Goal: Information Seeking & Learning: Check status

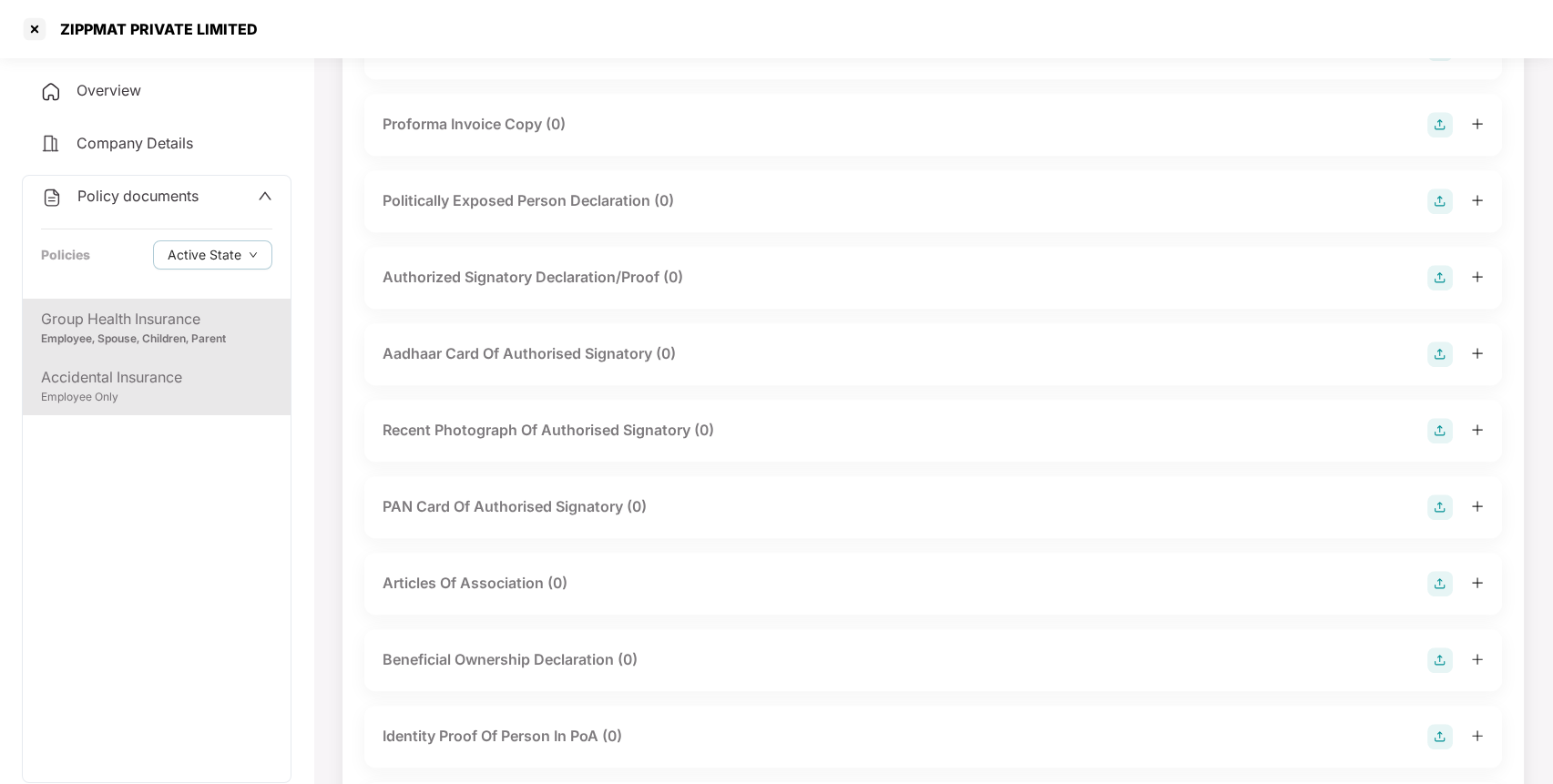
click at [185, 370] on div "Accidental Insurance" at bounding box center [156, 376] width 231 height 22
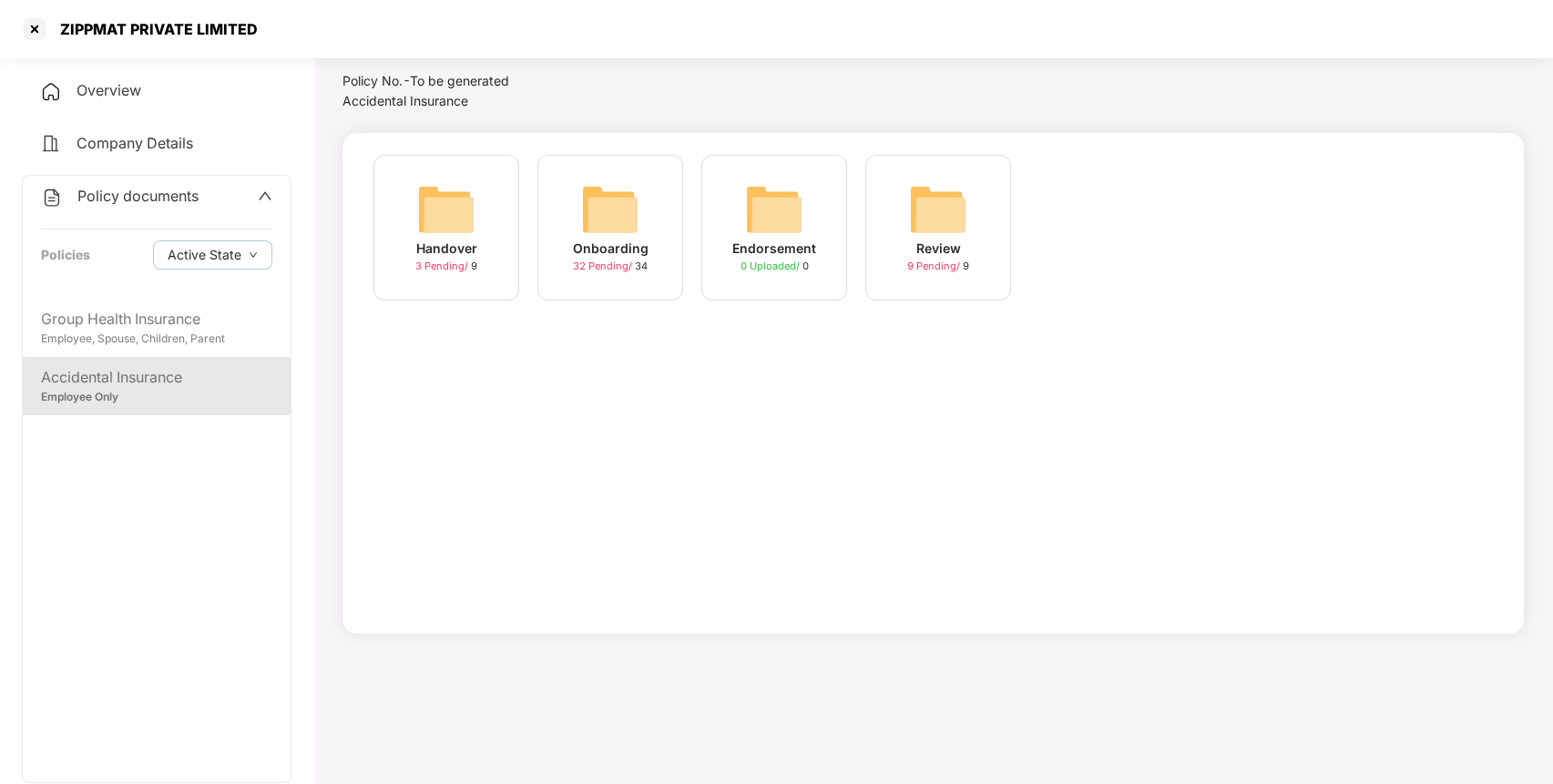
click at [111, 180] on div "Policy documents Policies Active State" at bounding box center [156, 237] width 268 height 123
click at [107, 195] on span "Policy documents" at bounding box center [138, 195] width 121 height 18
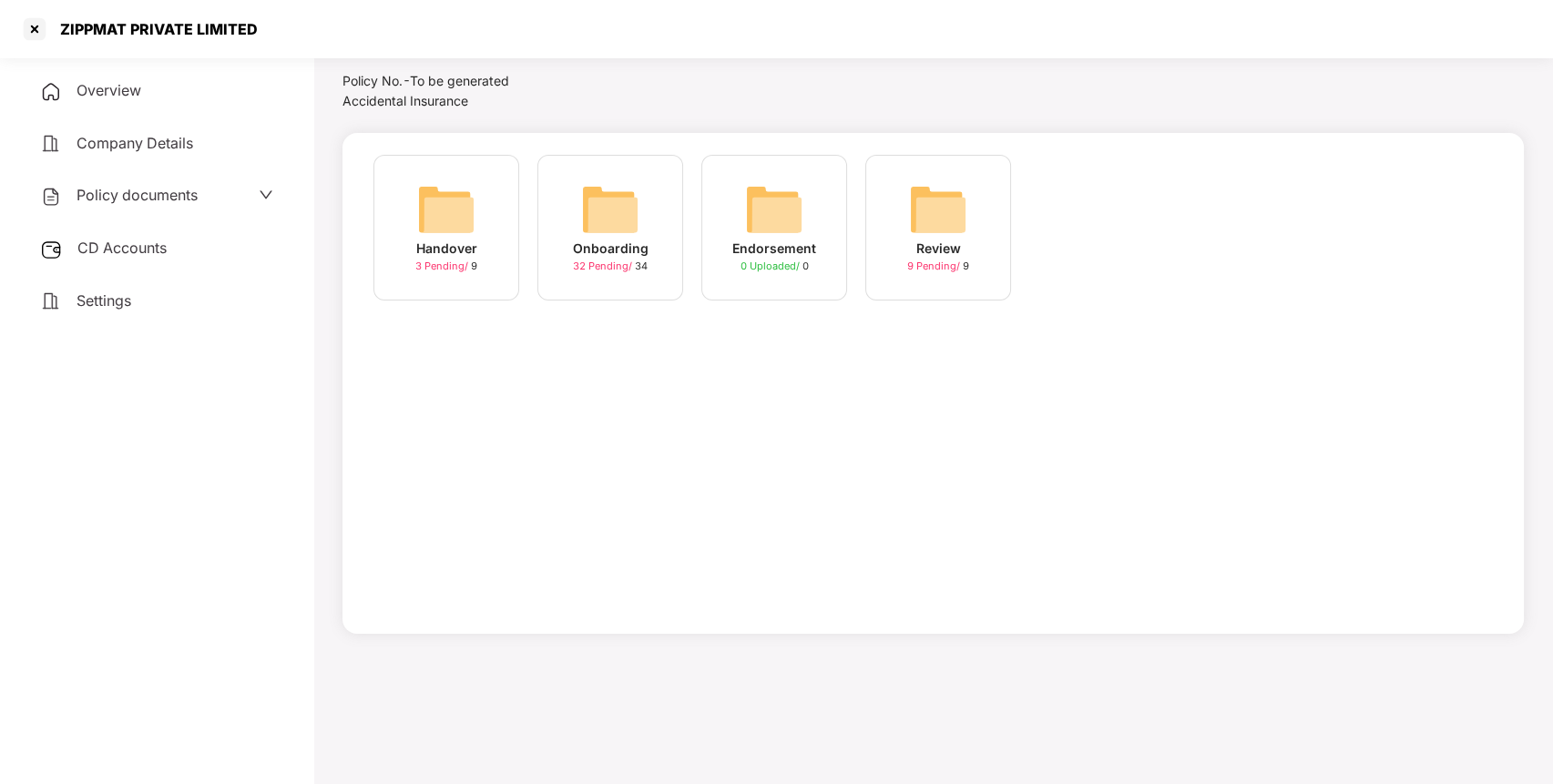
click at [85, 244] on span "CD Accounts" at bounding box center [122, 247] width 89 height 18
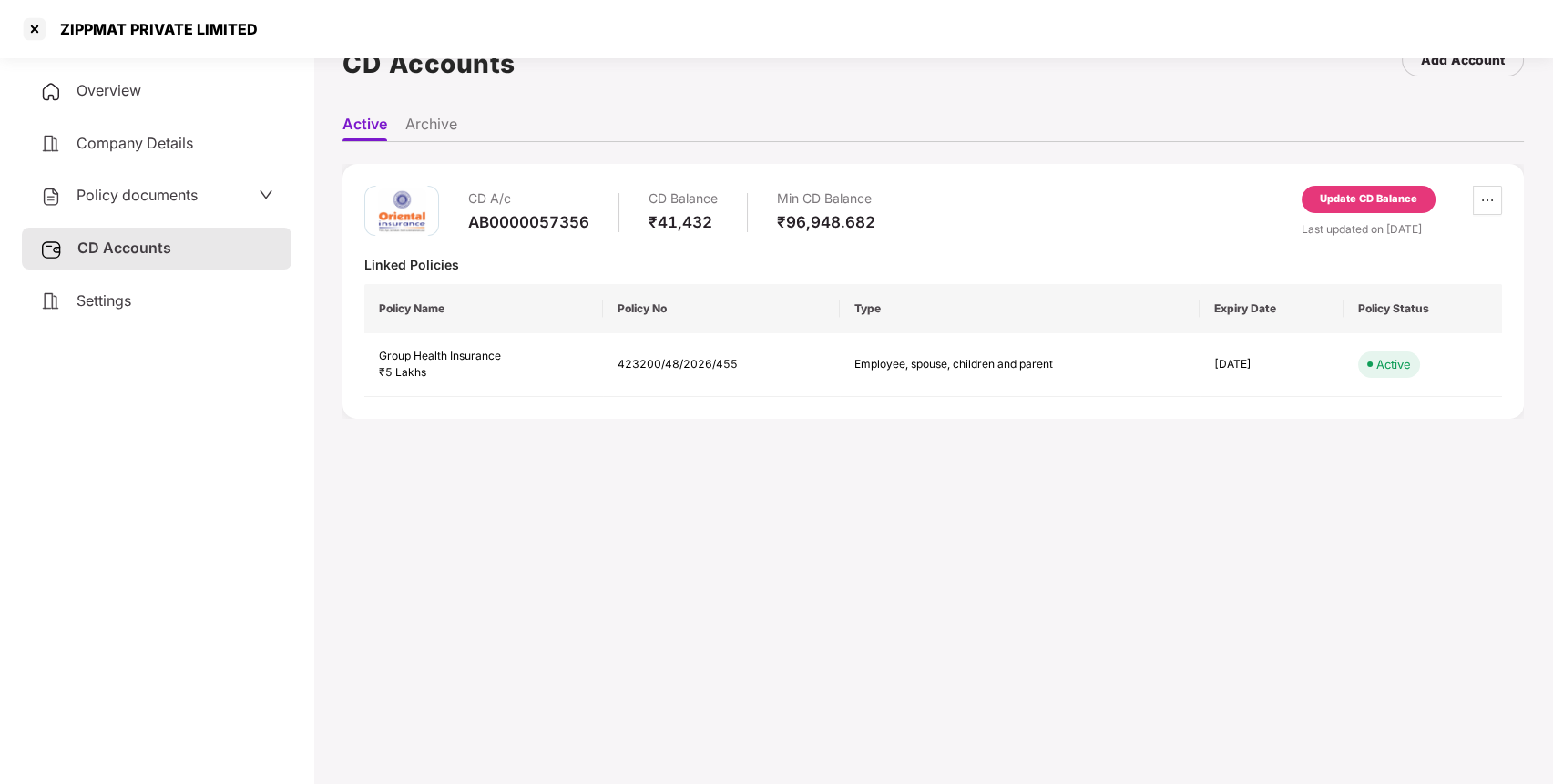
click at [126, 204] on div "Policy documents" at bounding box center [118, 196] width 157 height 23
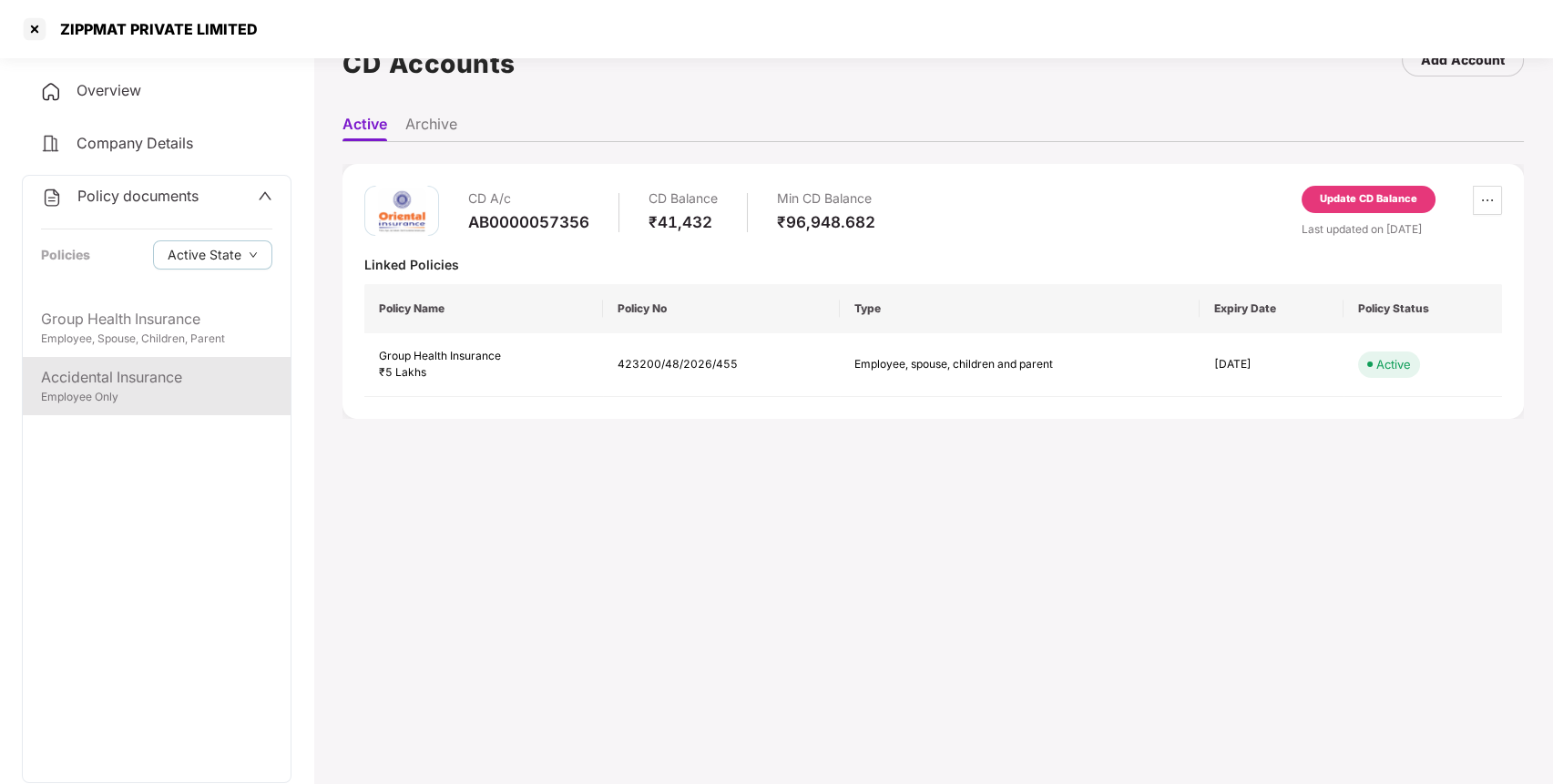
click at [131, 408] on div "Accidental Insurance Employee Only" at bounding box center [156, 386] width 268 height 58
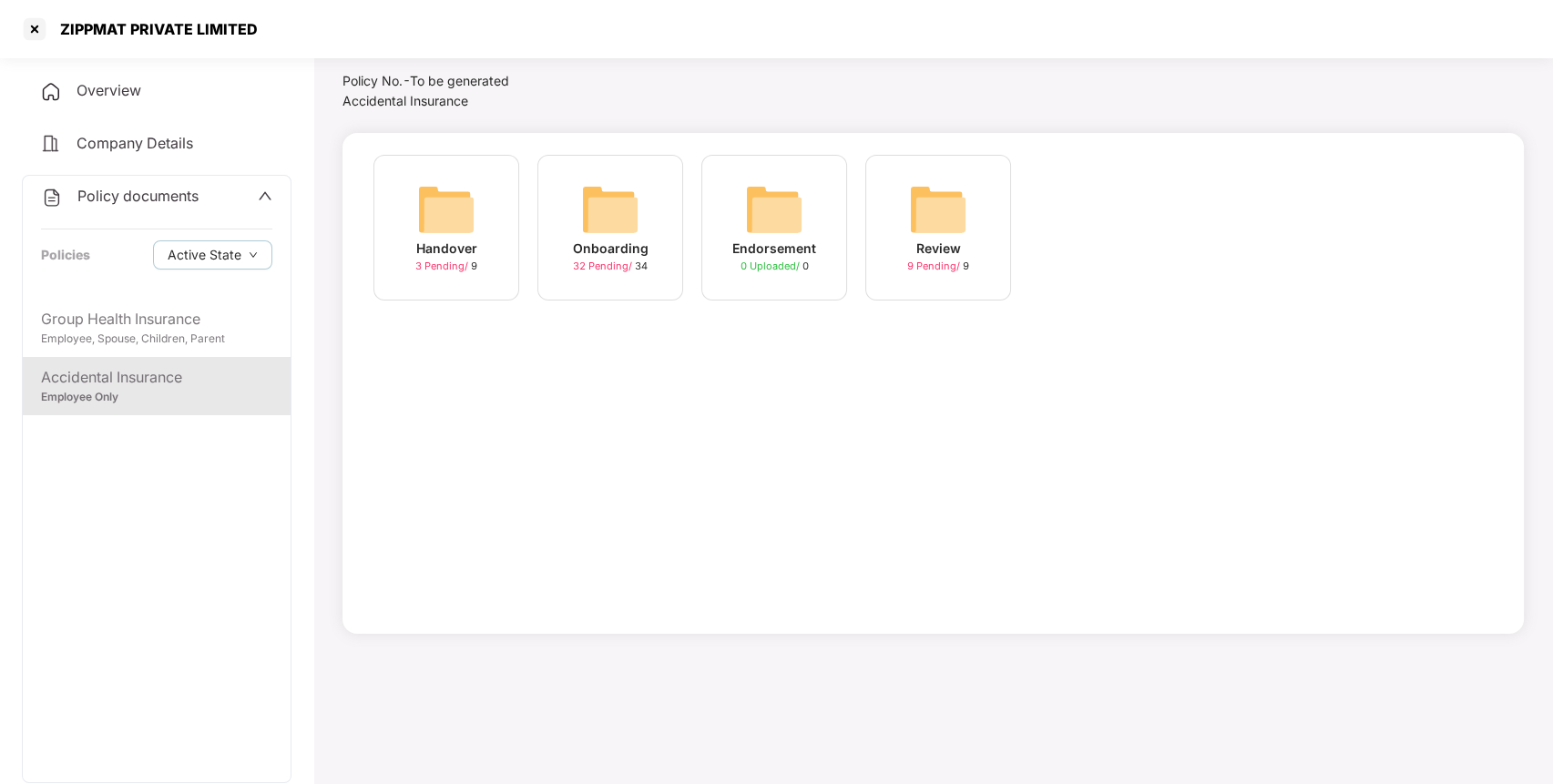
click at [613, 228] on img at bounding box center [611, 210] width 58 height 58
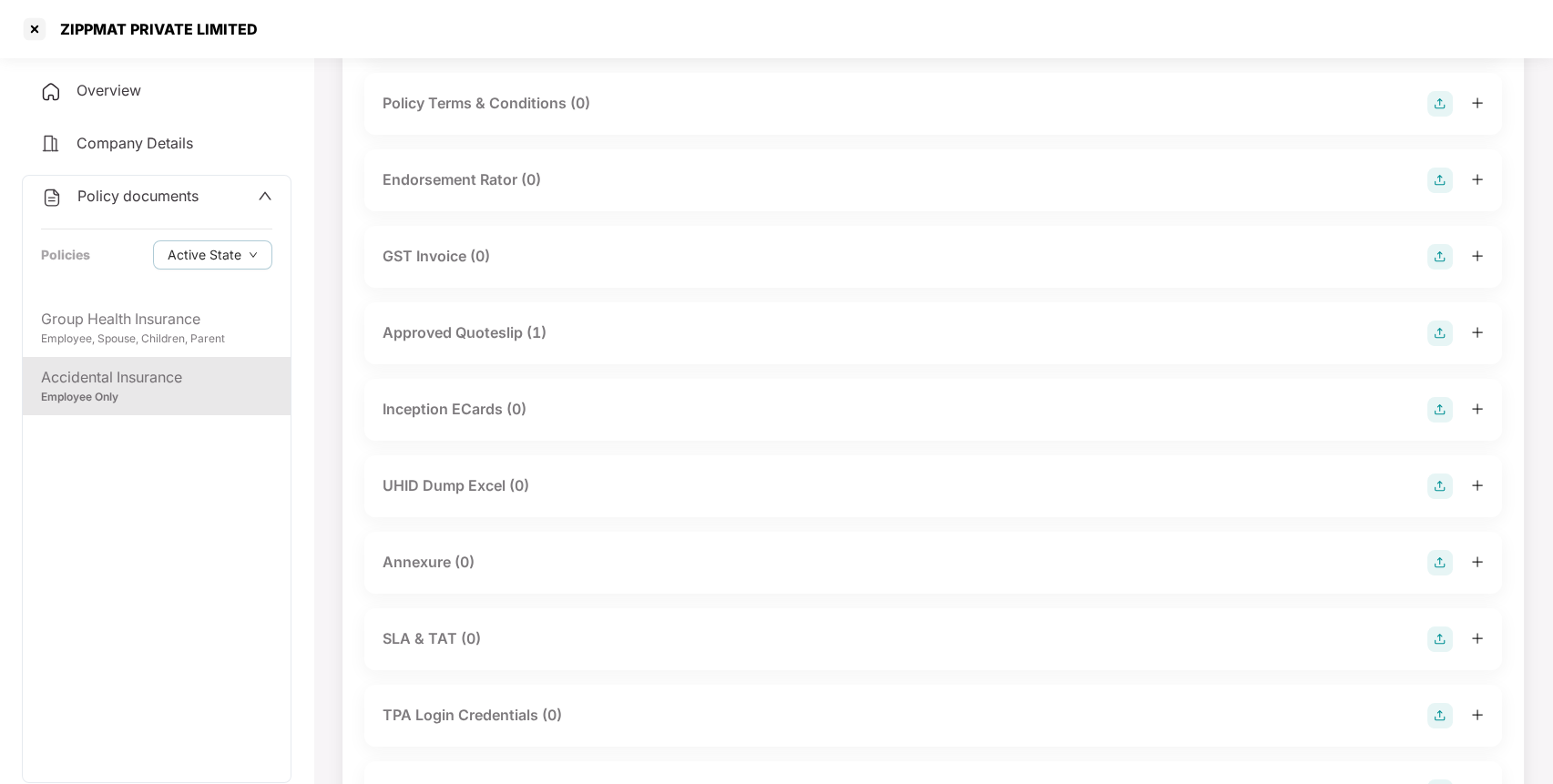
scroll to position [598, 0]
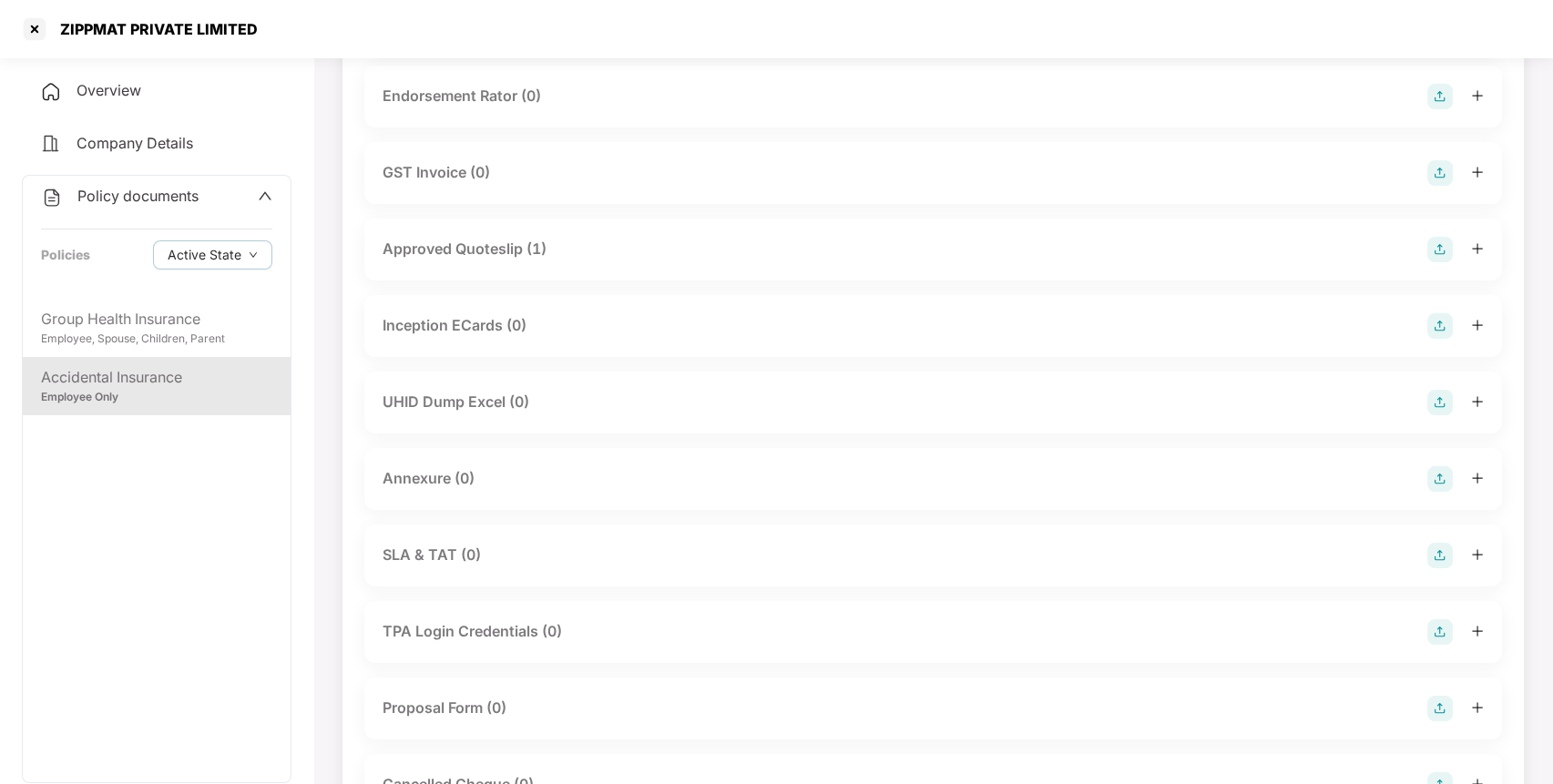
click at [476, 246] on div "Approved Quoteslip (1)" at bounding box center [464, 248] width 164 height 22
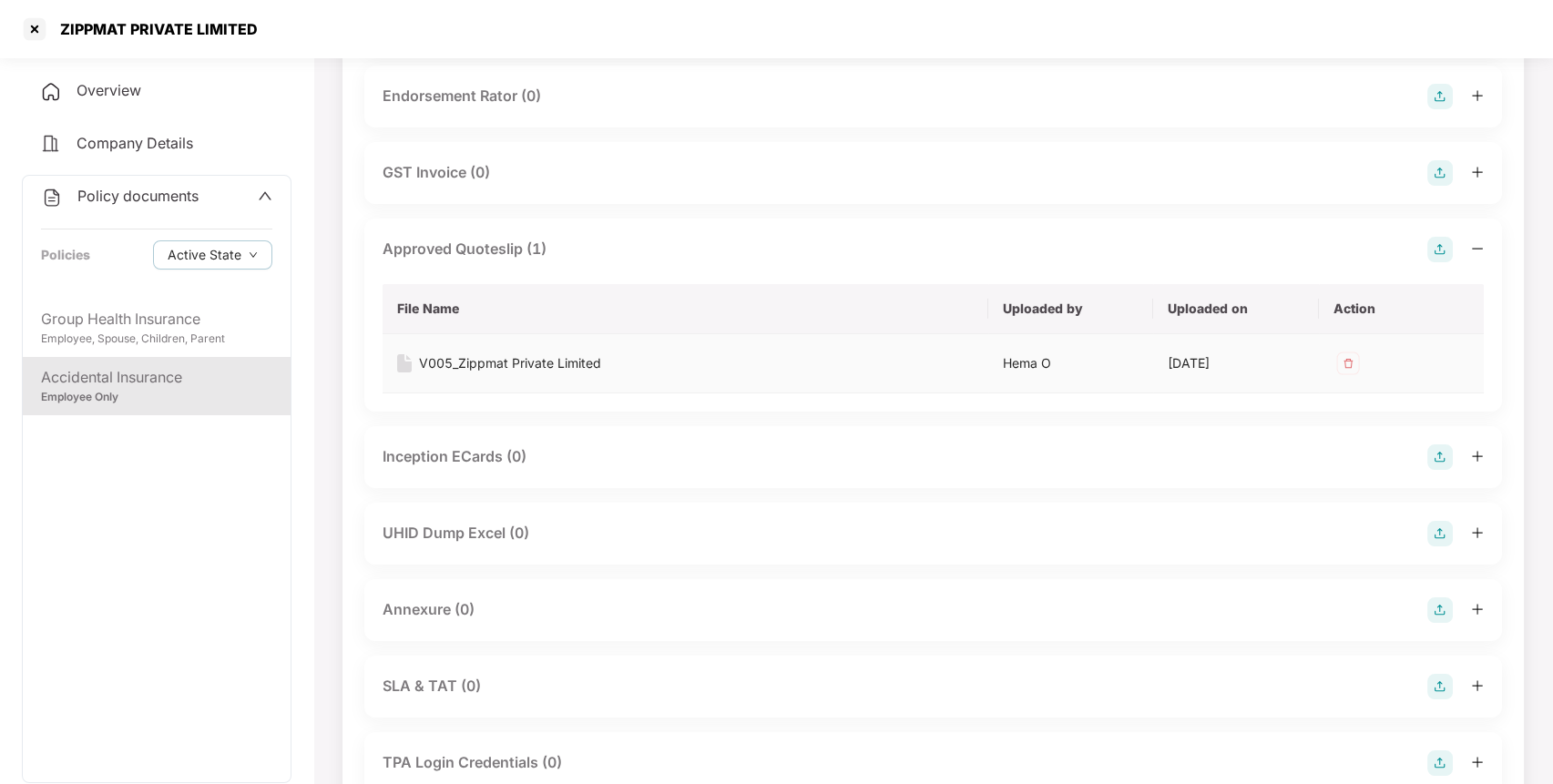
click at [509, 364] on div "V005_Zippmat Private Limited" at bounding box center [511, 363] width 182 height 20
click at [146, 214] on div "Policy documents Policies Active State" at bounding box center [156, 237] width 268 height 123
click at [146, 199] on span "Policy documents" at bounding box center [138, 195] width 121 height 18
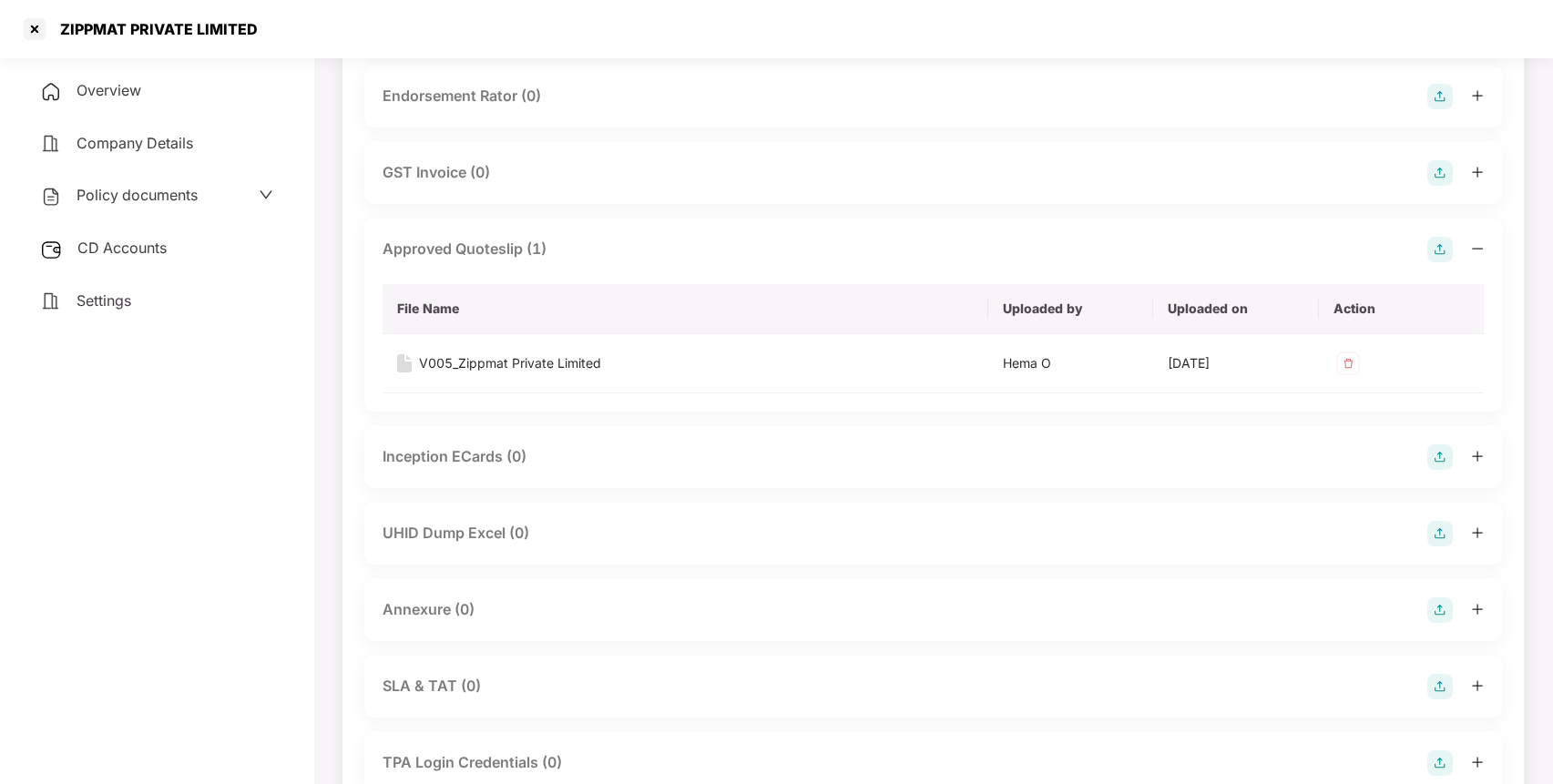
click at [136, 245] on span "CD Accounts" at bounding box center [122, 247] width 89 height 18
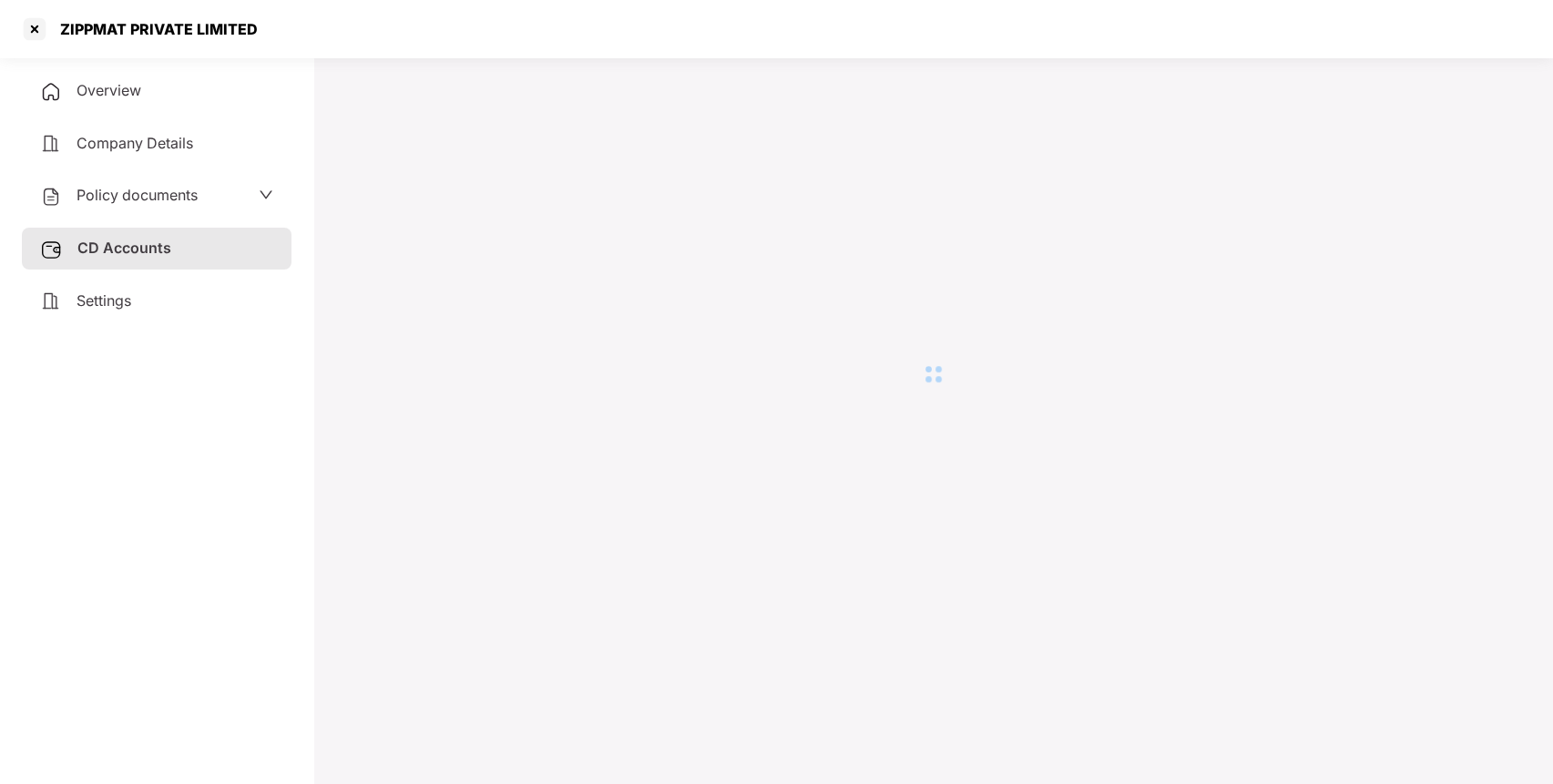
scroll to position [50, 0]
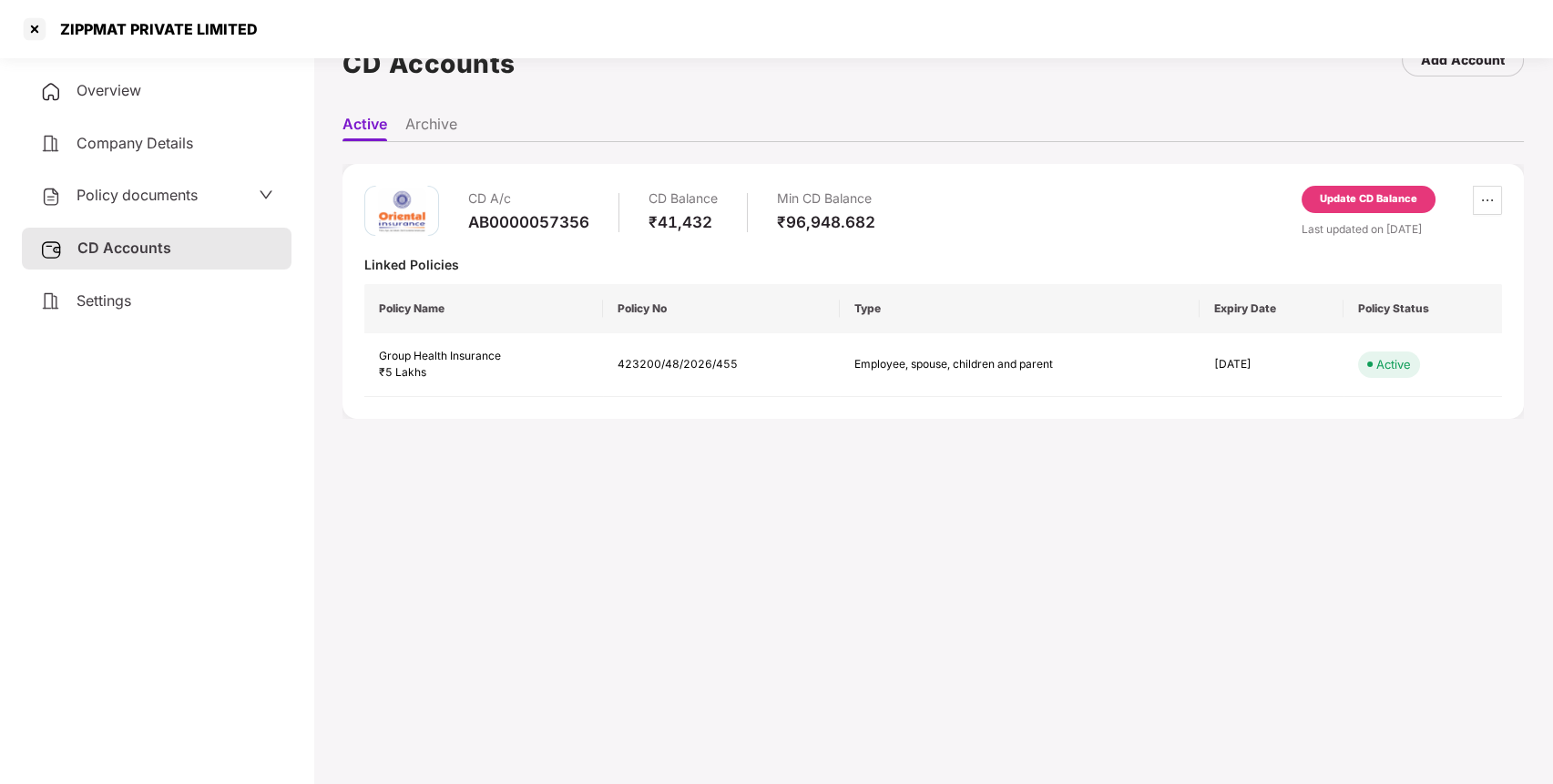
click at [1354, 200] on div "Update CD Balance" at bounding box center [1368, 199] width 97 height 16
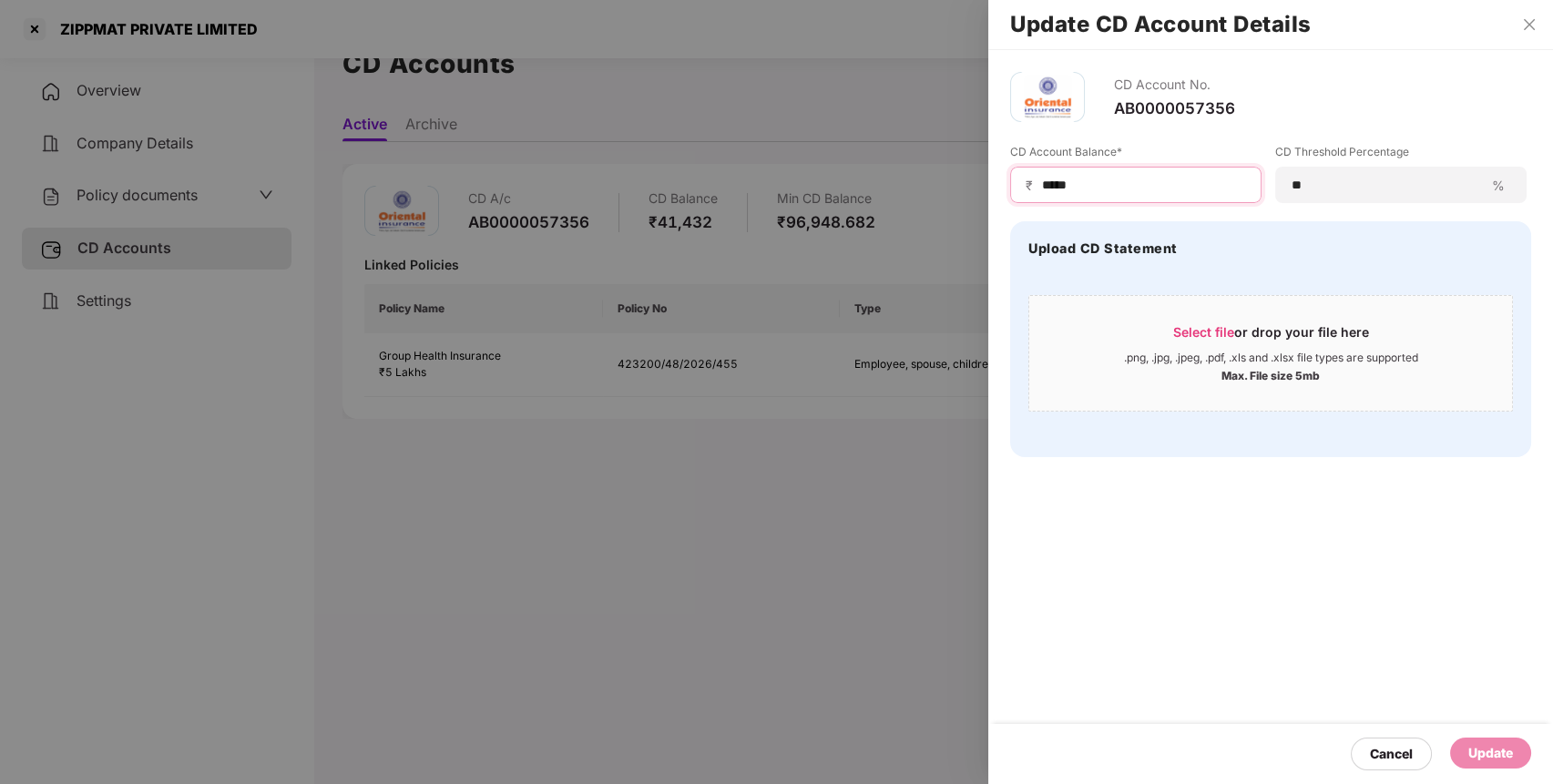
click at [1041, 184] on input "*****" at bounding box center [1142, 185] width 206 height 19
type input "******"
click at [1511, 752] on div "Update" at bounding box center [1490, 753] width 45 height 20
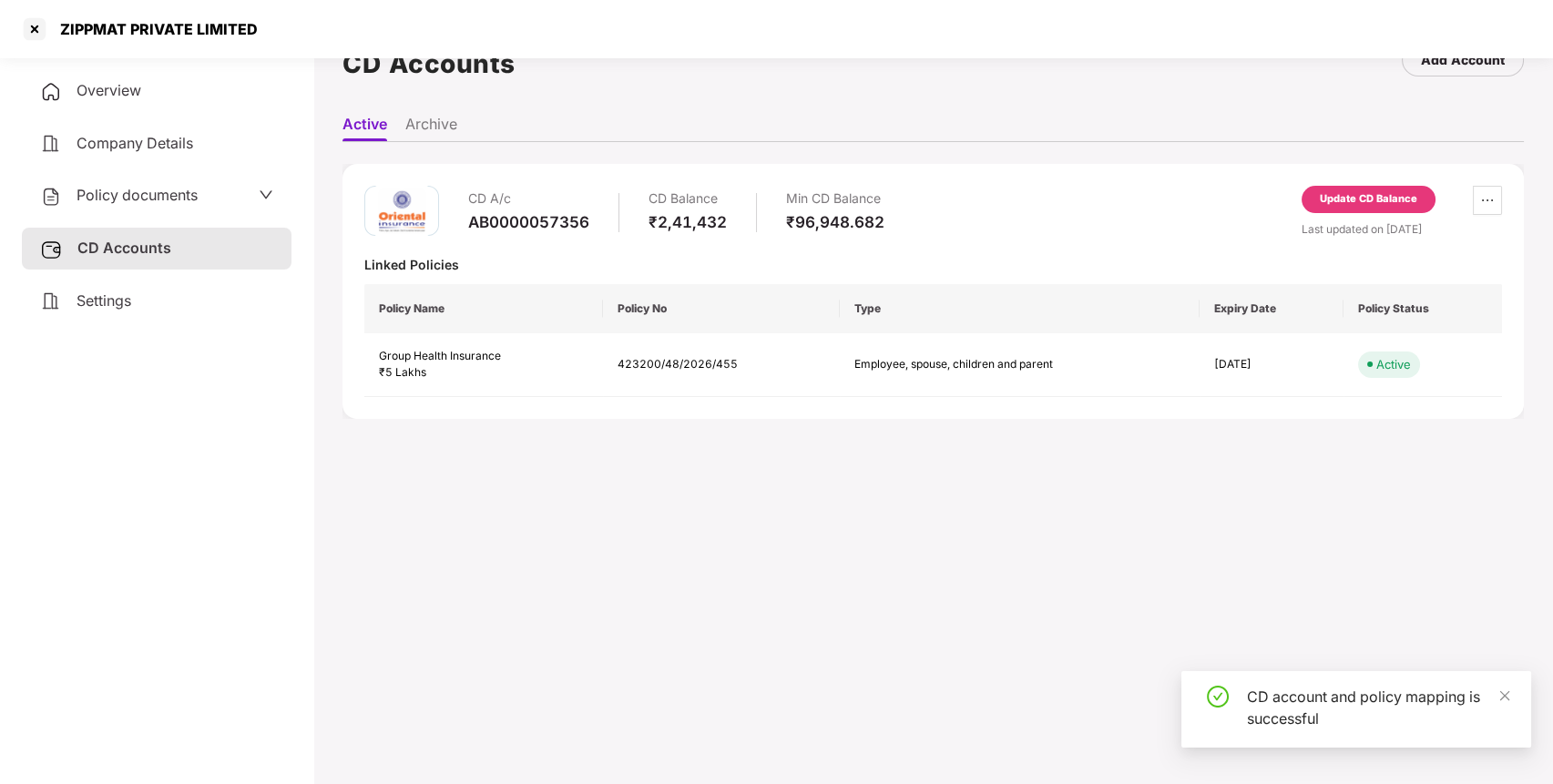
click at [32, 28] on div at bounding box center [35, 29] width 29 height 29
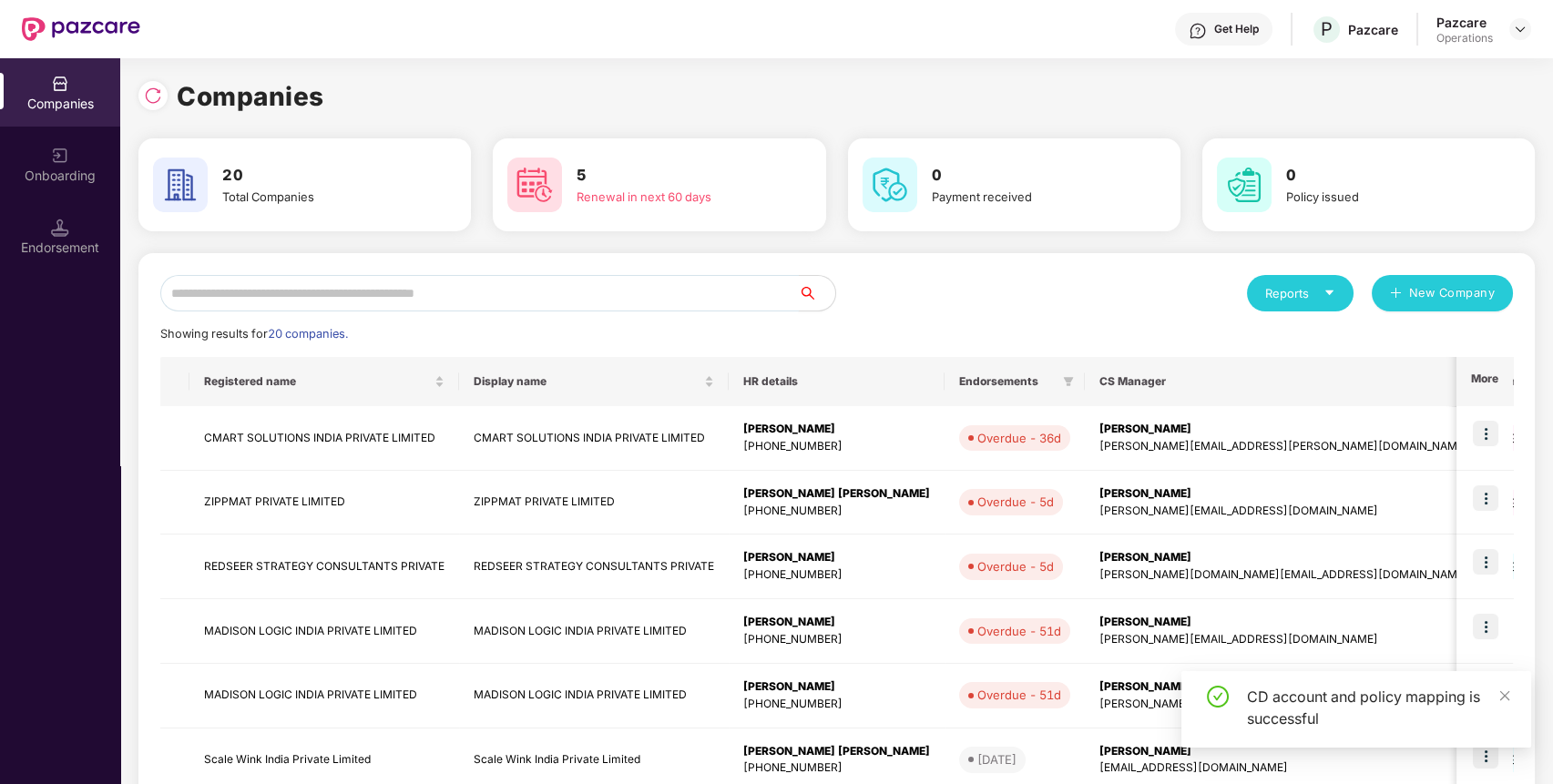
click at [322, 278] on input "text" at bounding box center [479, 293] width 639 height 37
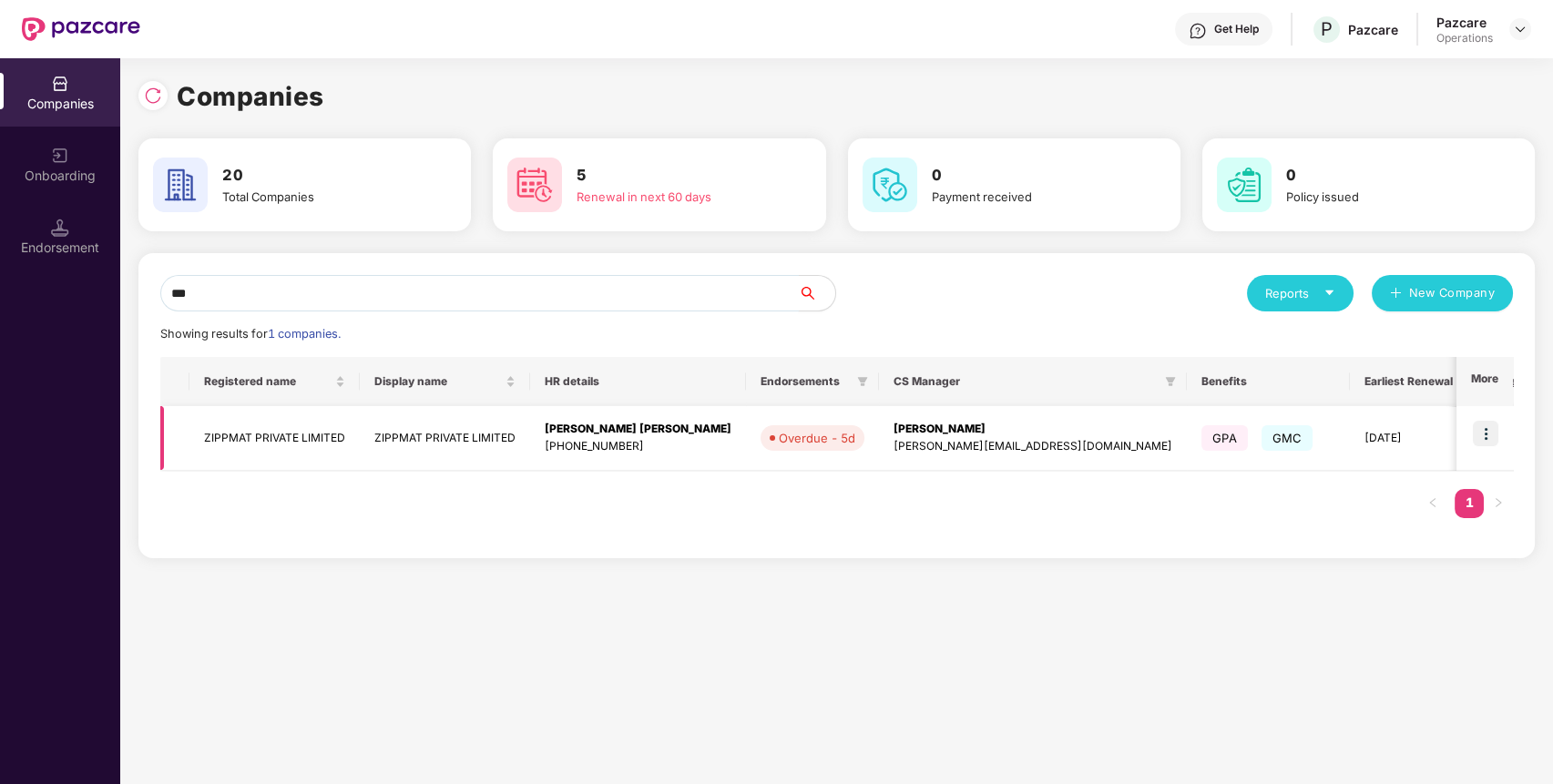
type input "***"
click at [1494, 427] on img at bounding box center [1485, 433] width 25 height 25
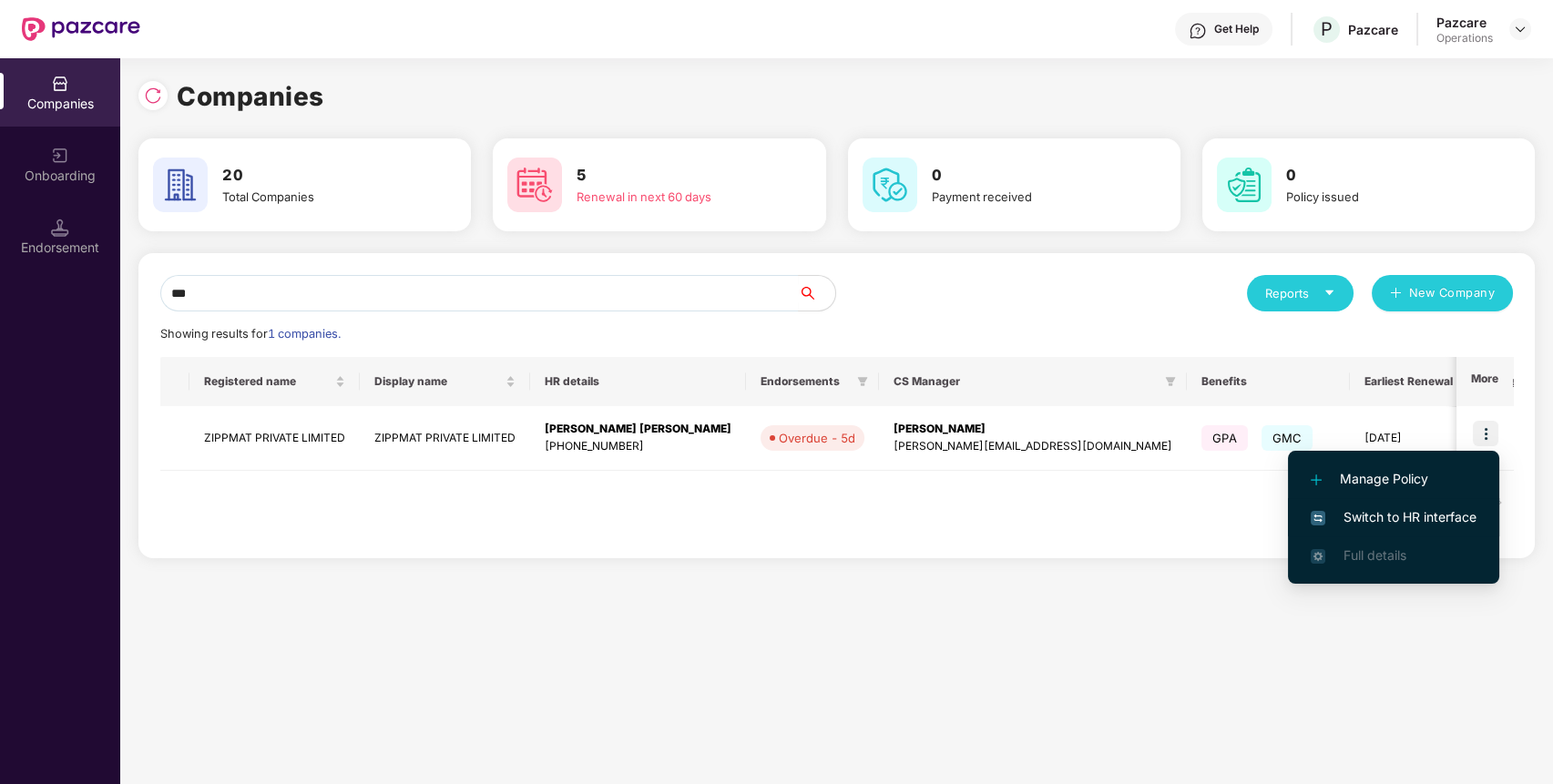
click at [1404, 518] on span "Switch to HR interface" at bounding box center [1393, 517] width 166 height 20
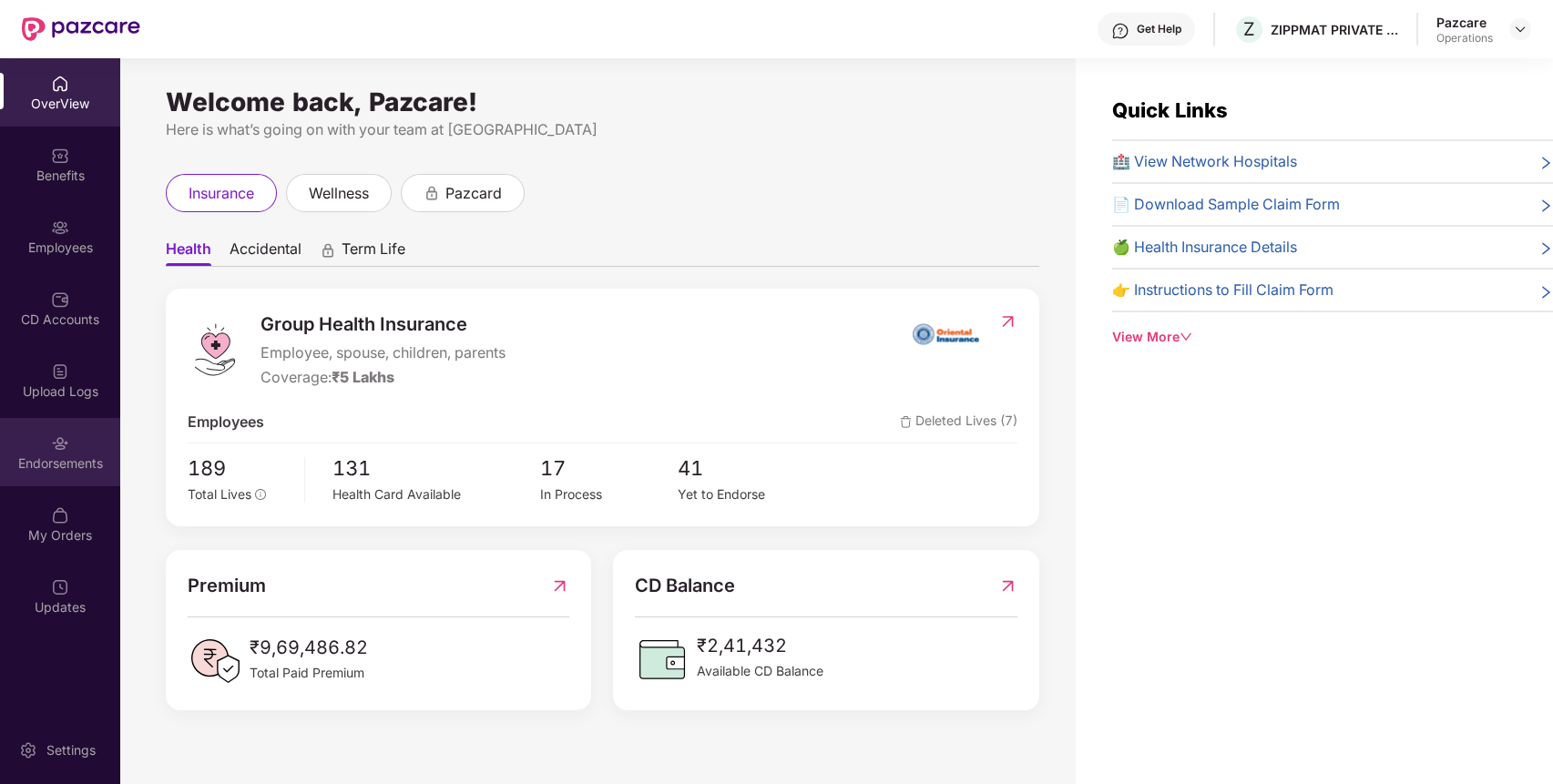
click at [82, 474] on div "Endorsements" at bounding box center [60, 452] width 120 height 68
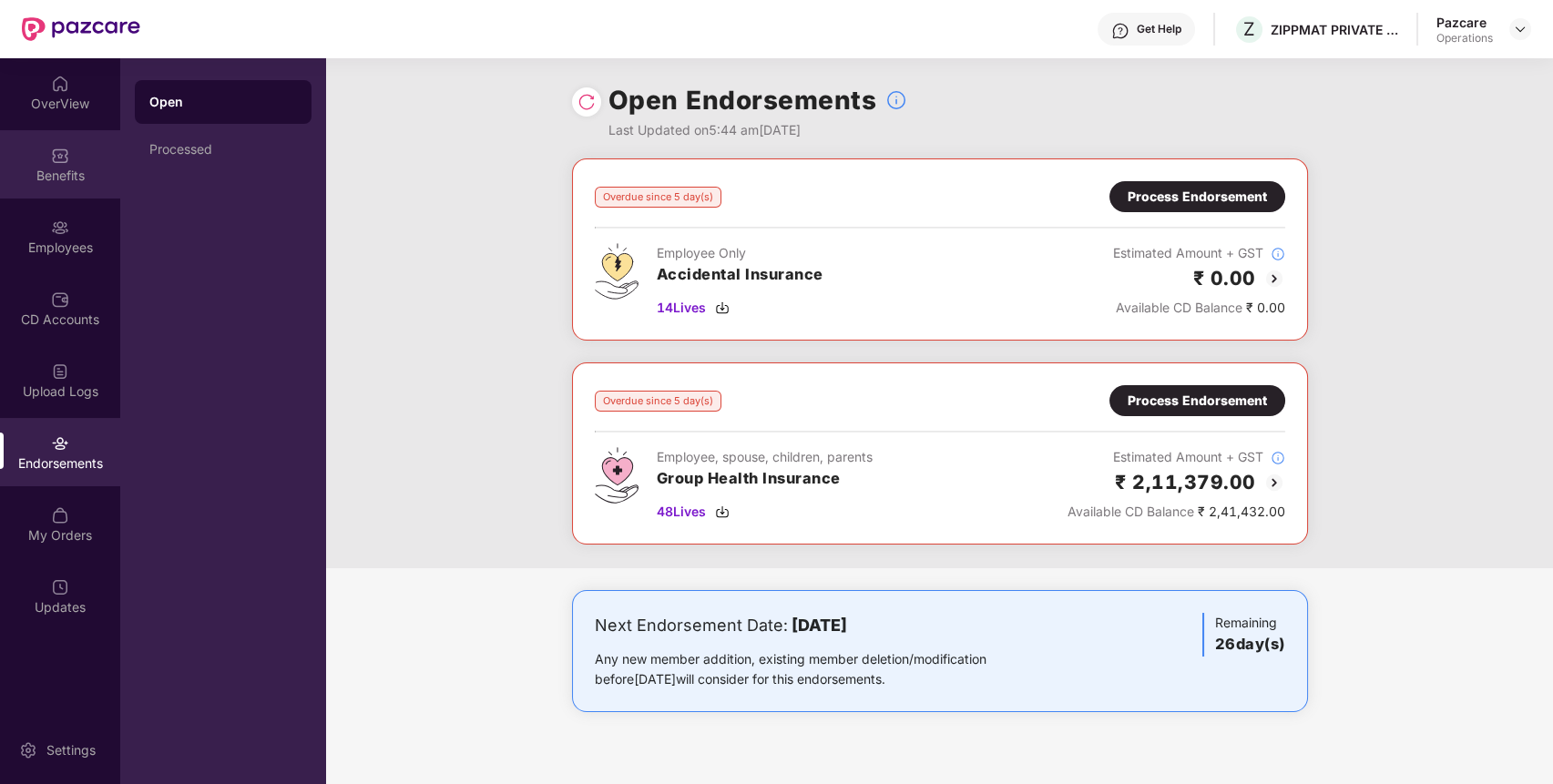
click at [72, 189] on div "Benefits" at bounding box center [60, 164] width 120 height 68
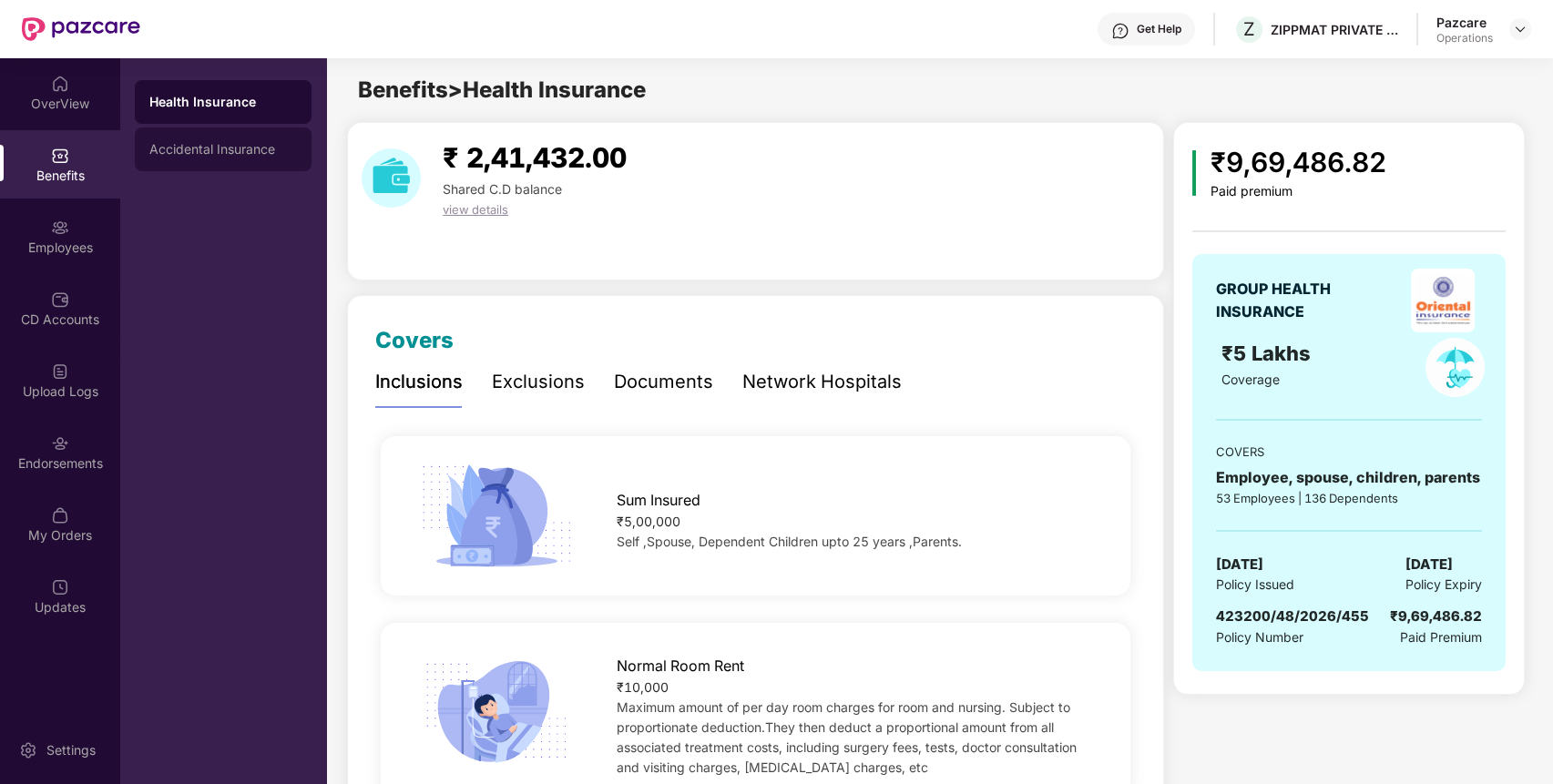
click at [217, 161] on div "Accidental Insurance" at bounding box center [223, 148] width 177 height 44
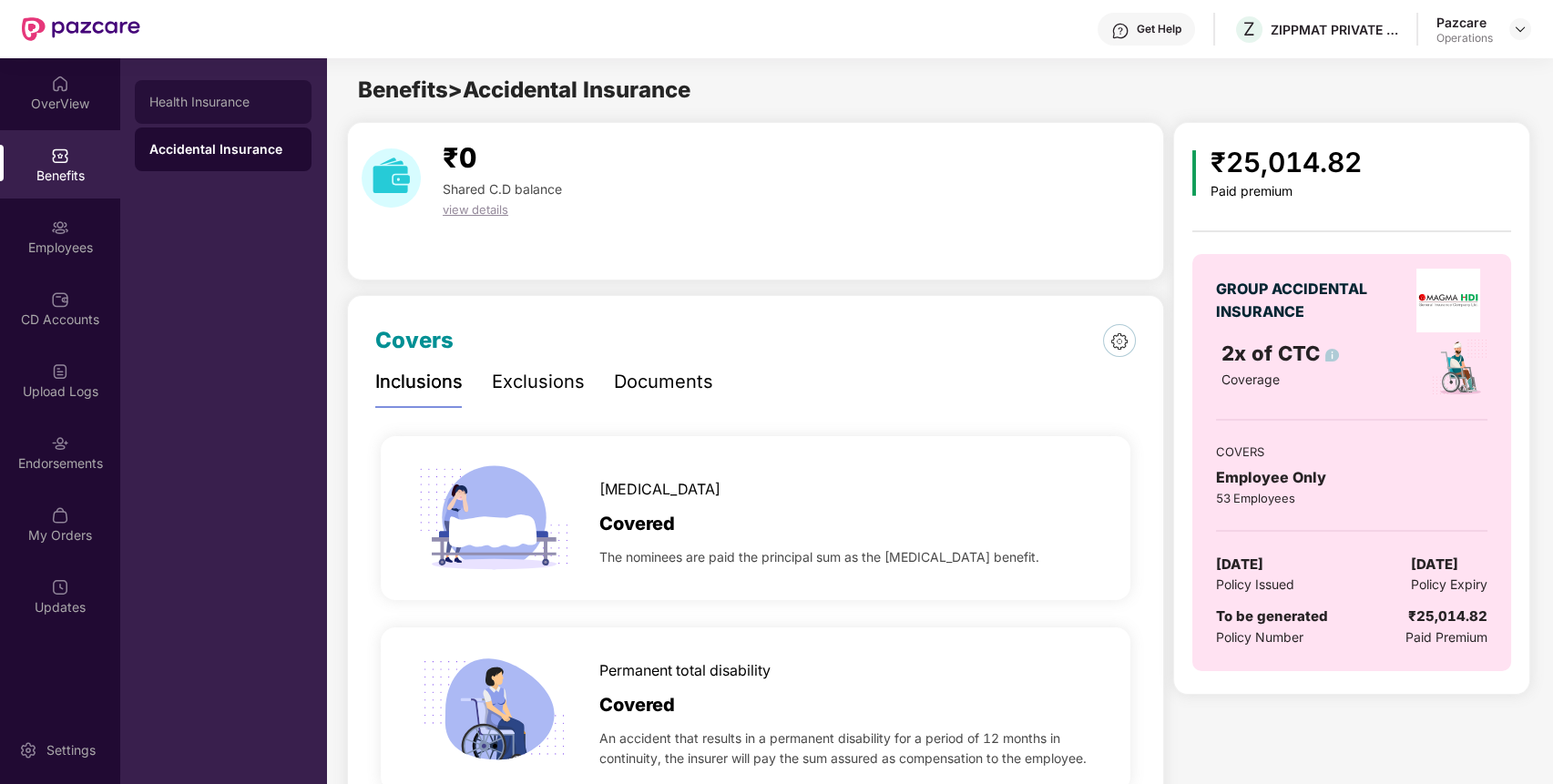
click at [235, 95] on div "Health Insurance" at bounding box center [223, 102] width 148 height 15
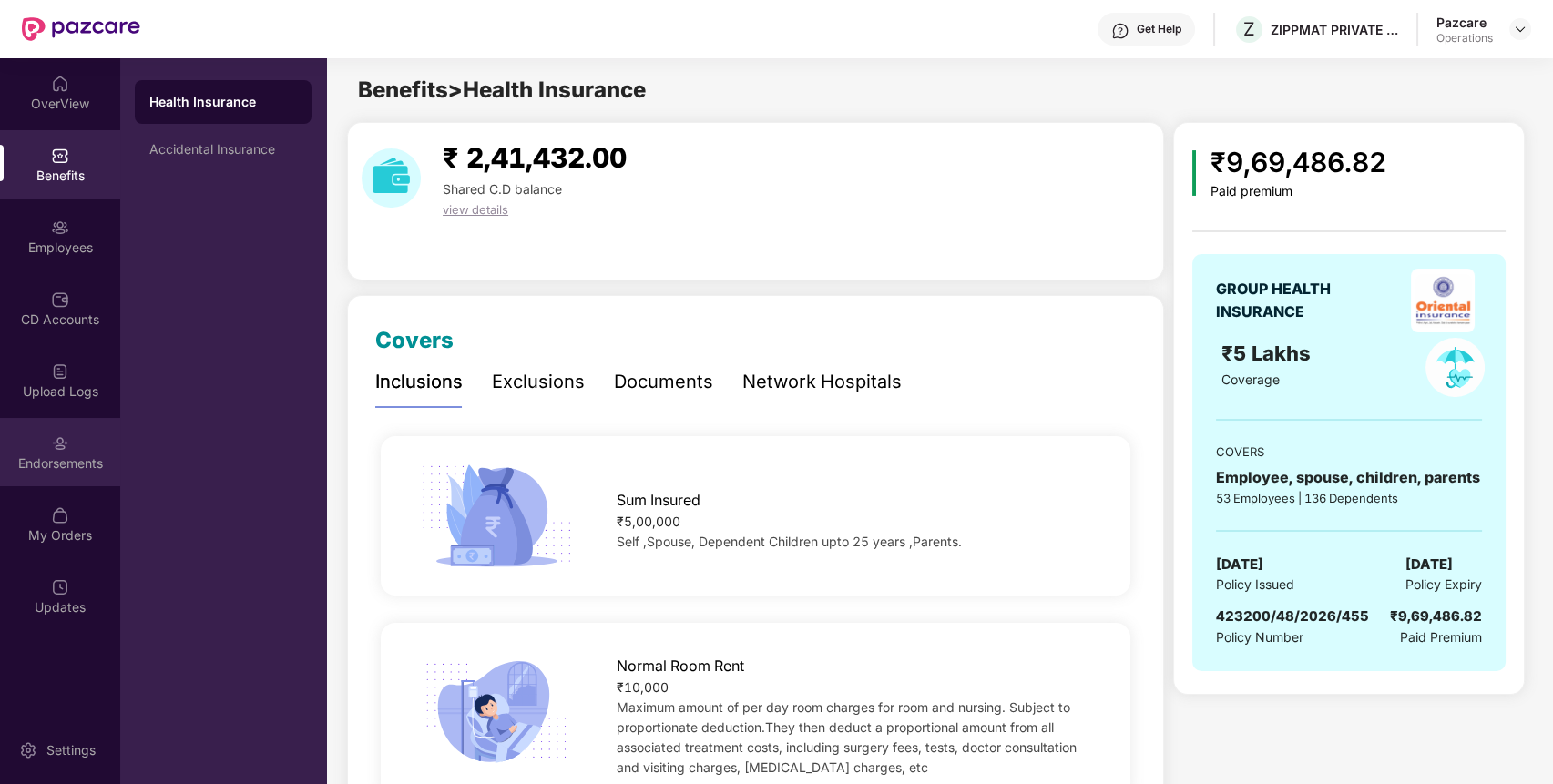
click at [97, 451] on div "Endorsements" at bounding box center [60, 452] width 120 height 68
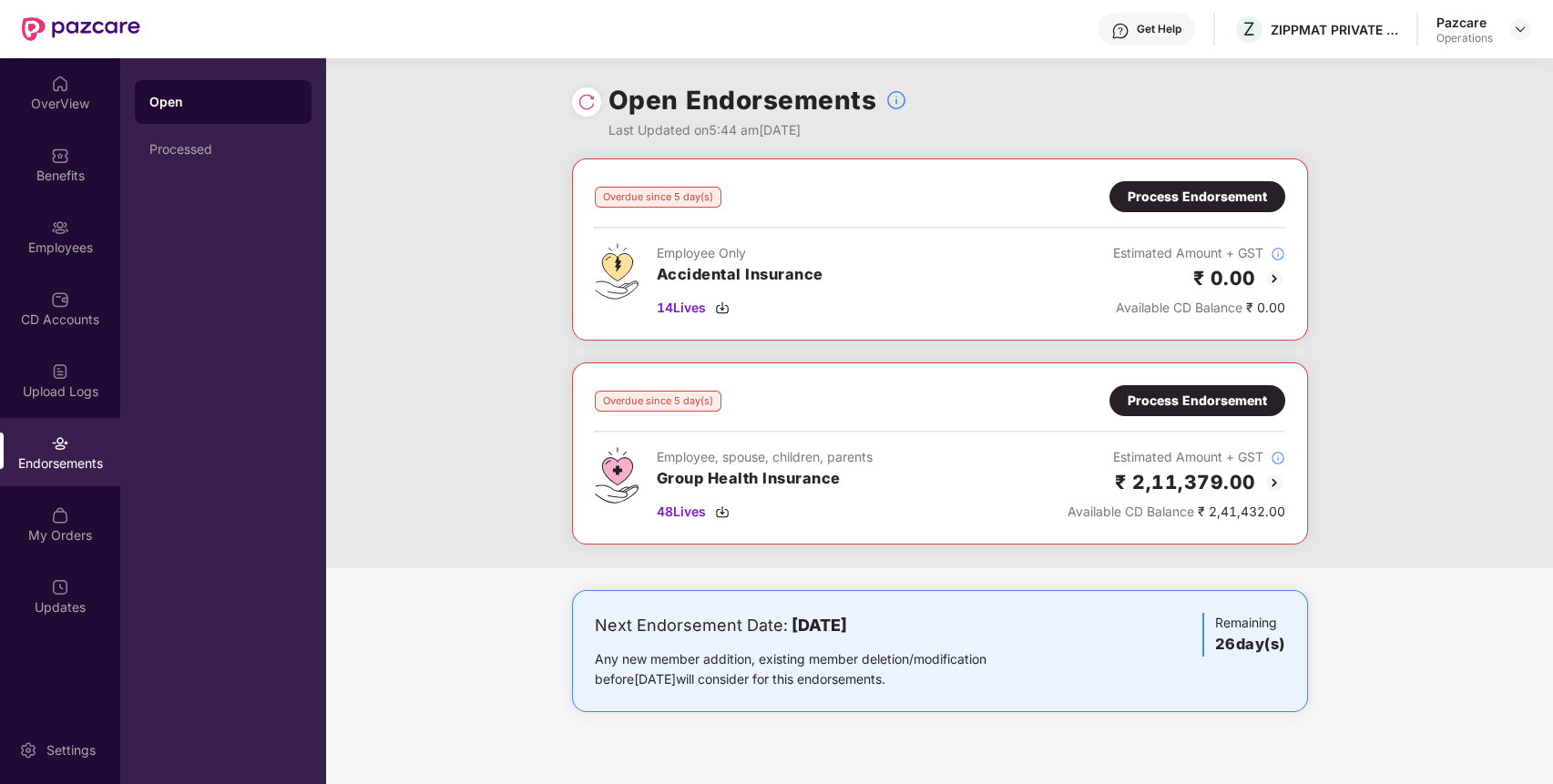
click at [1249, 395] on div "Process Endorsement" at bounding box center [1198, 400] width 140 height 20
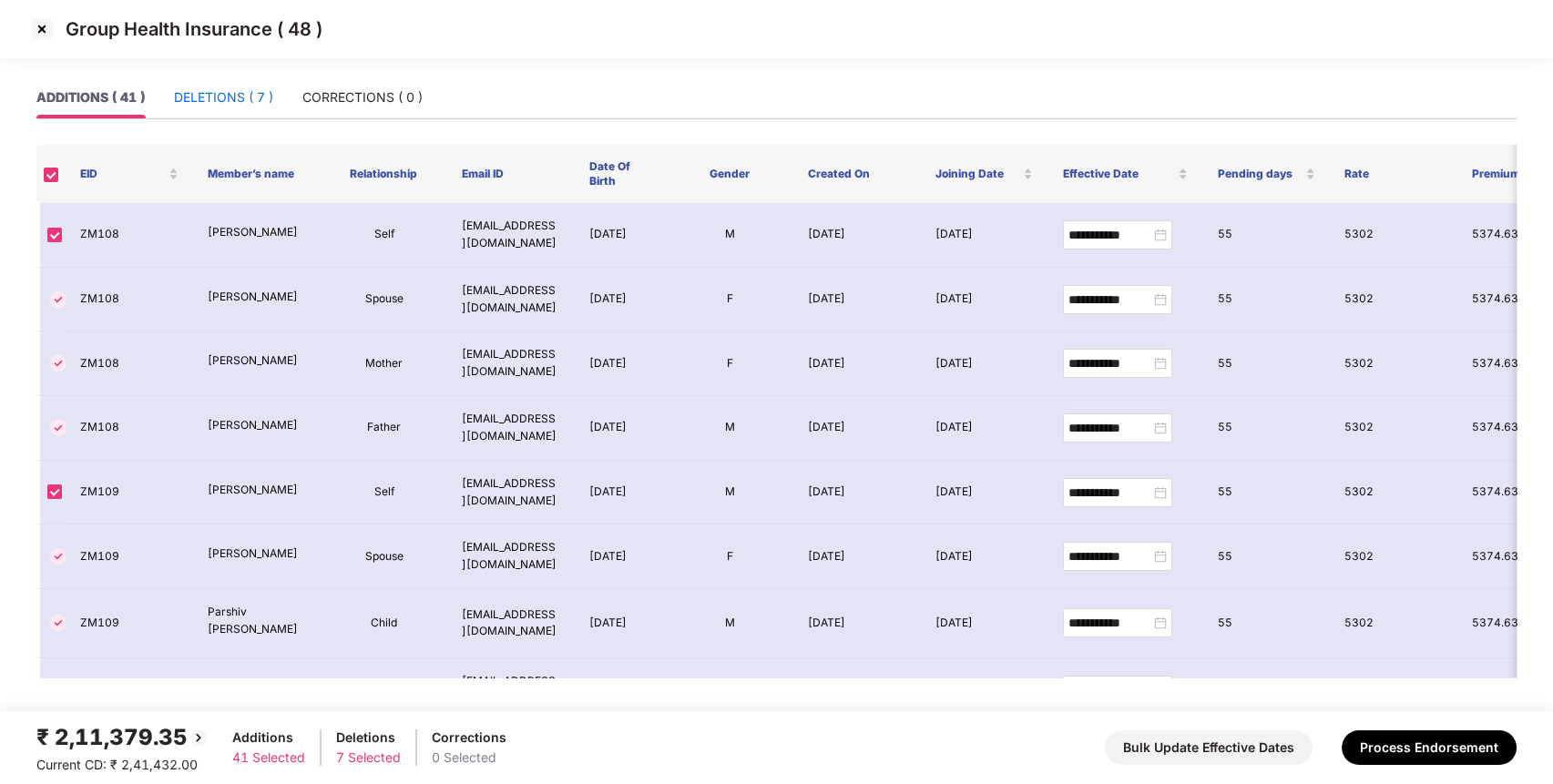
click at [238, 96] on div "DELETIONS ( 7 )" at bounding box center [223, 97] width 99 height 20
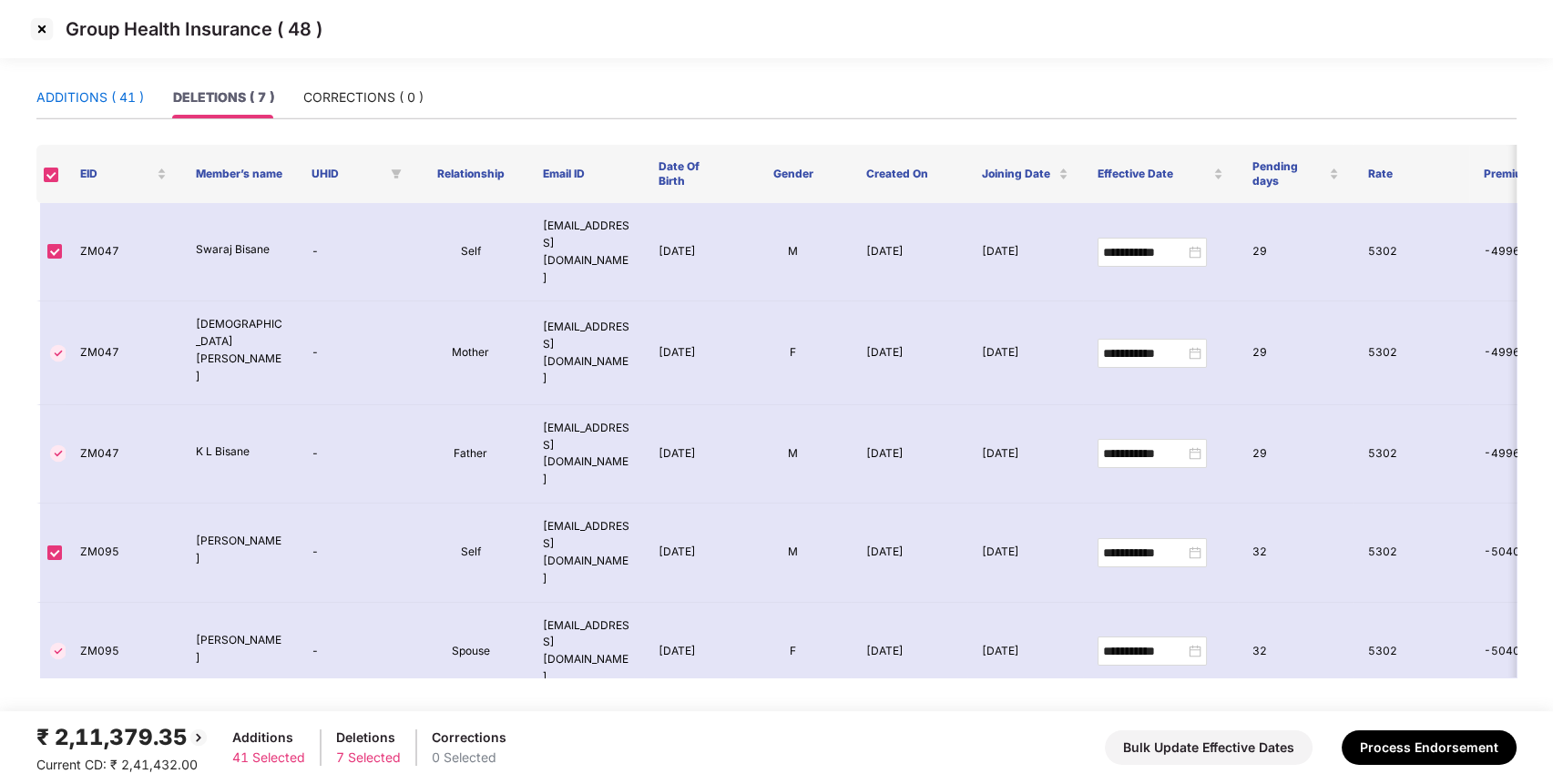
click at [108, 97] on div "ADDITIONS ( 41 )" at bounding box center [90, 97] width 108 height 20
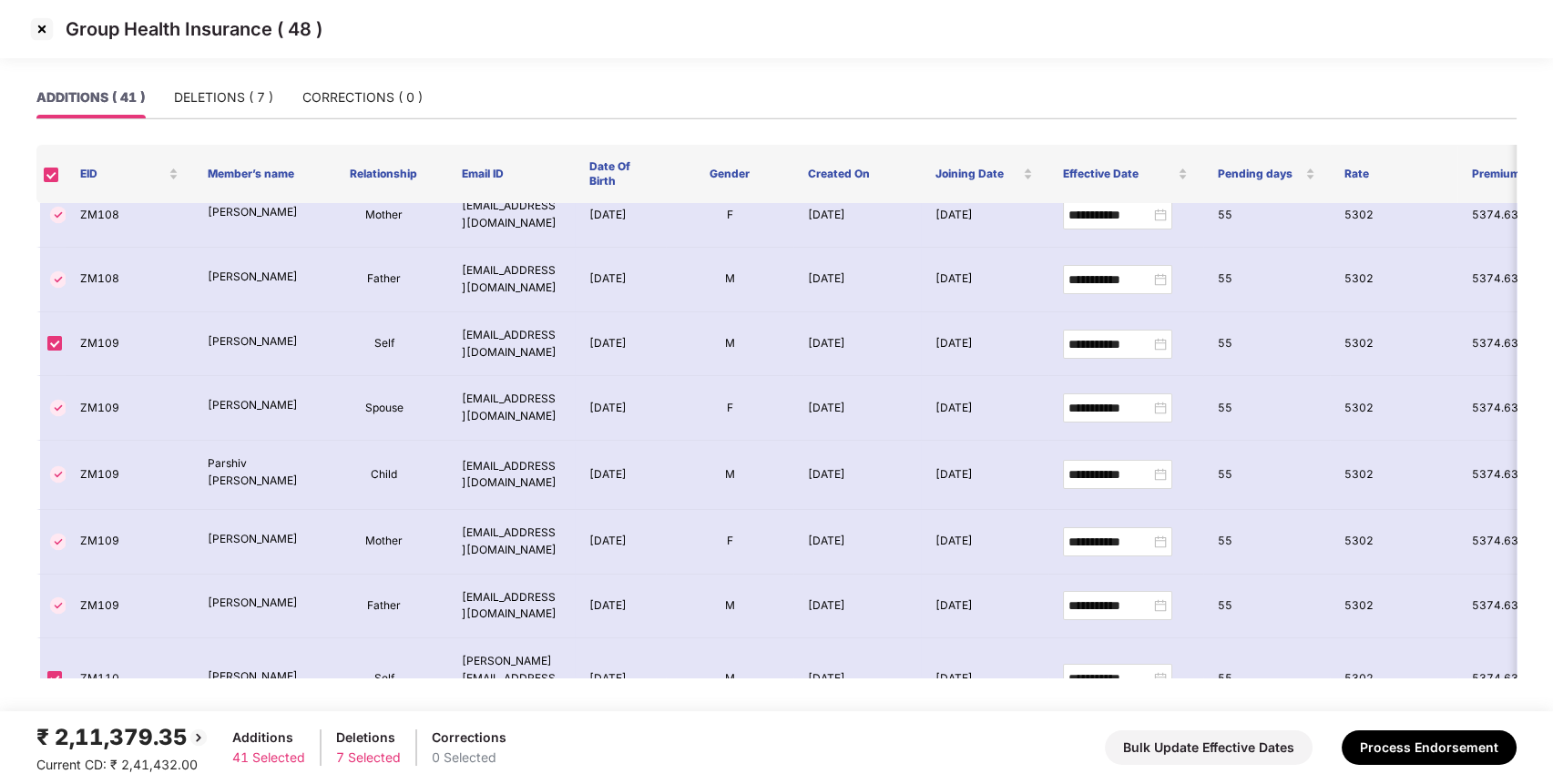
scroll to position [38, 0]
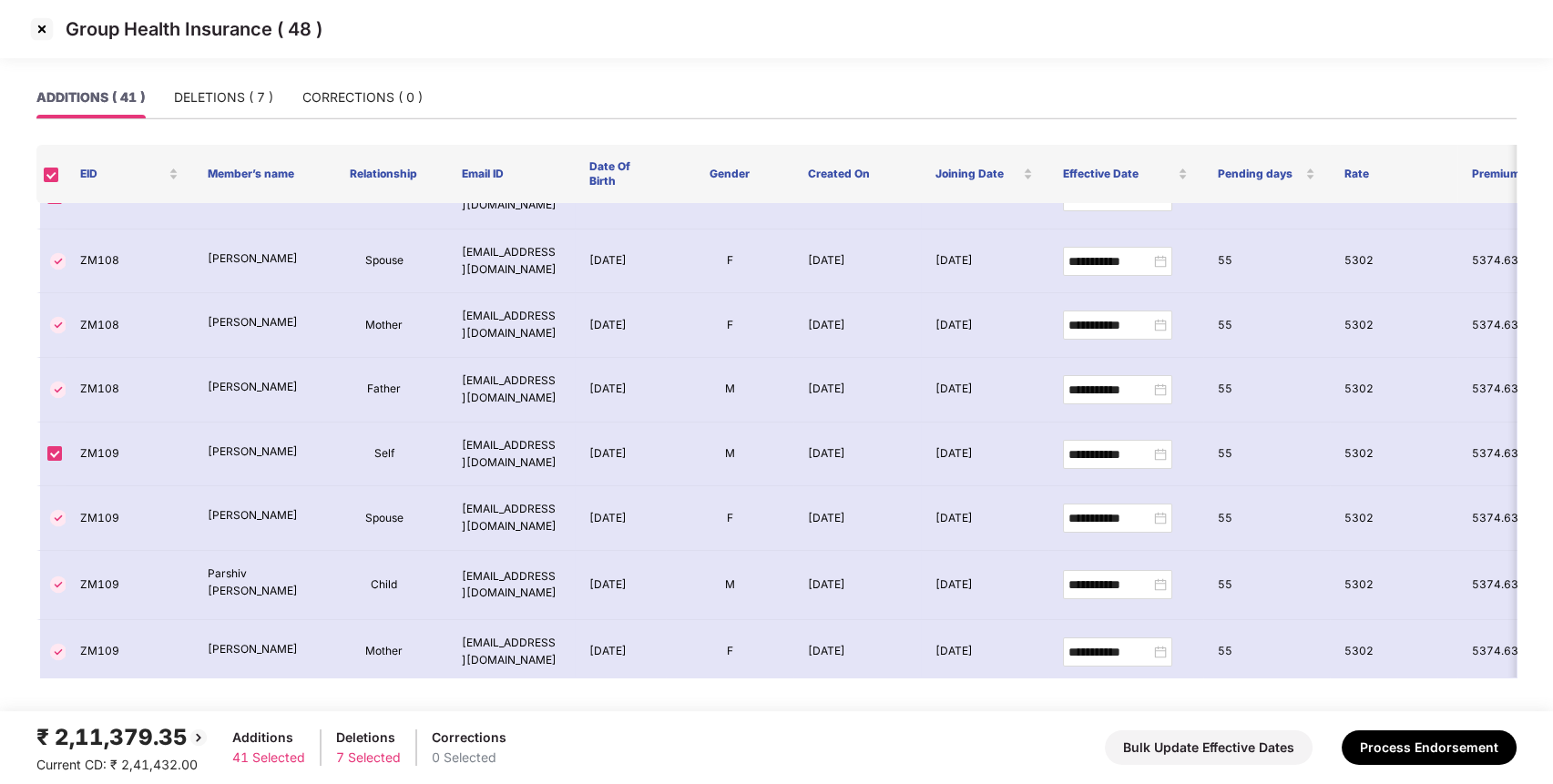
click at [50, 29] on img at bounding box center [42, 29] width 29 height 29
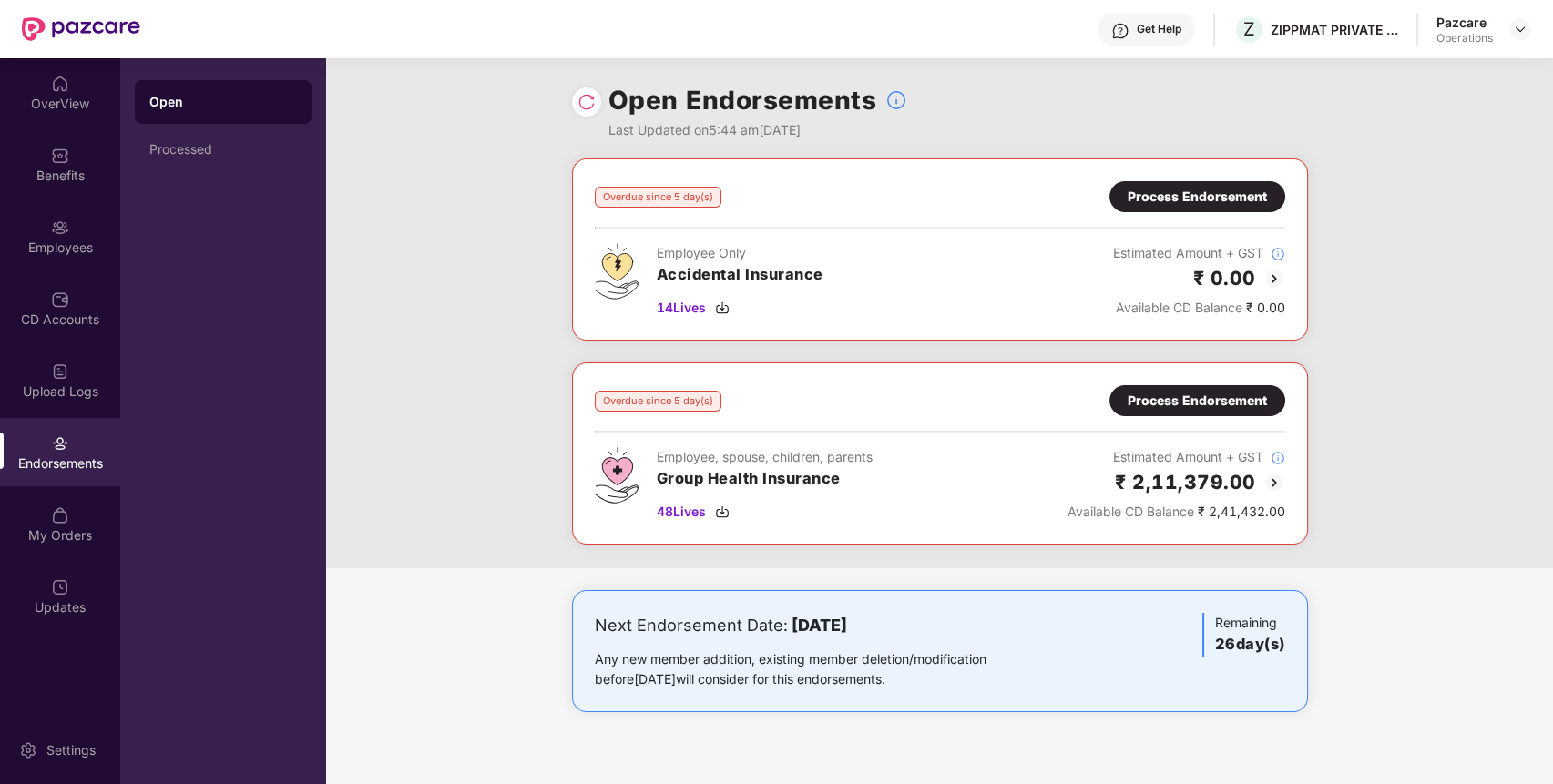
click at [1239, 414] on div "Process Endorsement" at bounding box center [1197, 401] width 176 height 31
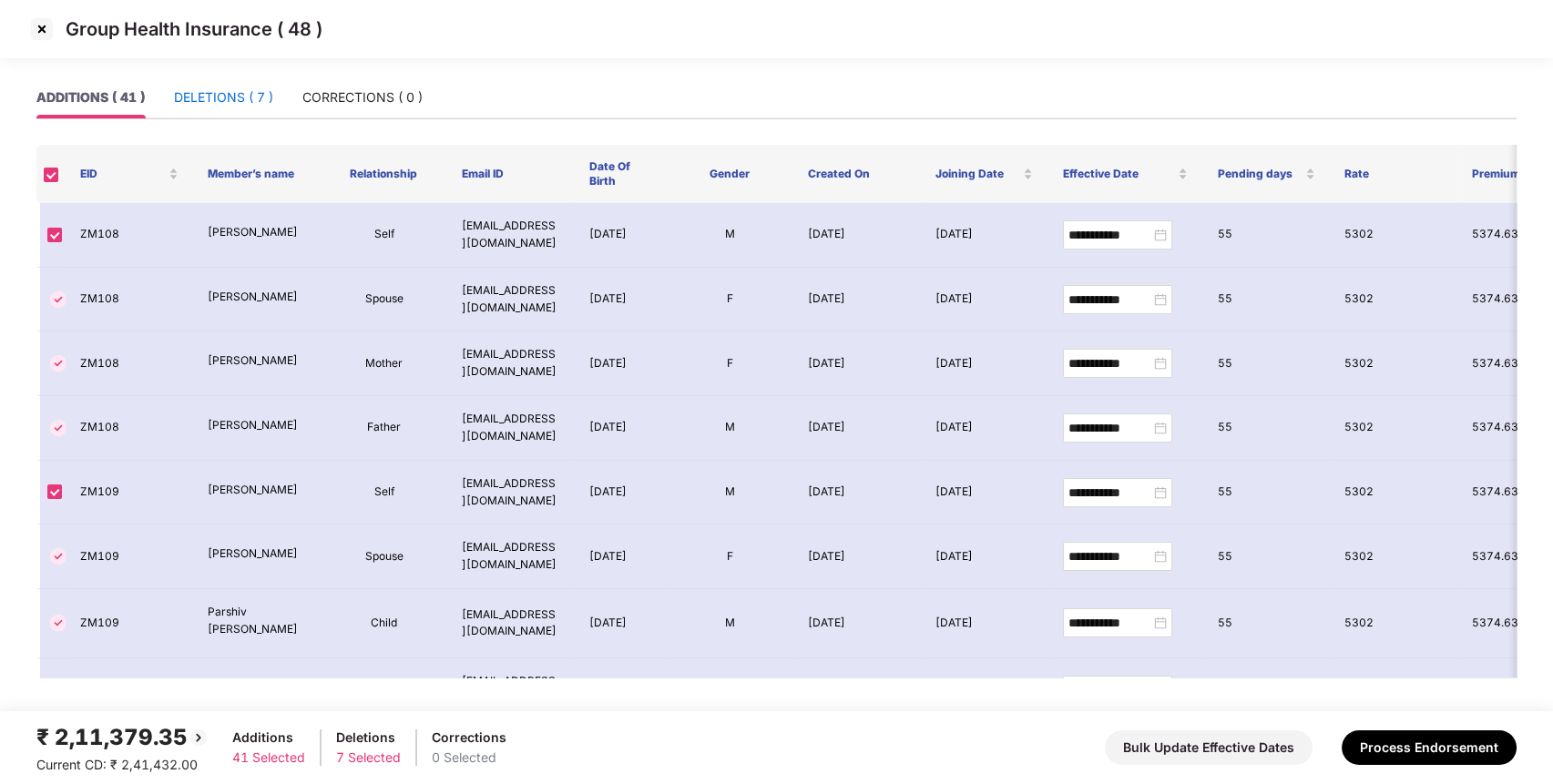
click at [240, 95] on div "DELETIONS ( 7 )" at bounding box center [223, 97] width 99 height 20
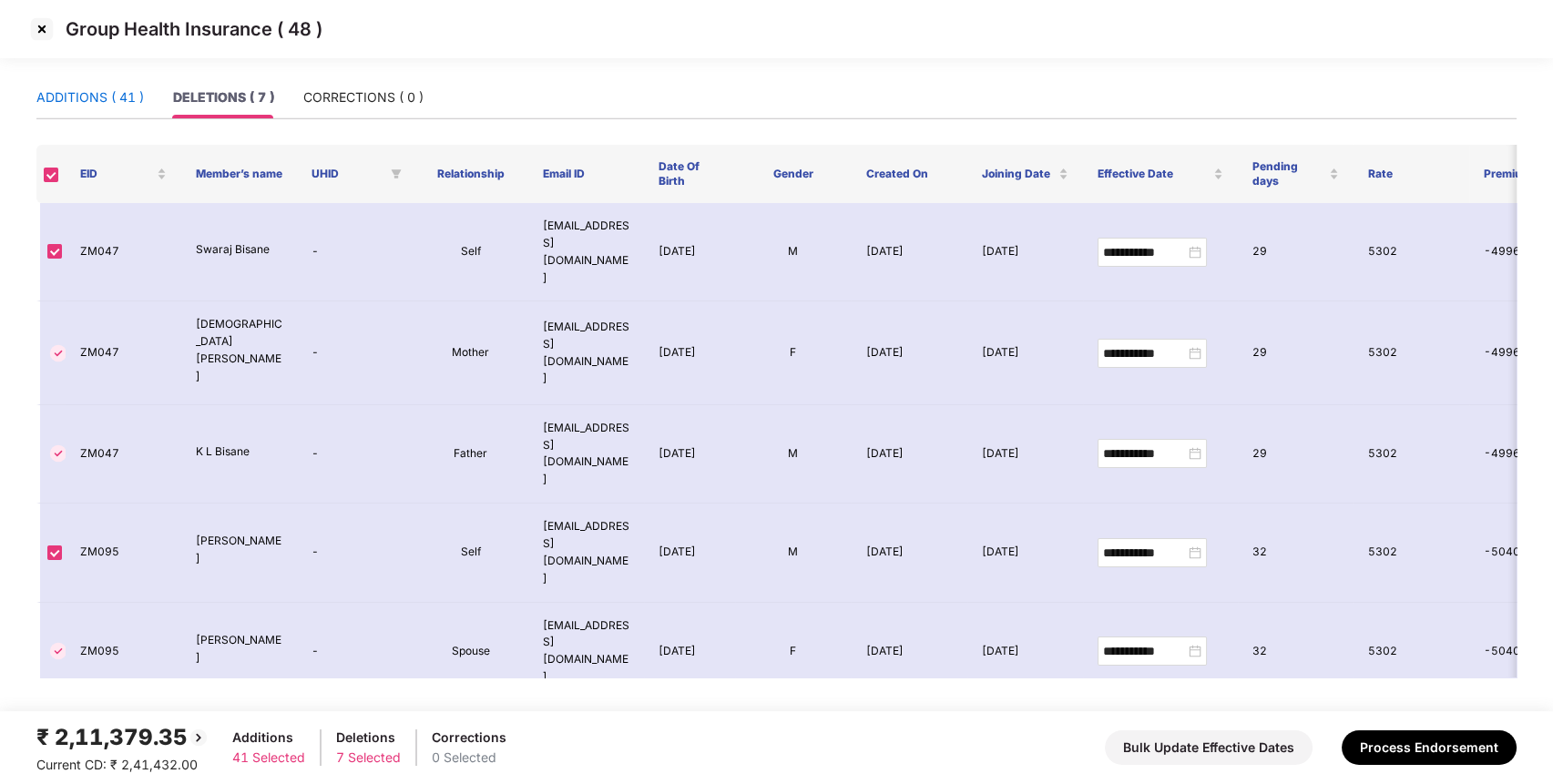
click at [111, 107] on div "ADDITIONS ( 41 )" at bounding box center [90, 97] width 108 height 20
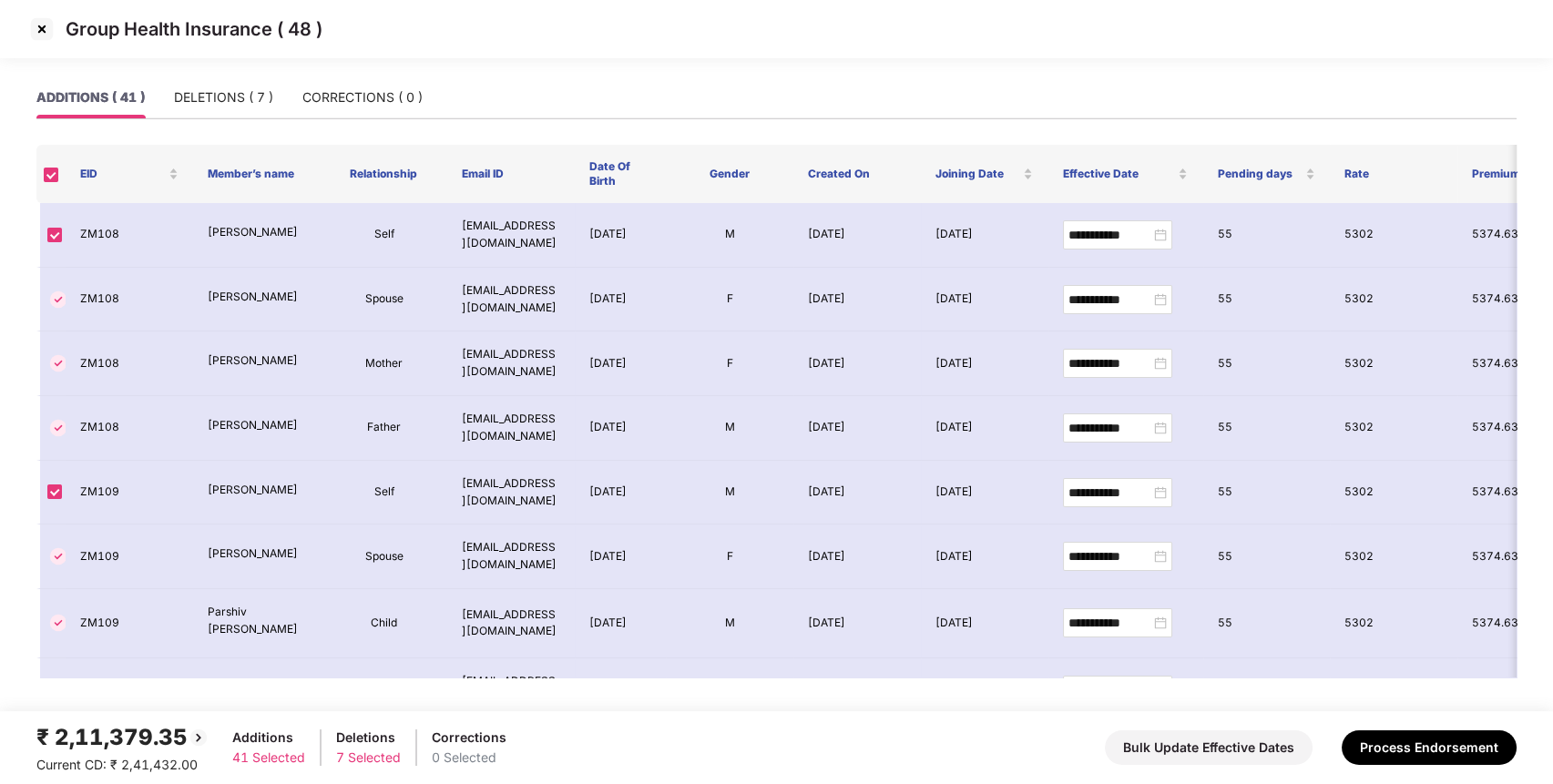
click at [43, 36] on img at bounding box center [42, 29] width 29 height 29
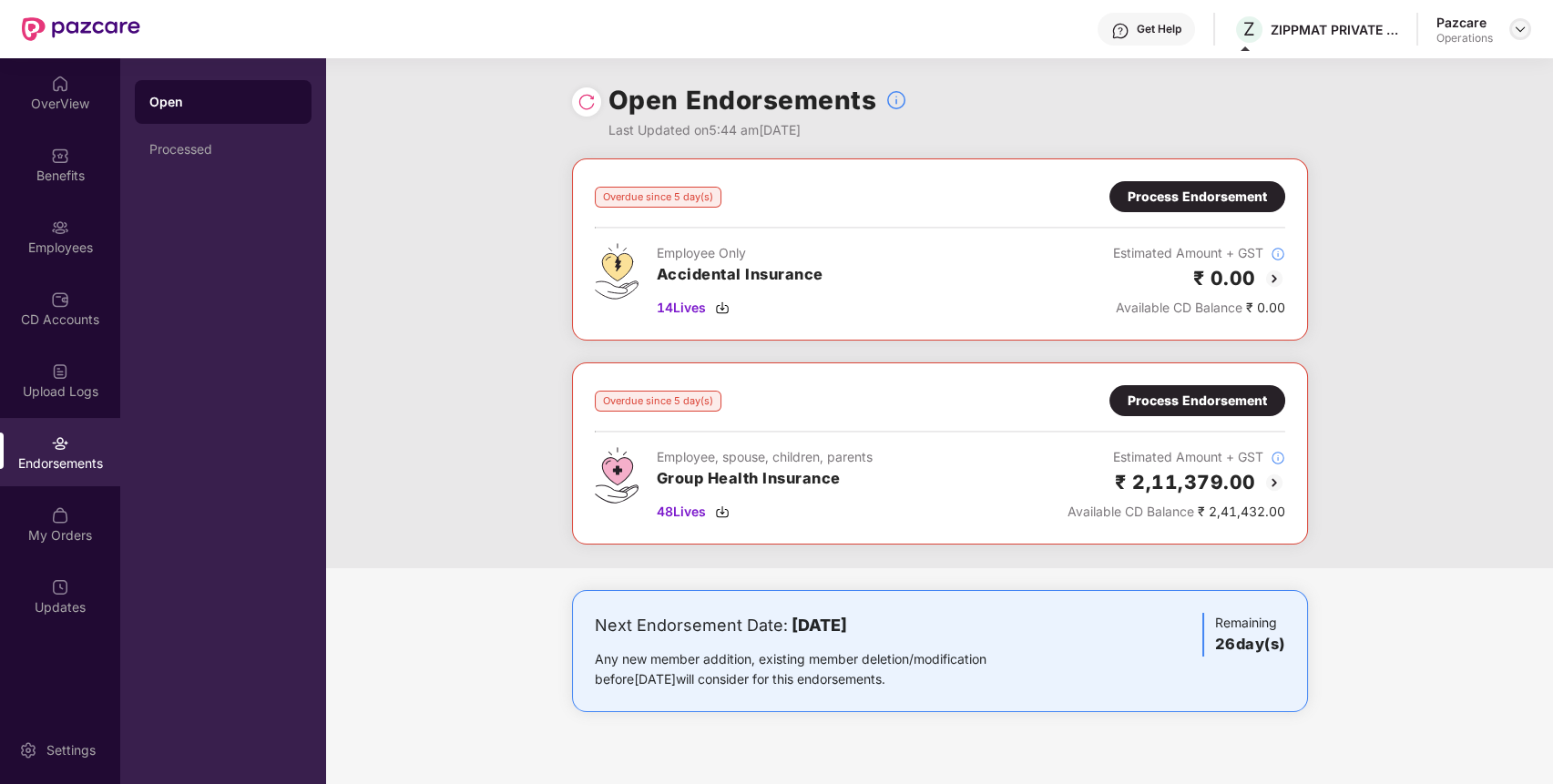
click at [1518, 22] on img at bounding box center [1519, 29] width 15 height 15
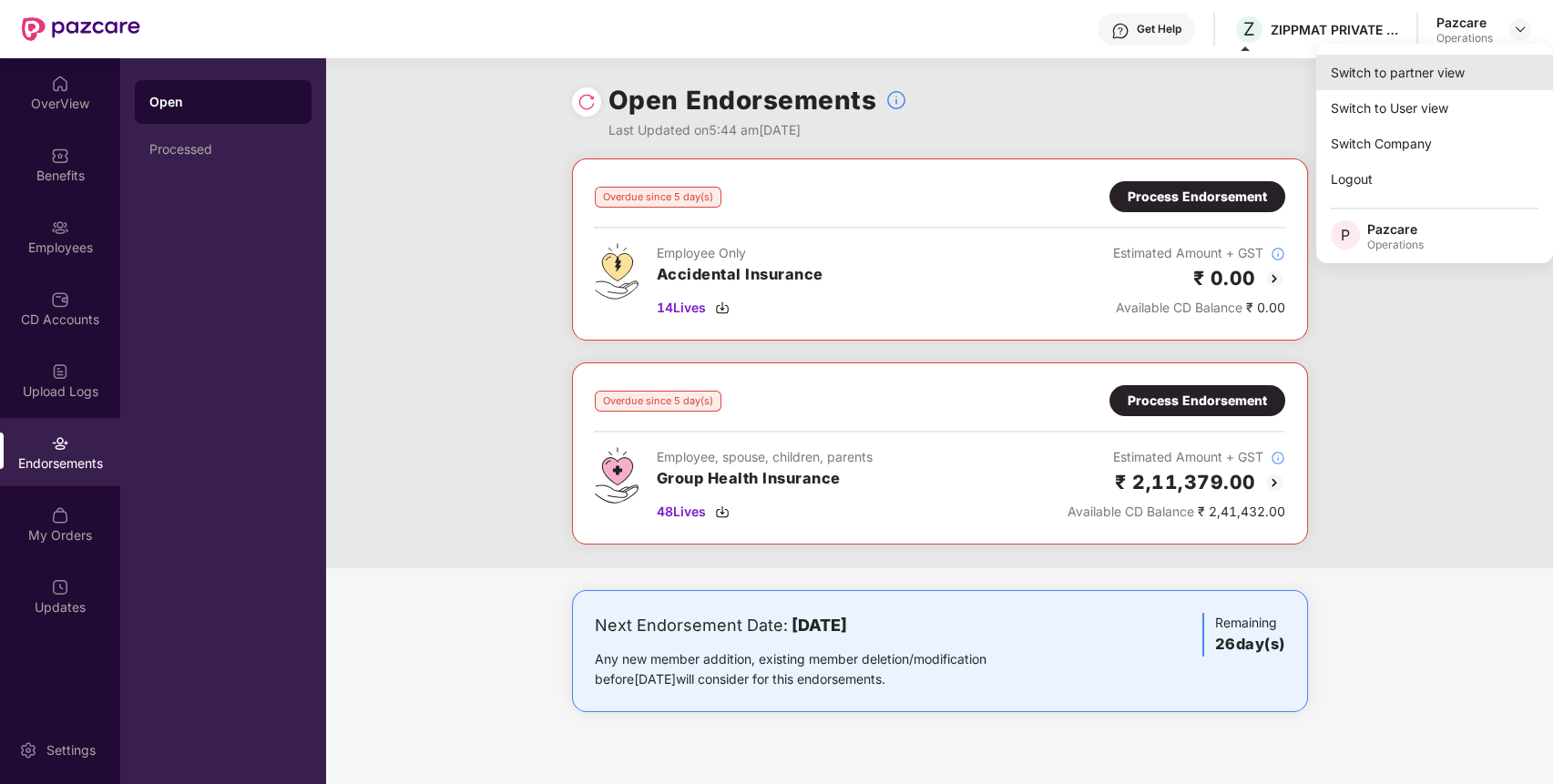
click at [1428, 71] on div "Switch to partner view" at bounding box center [1435, 72] width 237 height 36
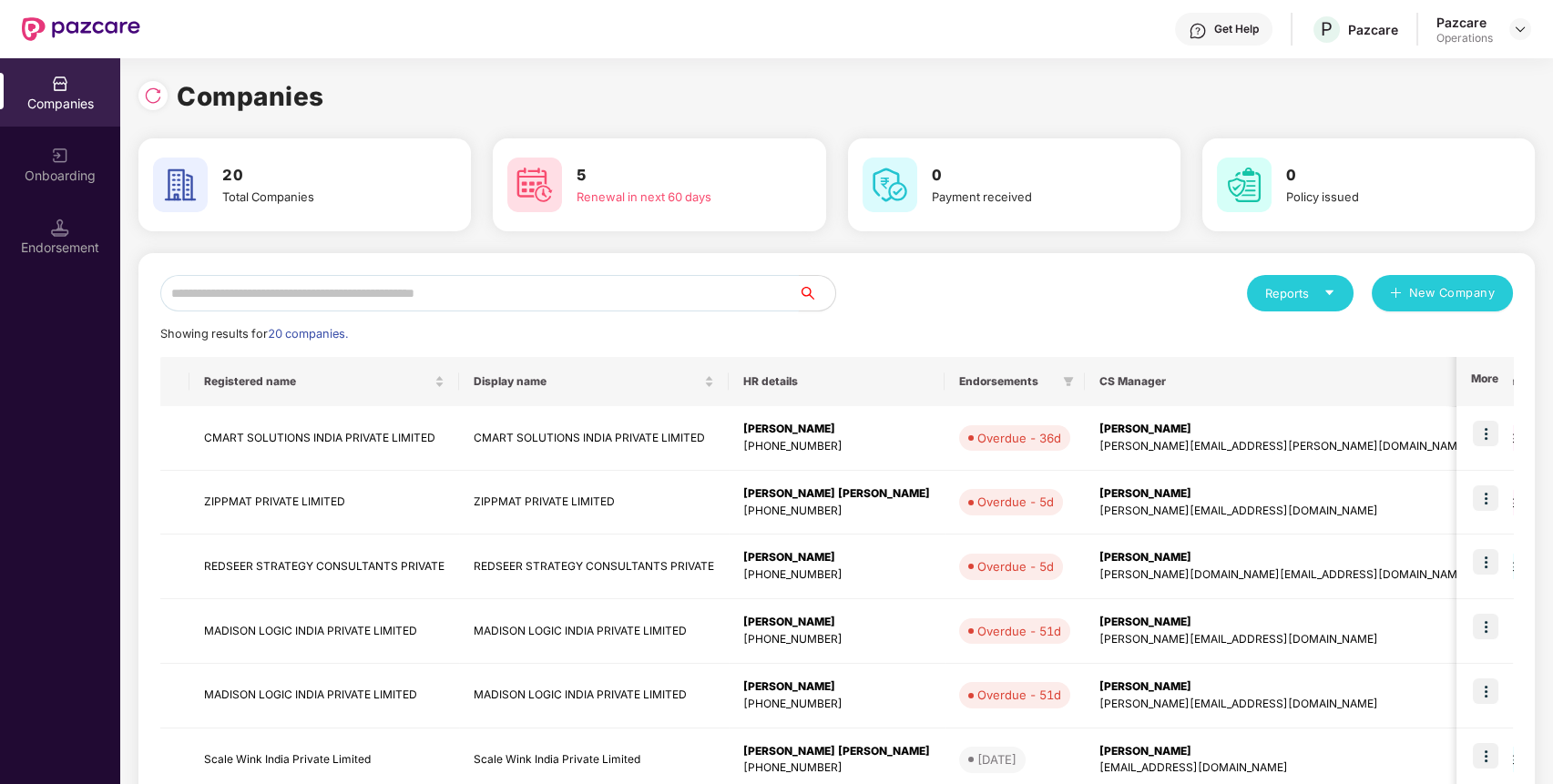
click at [701, 306] on input "text" at bounding box center [479, 293] width 639 height 37
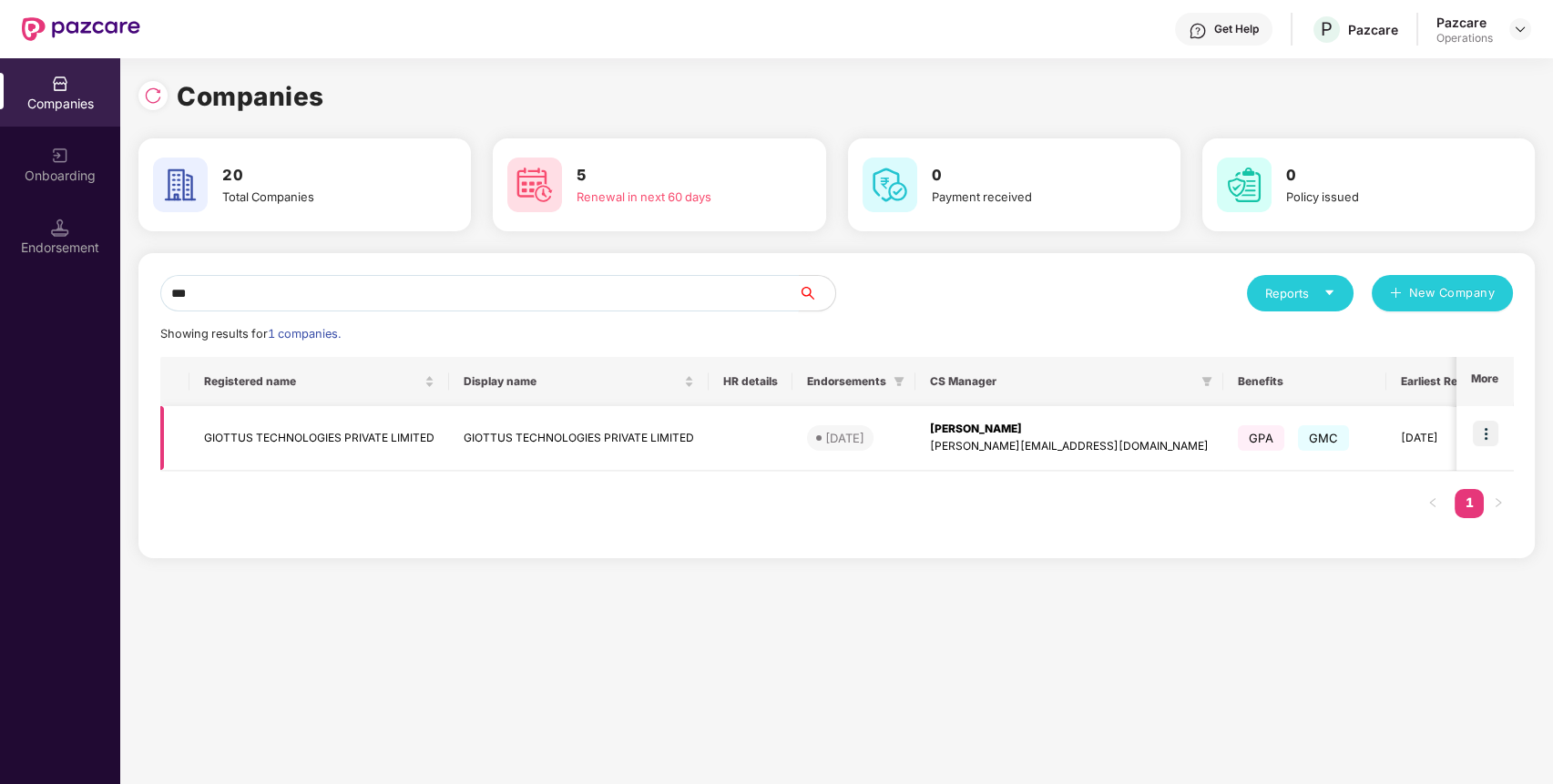
type input "***"
click at [282, 428] on td "GIOTTUS TECHNOLOGIES PRIVATE LIMITED" at bounding box center [318, 438] width 259 height 65
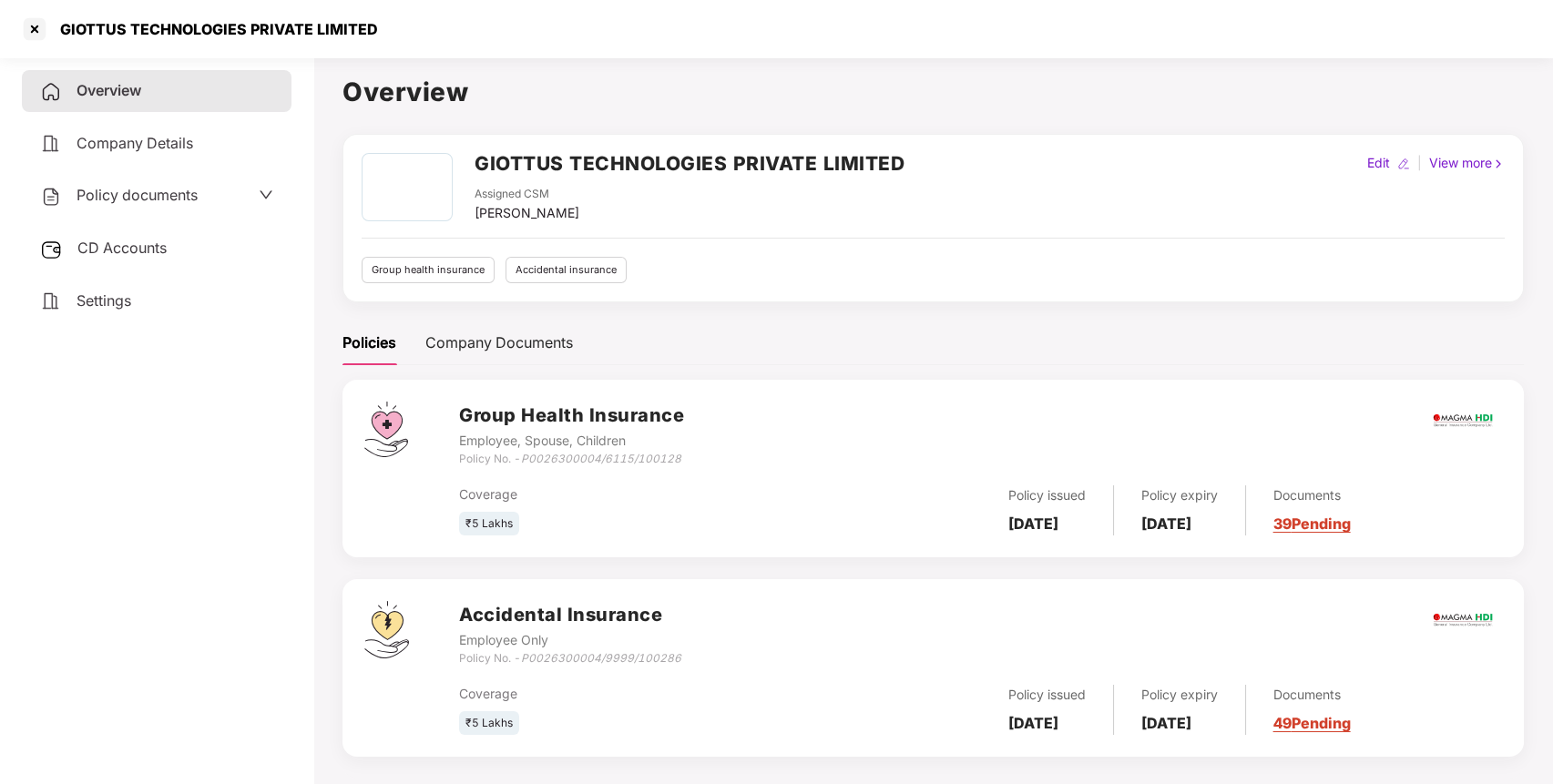
click at [139, 241] on span "CD Accounts" at bounding box center [122, 247] width 89 height 18
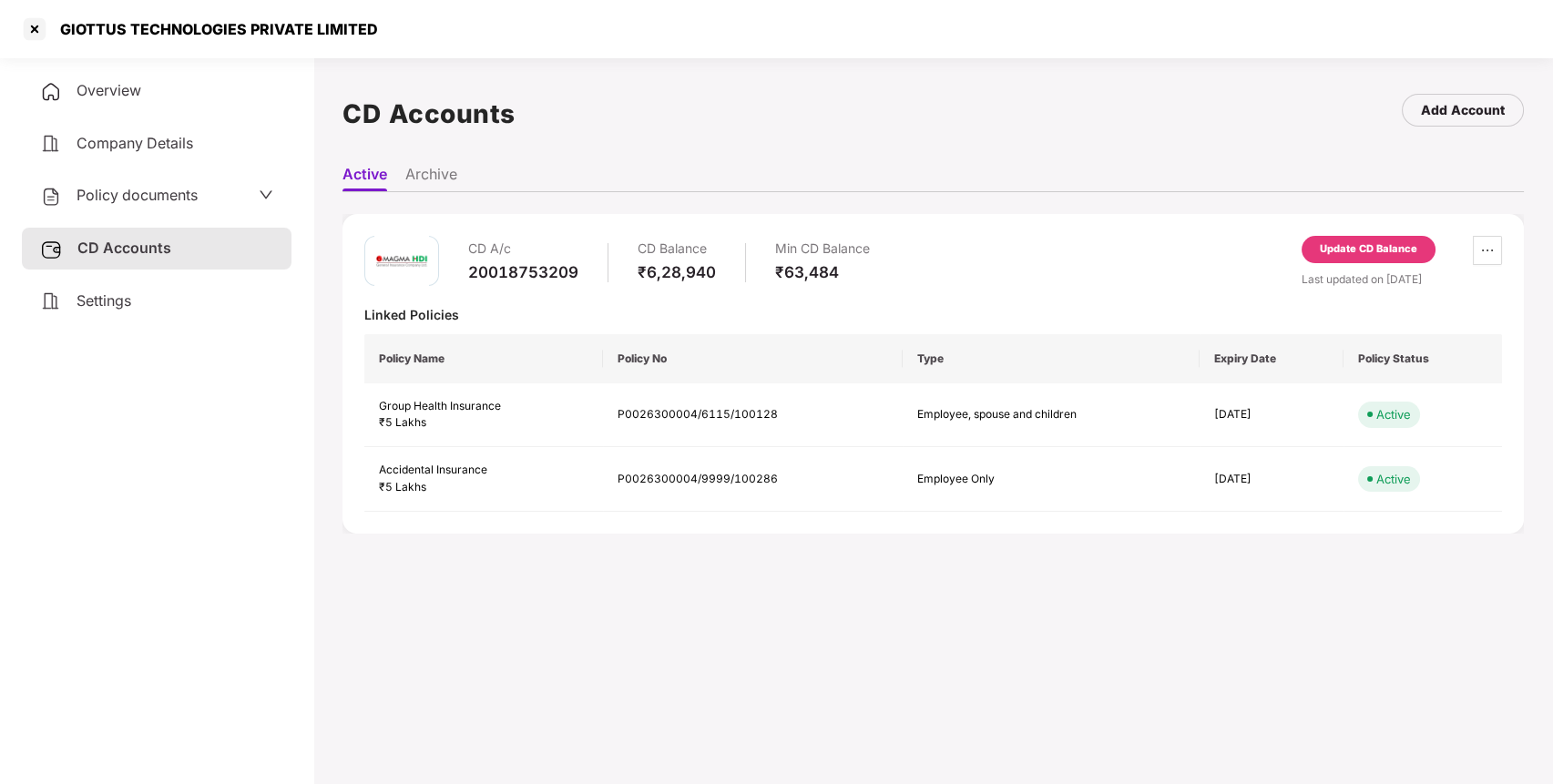
click at [159, 197] on span "Policy documents" at bounding box center [137, 194] width 121 height 18
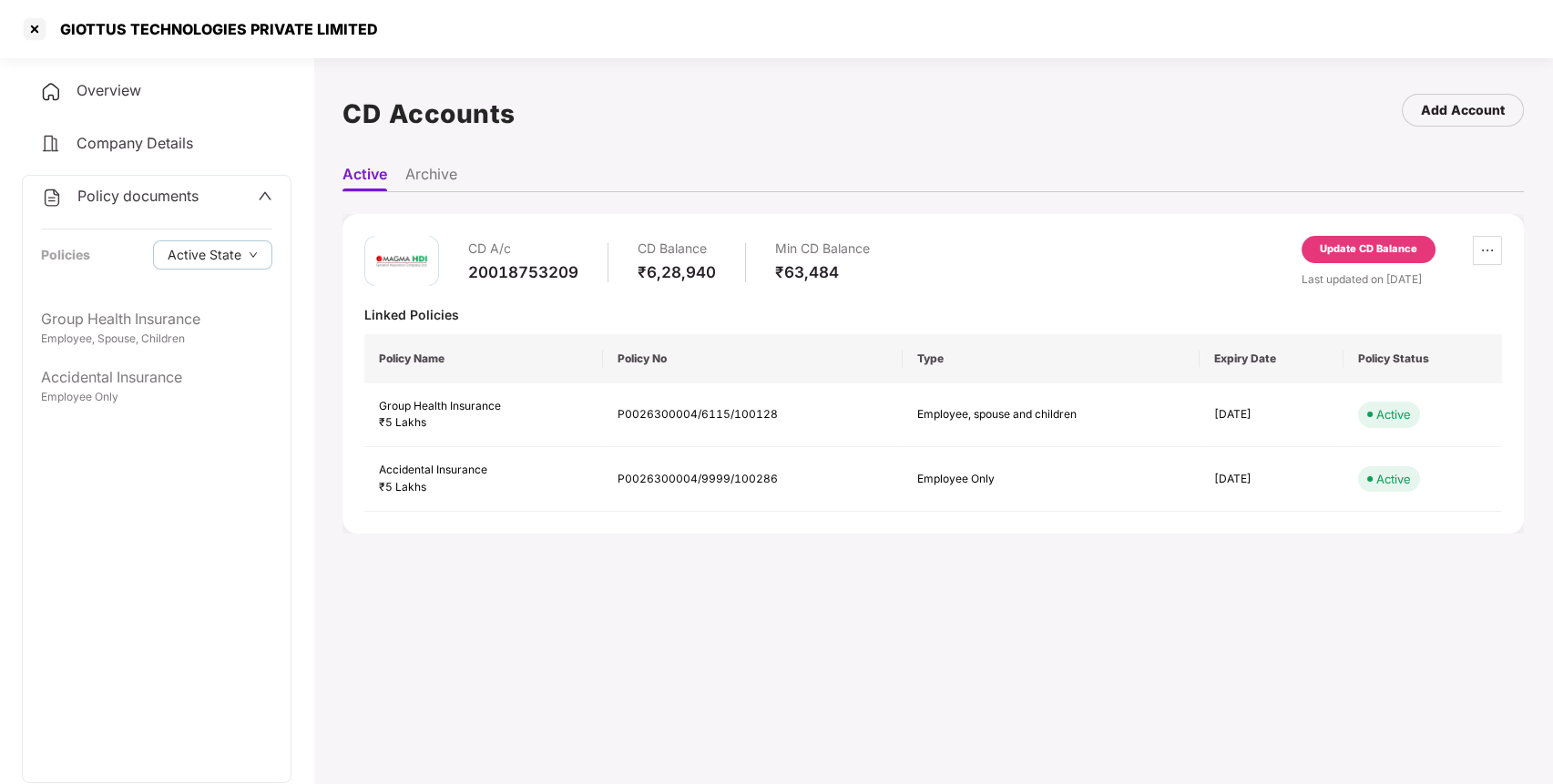
click at [159, 199] on span "Policy documents" at bounding box center [138, 195] width 121 height 18
click at [143, 245] on span "CD Accounts" at bounding box center [122, 247] width 89 height 18
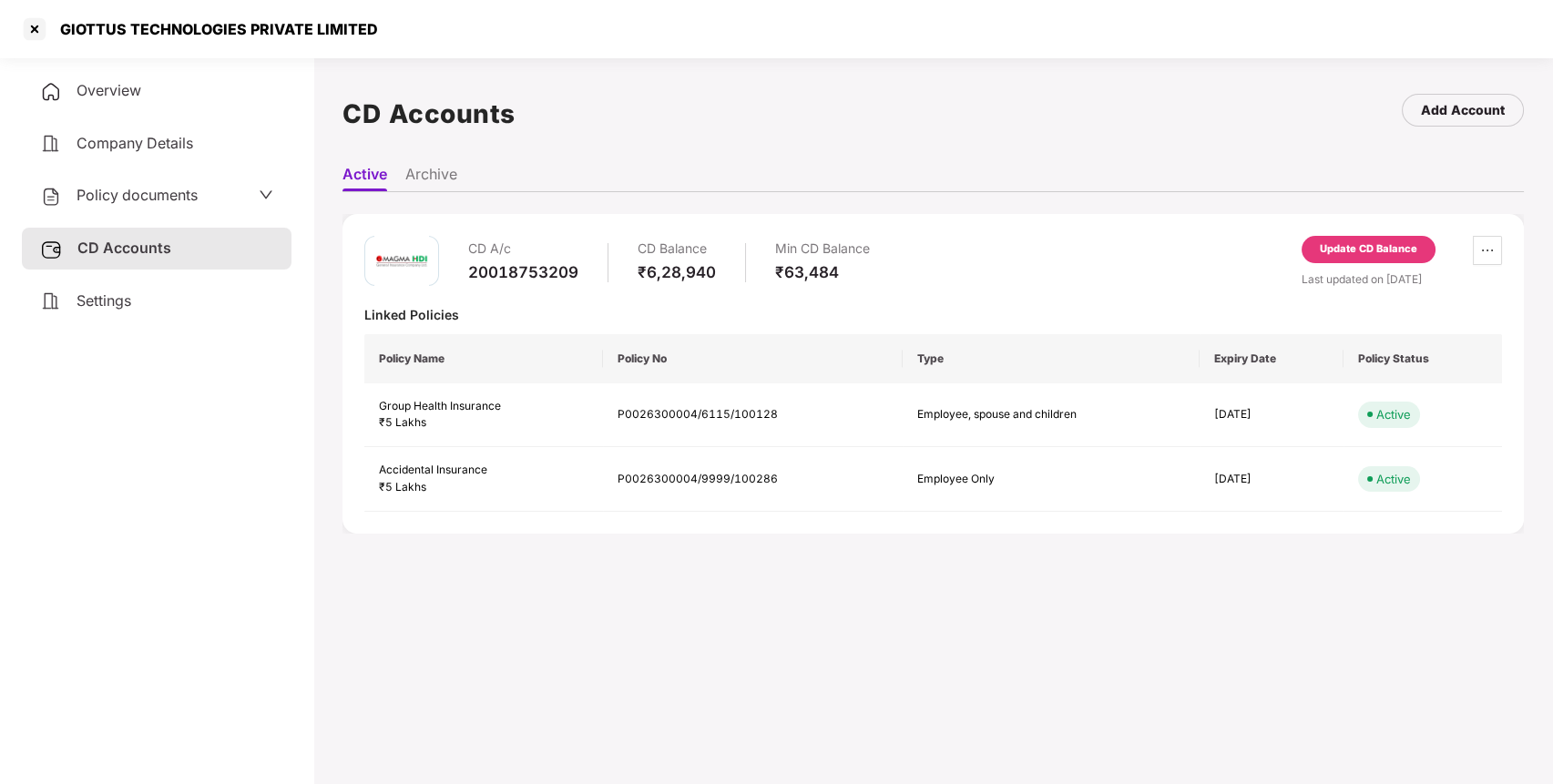
click at [182, 184] on div "Policy documents" at bounding box center [118, 196] width 157 height 23
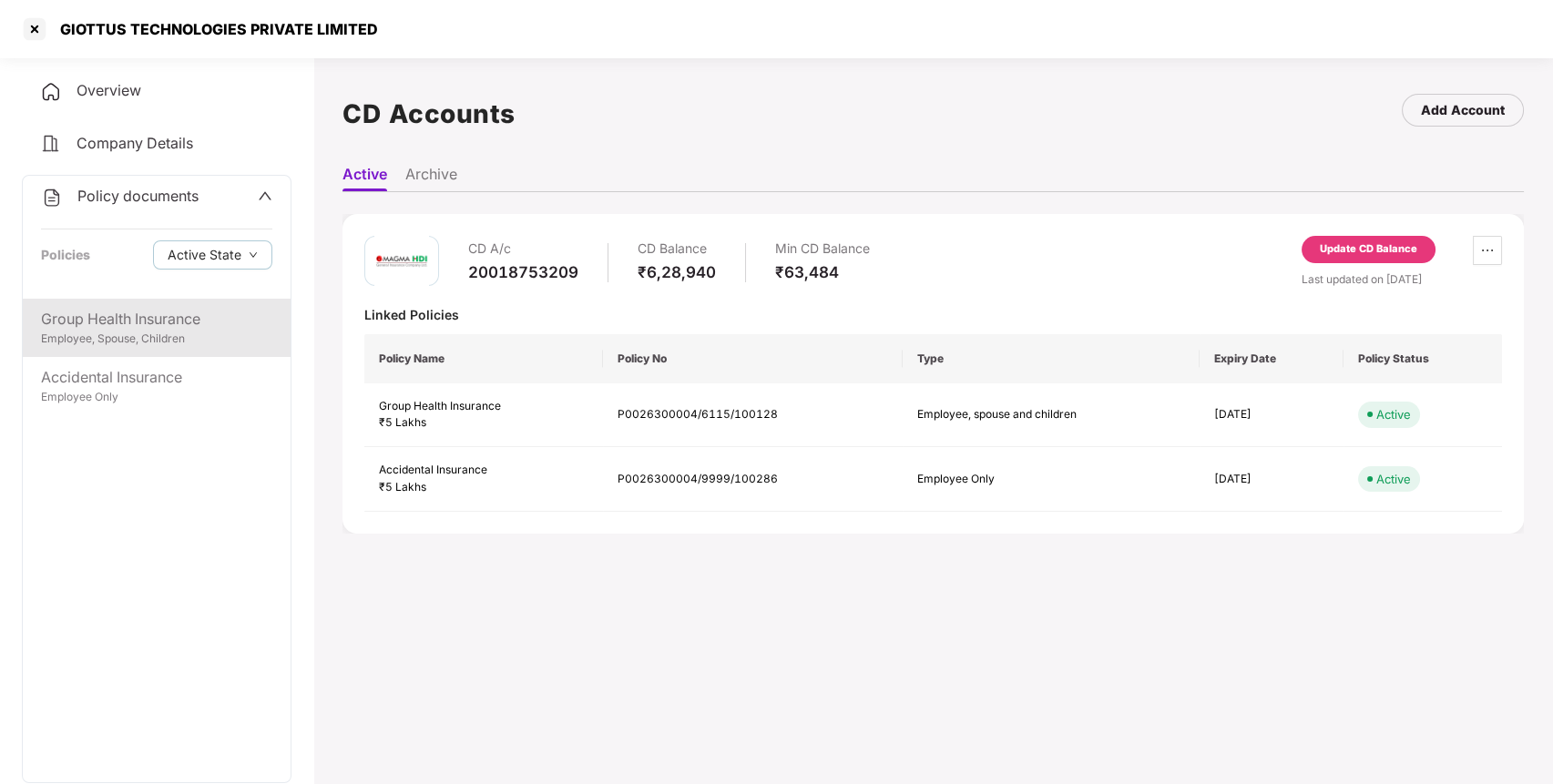
click at [149, 322] on div "Group Health Insurance" at bounding box center [156, 318] width 231 height 22
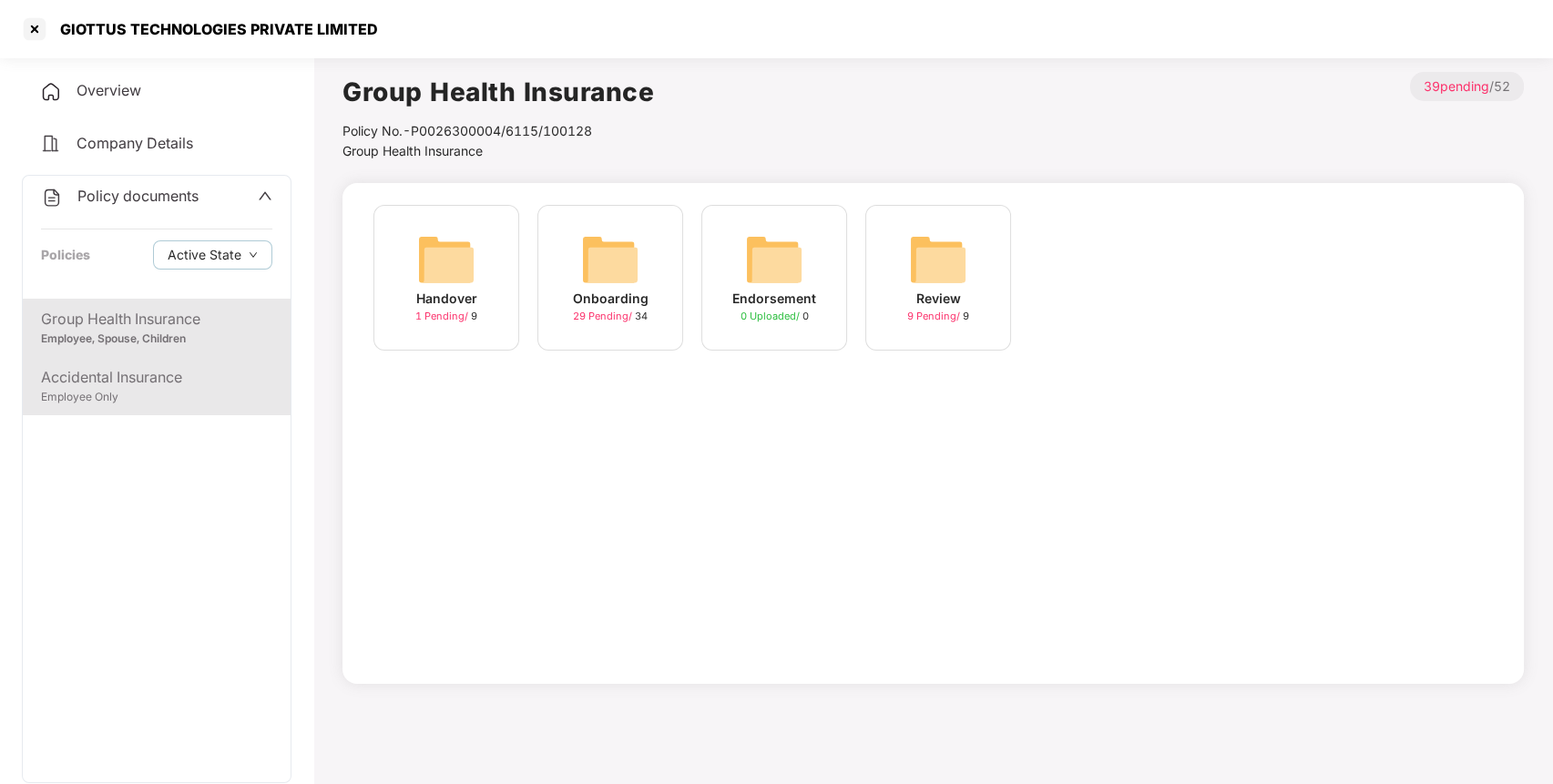
click at [154, 386] on div "Accidental Insurance" at bounding box center [156, 376] width 231 height 22
click at [86, 319] on div "Group Health Insurance" at bounding box center [156, 318] width 231 height 22
click at [175, 203] on span "Policy documents" at bounding box center [138, 195] width 121 height 18
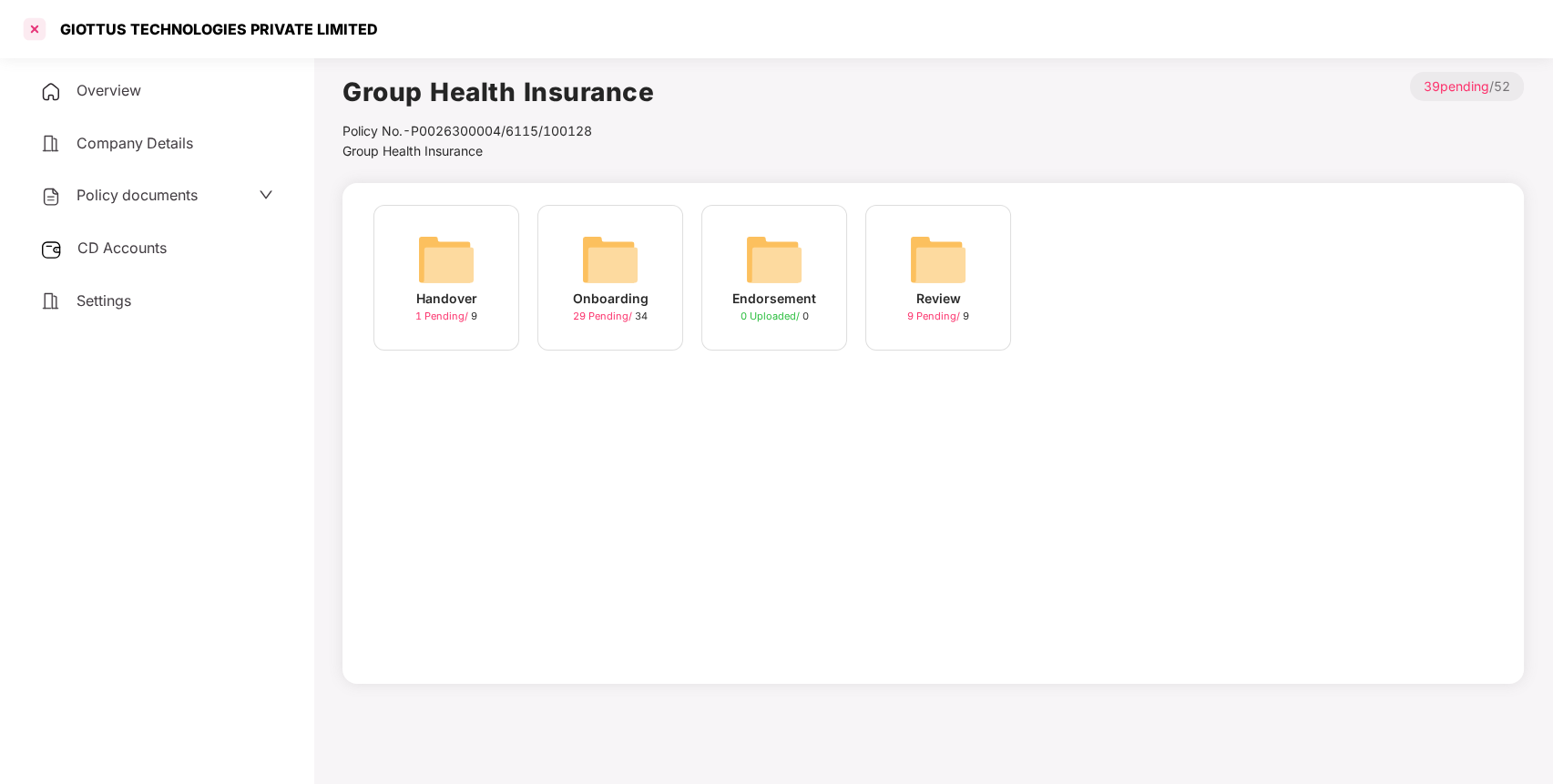
click at [31, 23] on div at bounding box center [35, 29] width 29 height 29
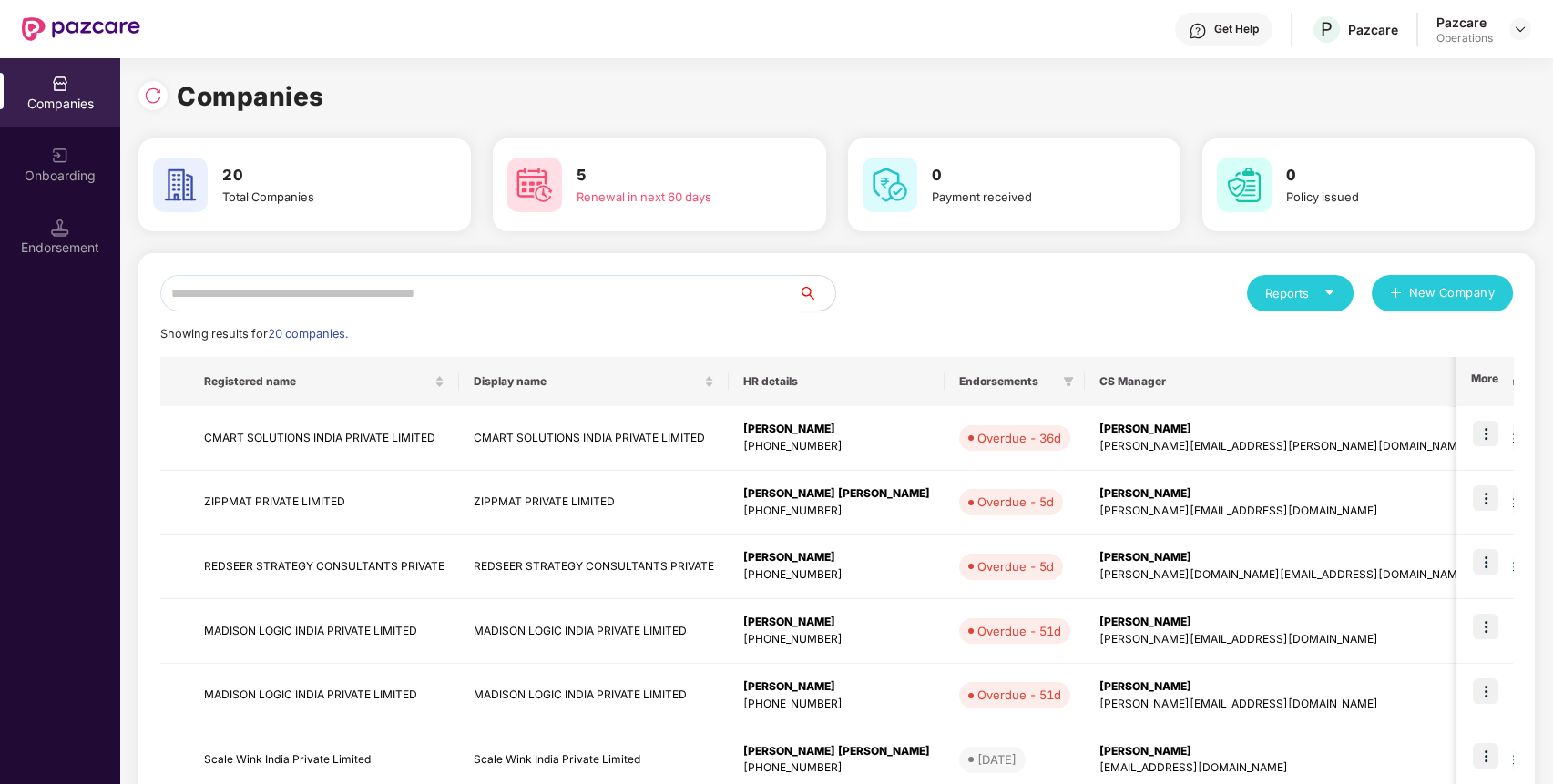
click at [408, 280] on input "text" at bounding box center [479, 293] width 639 height 37
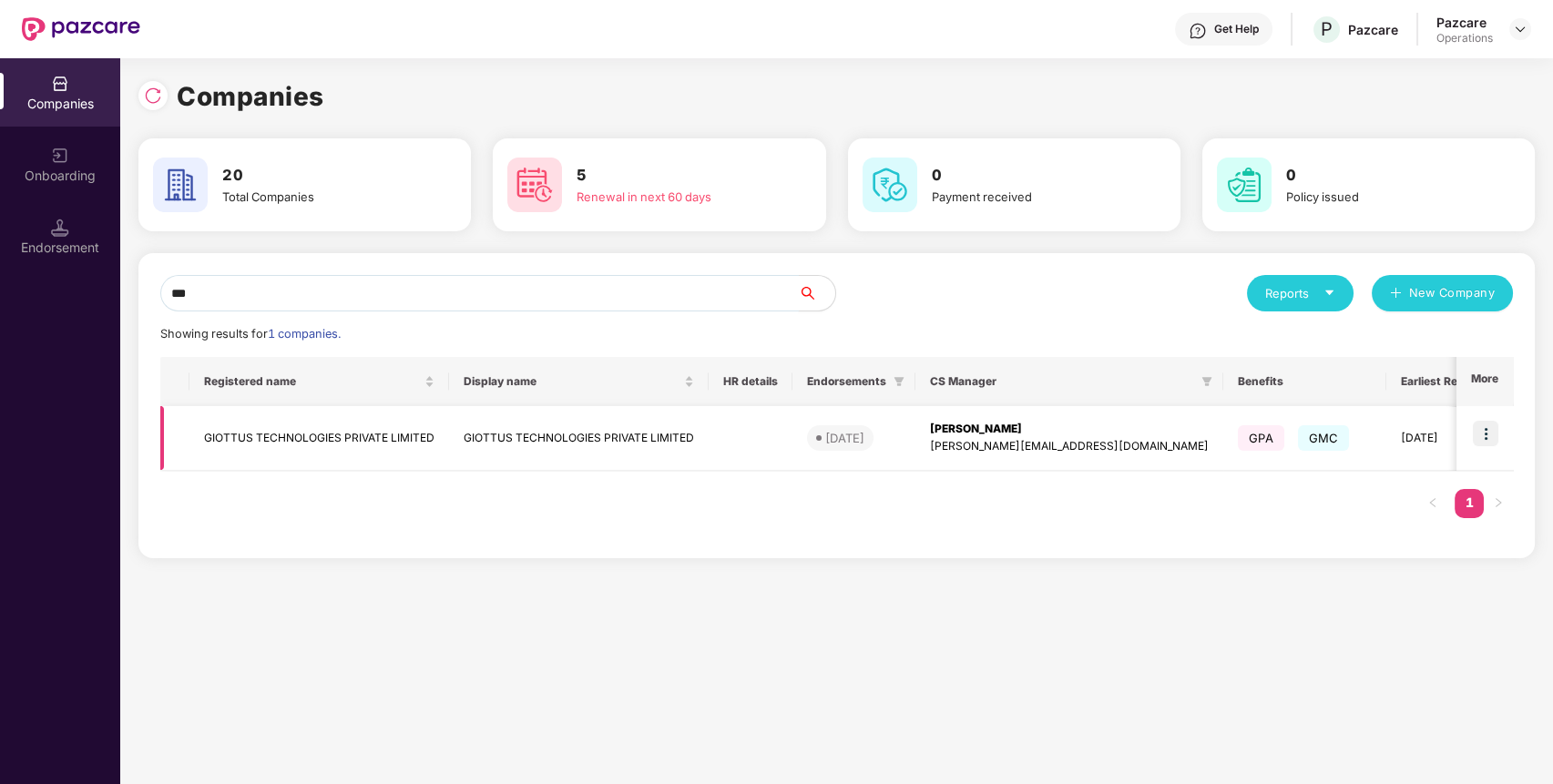
type input "***"
click at [1481, 422] on img at bounding box center [1485, 433] width 25 height 25
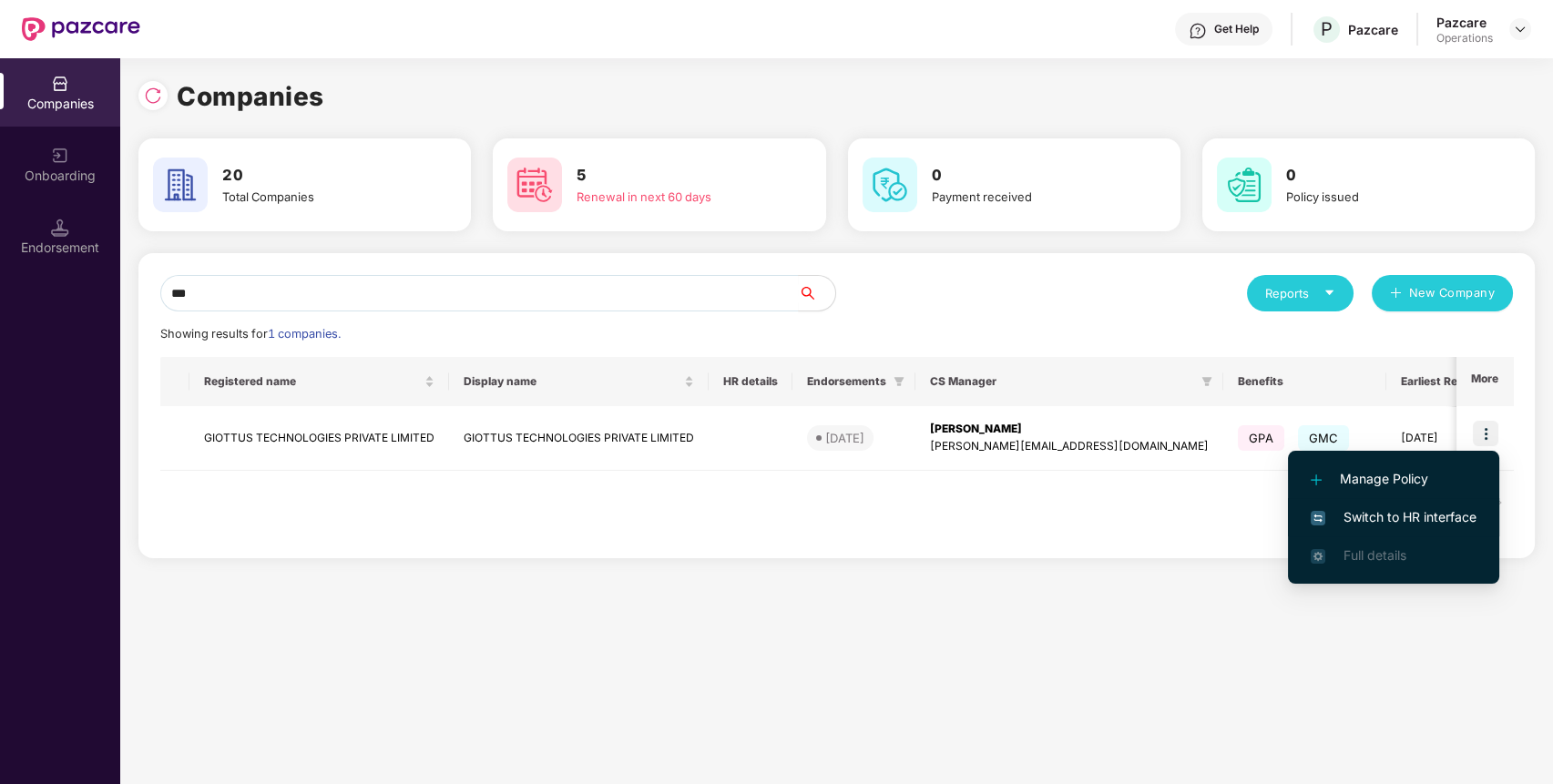
click at [1406, 522] on span "Switch to HR interface" at bounding box center [1393, 517] width 166 height 20
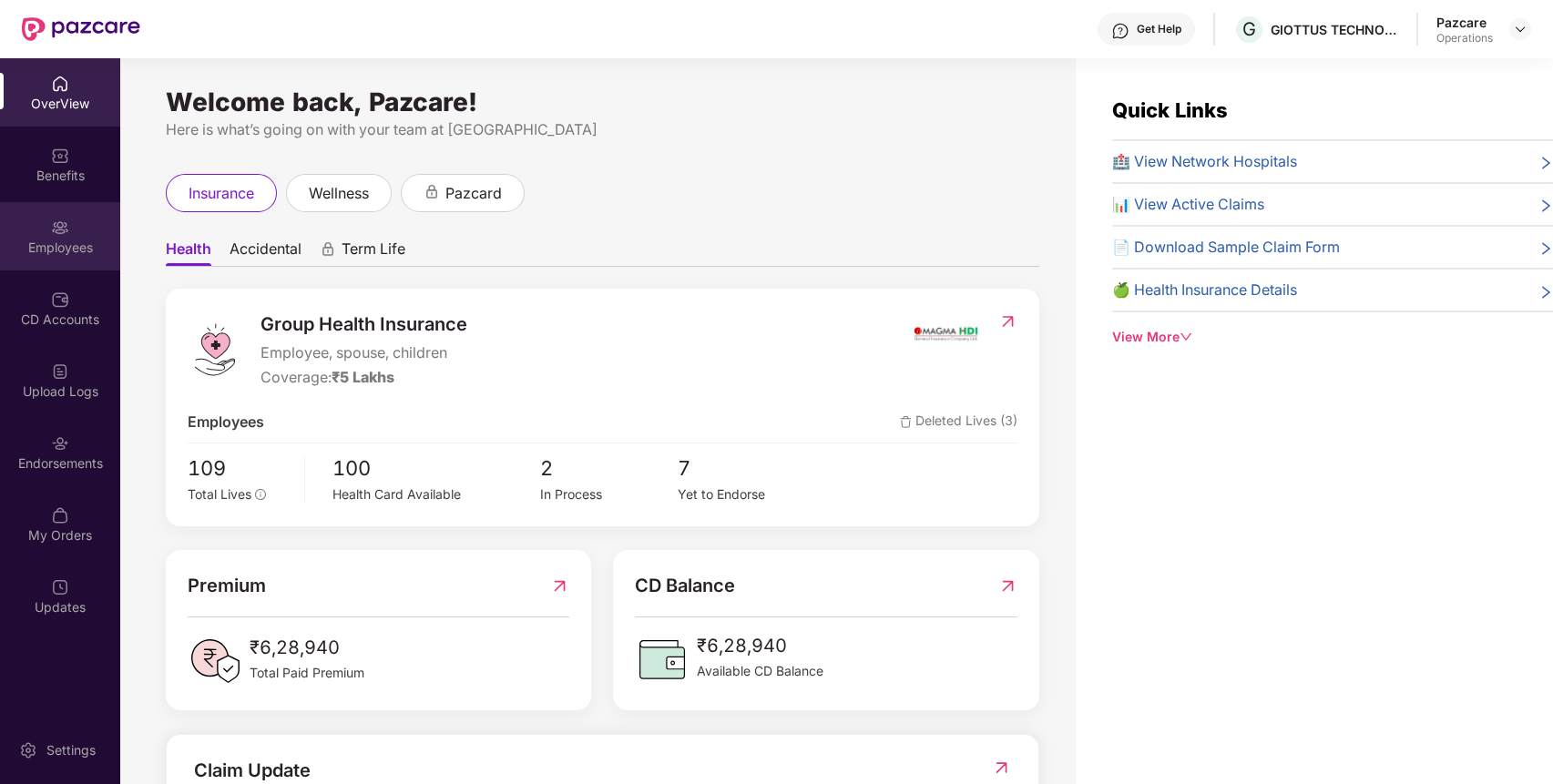
click at [51, 261] on div "Employees" at bounding box center [60, 236] width 120 height 68
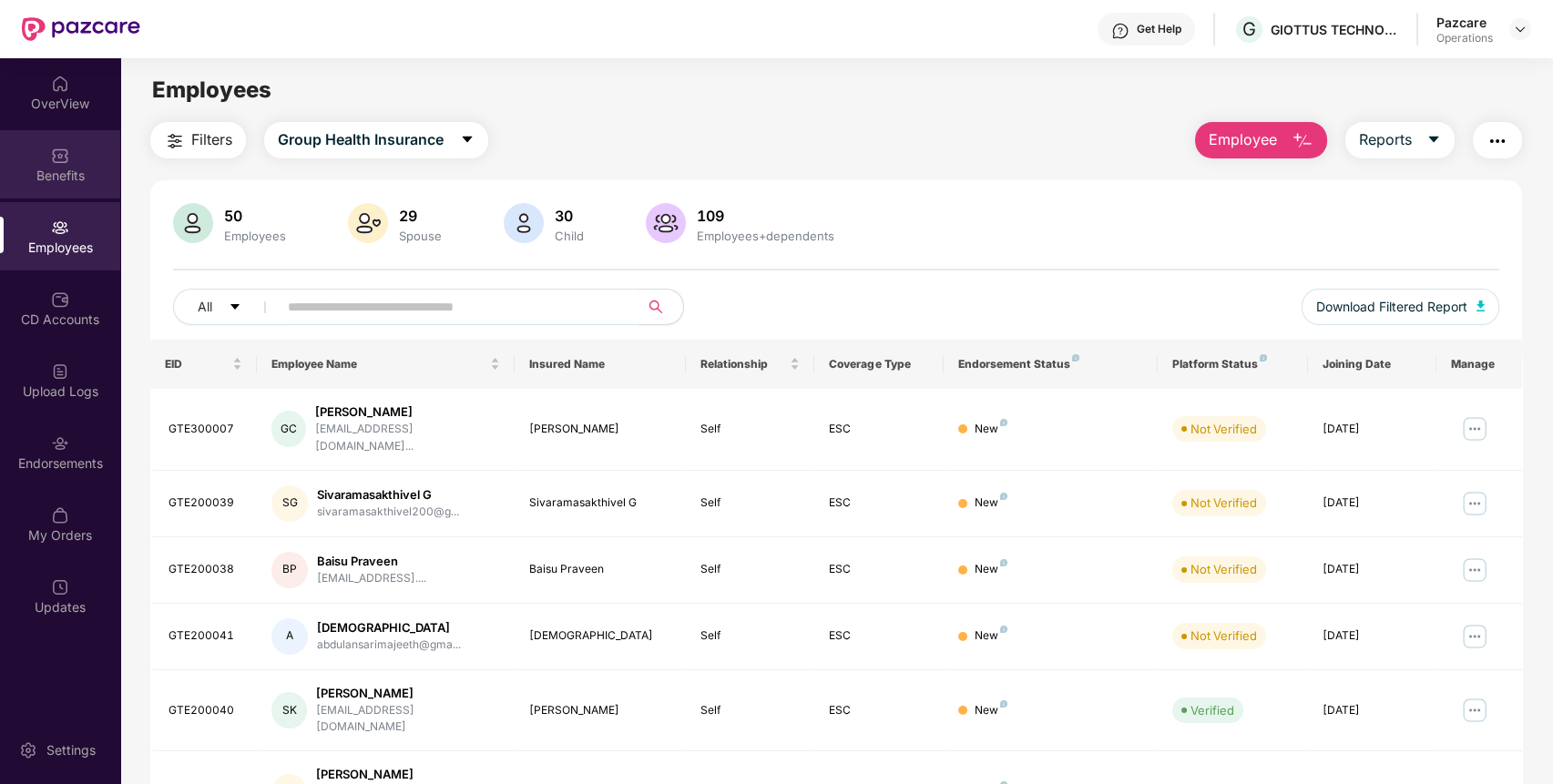
click at [43, 160] on div "Benefits" at bounding box center [60, 164] width 120 height 68
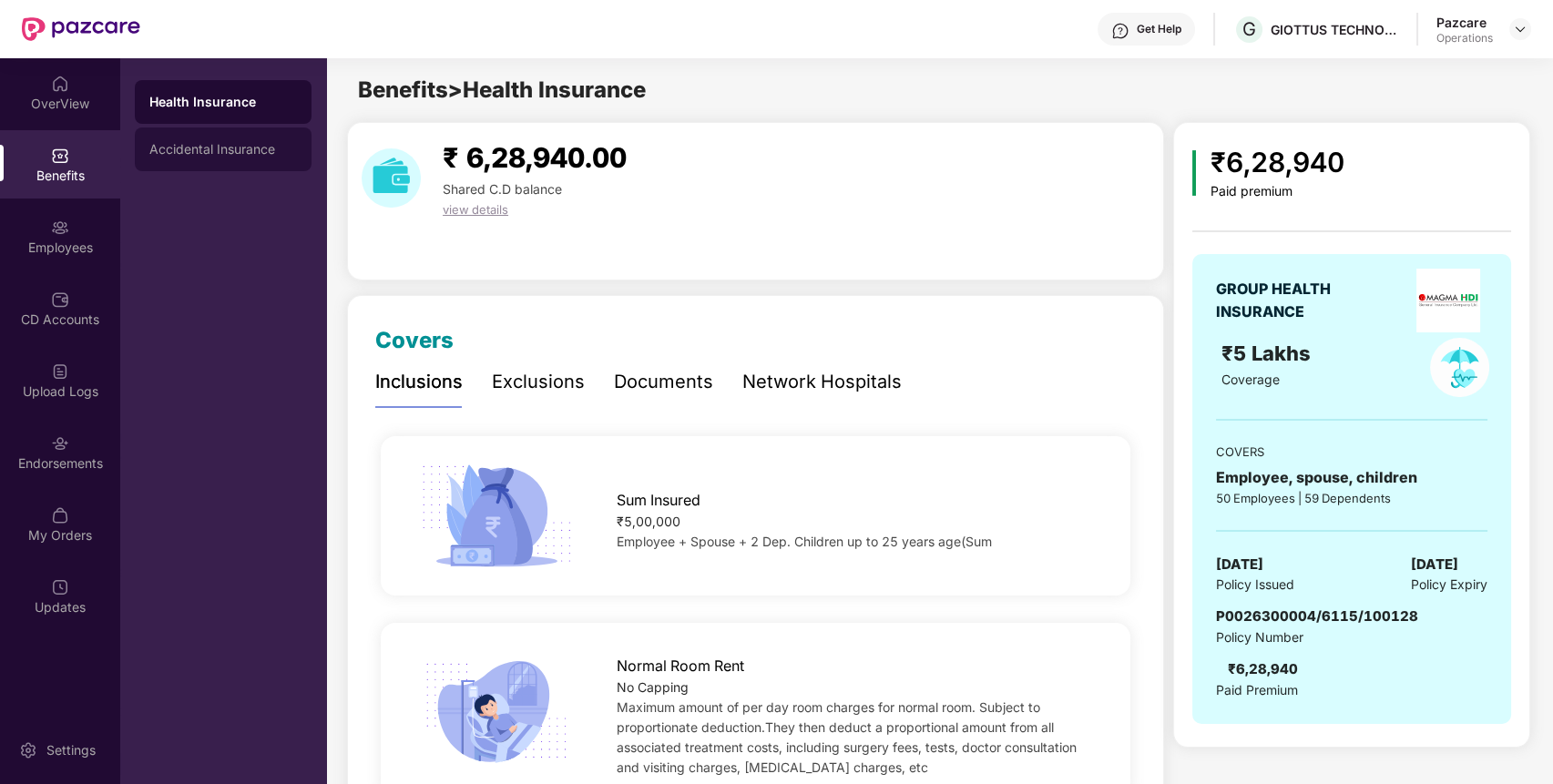
click at [188, 169] on div "Accidental Insurance" at bounding box center [223, 148] width 177 height 44
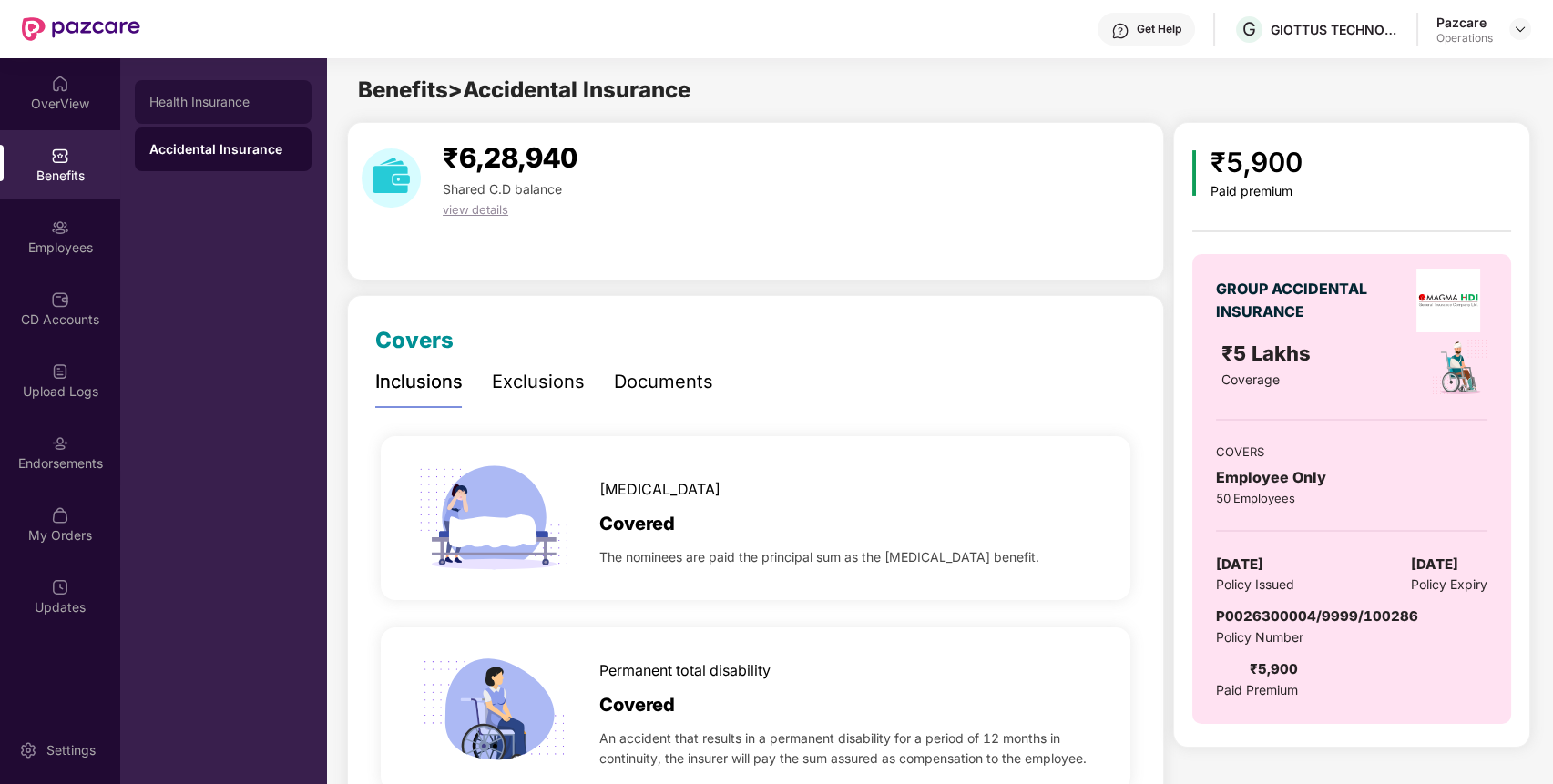
click at [218, 97] on div "Health Insurance" at bounding box center [223, 102] width 148 height 15
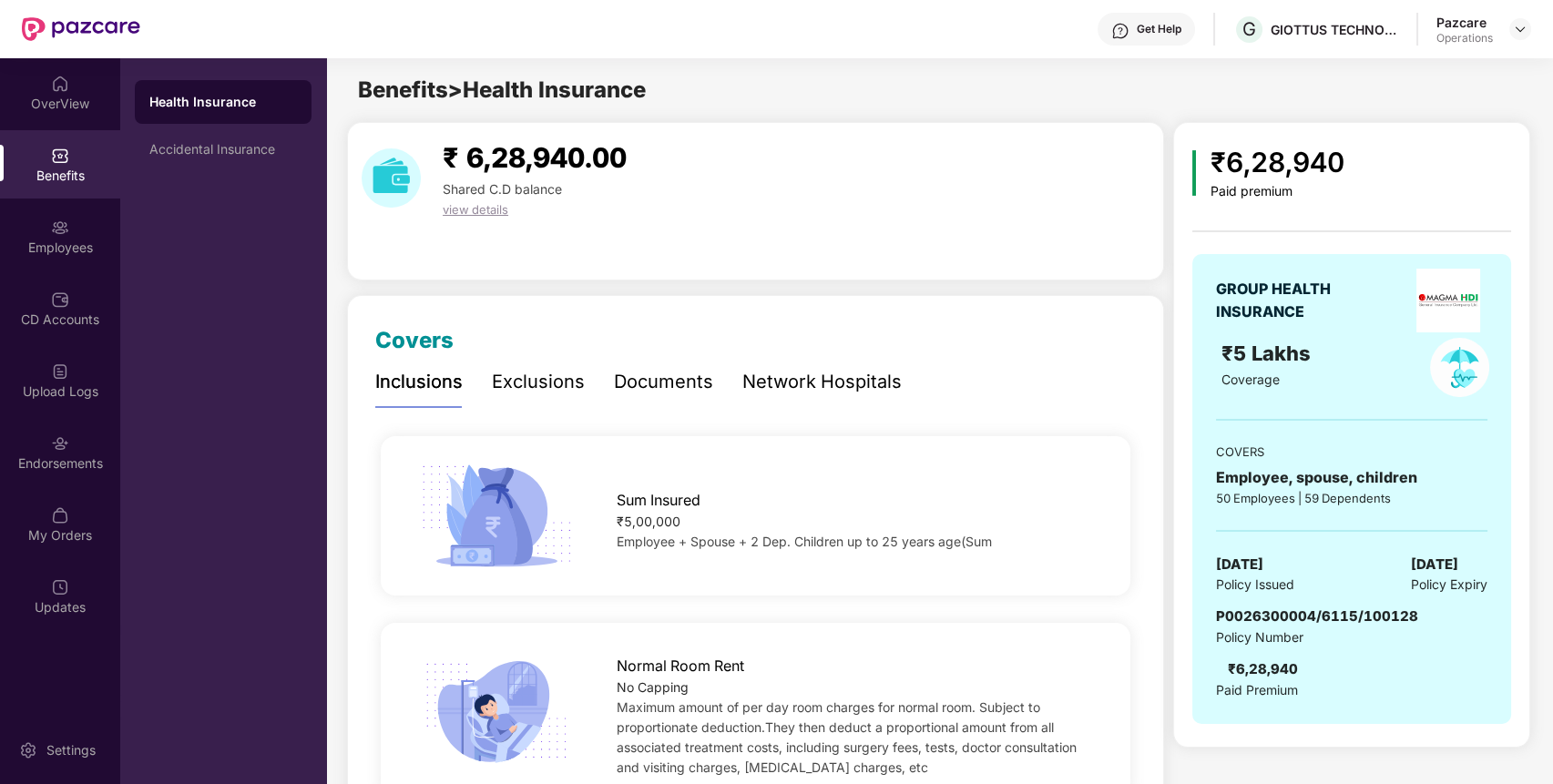
click at [258, 99] on div "Health Insurance" at bounding box center [223, 102] width 148 height 18
click at [1516, 22] on img at bounding box center [1519, 29] width 15 height 15
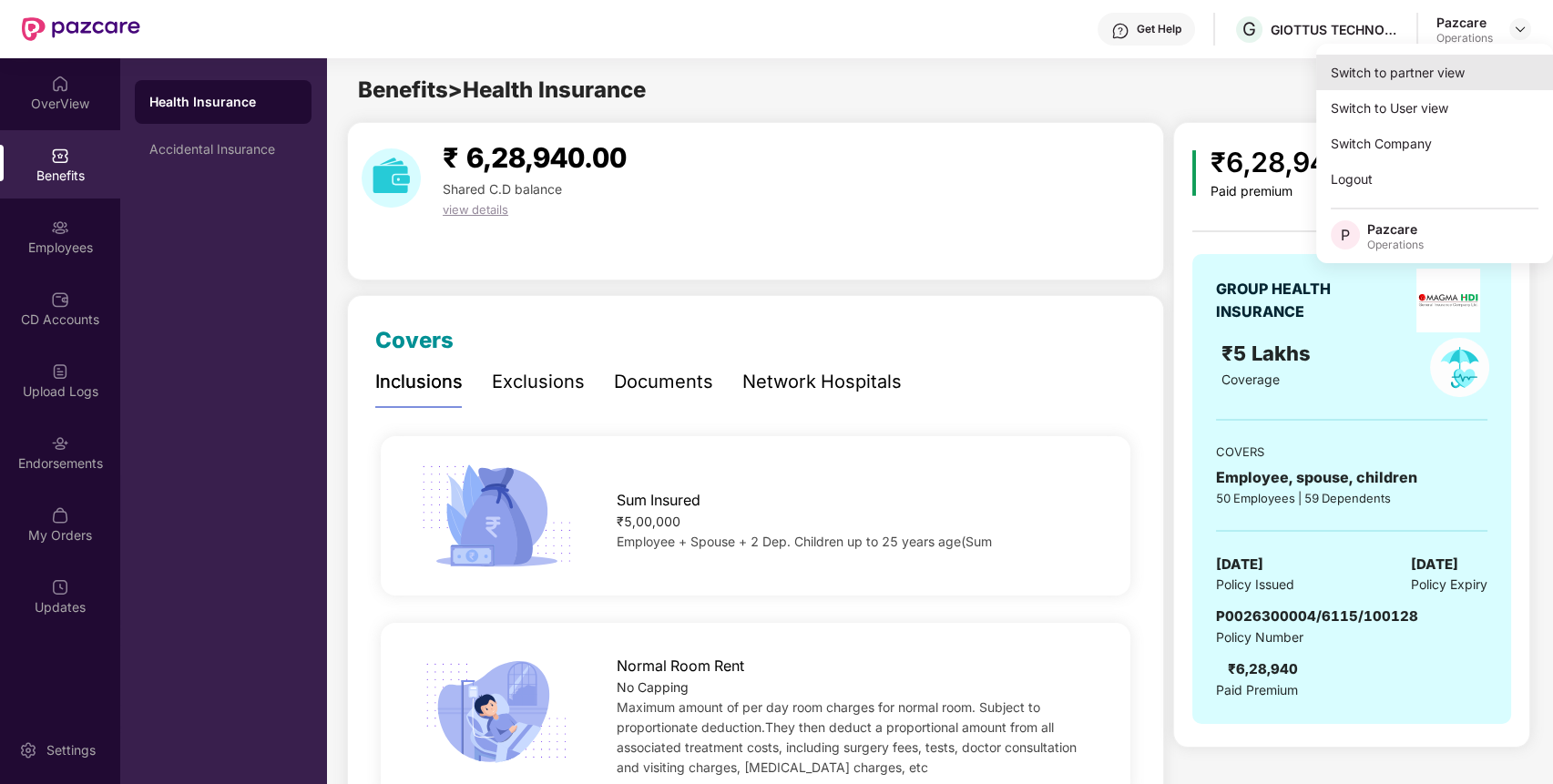
click at [1465, 60] on div "Switch to partner view" at bounding box center [1435, 72] width 237 height 36
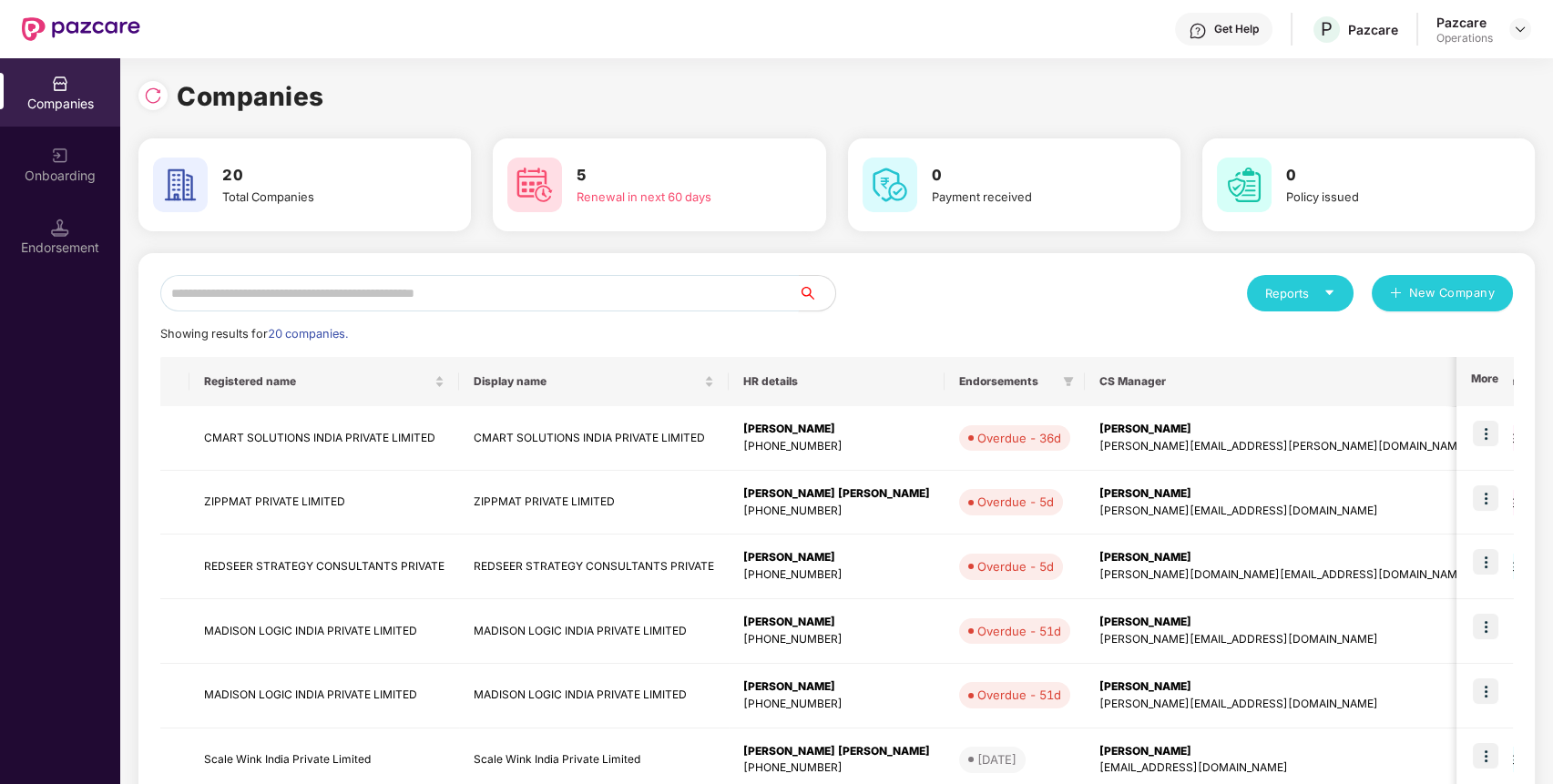
click at [580, 290] on input "text" at bounding box center [479, 293] width 639 height 37
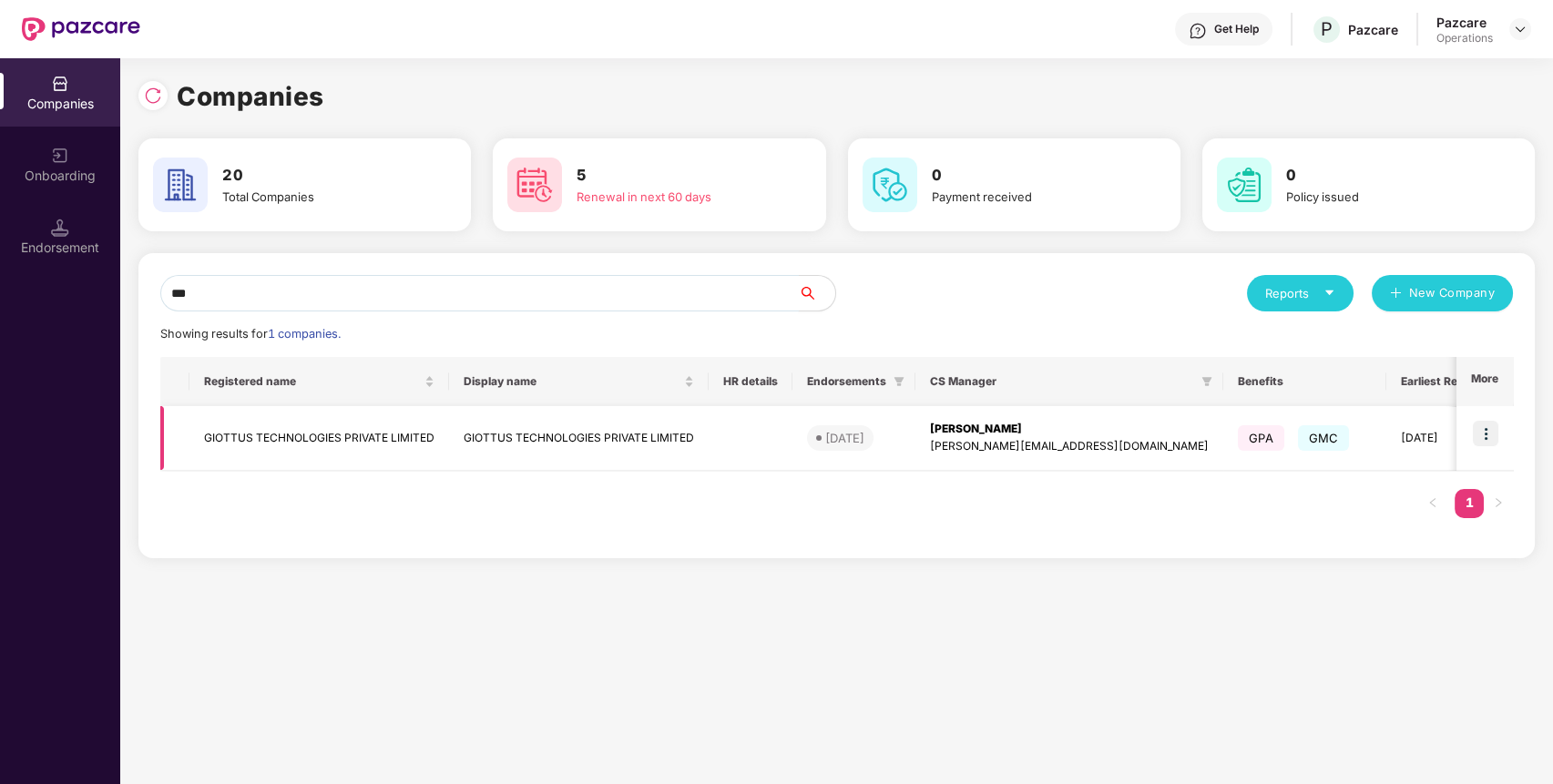
type input "***"
click at [375, 435] on td "GIOTTUS TECHNOLOGIES PRIVATE LIMITED" at bounding box center [318, 438] width 259 height 65
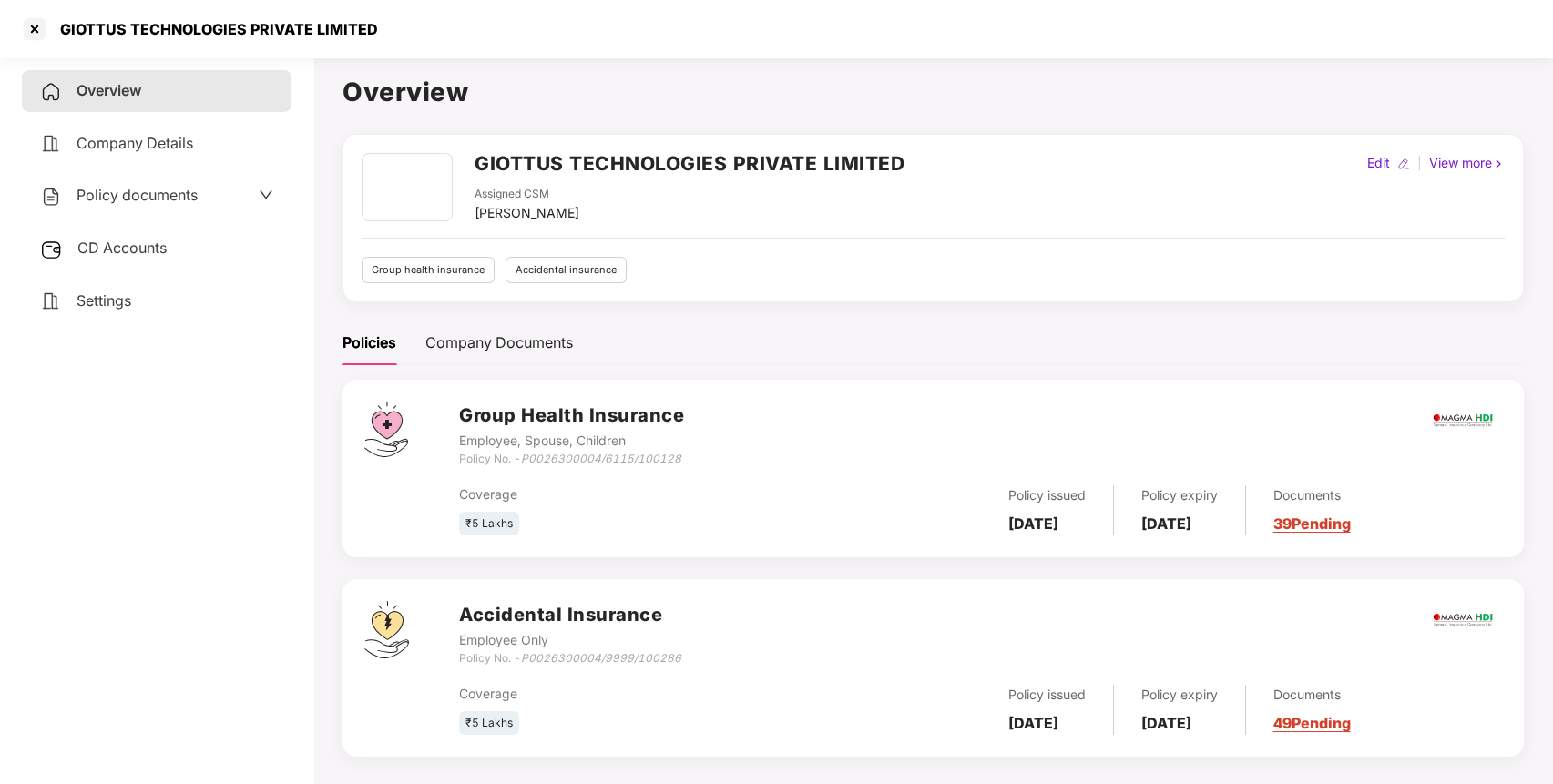
click at [197, 28] on div "GIOTTUS TECHNOLOGIES PRIVATE LIMITED" at bounding box center [214, 29] width 329 height 18
copy div "GIOTTUS TECHNOLOGIES PRIVATE LIMITED"
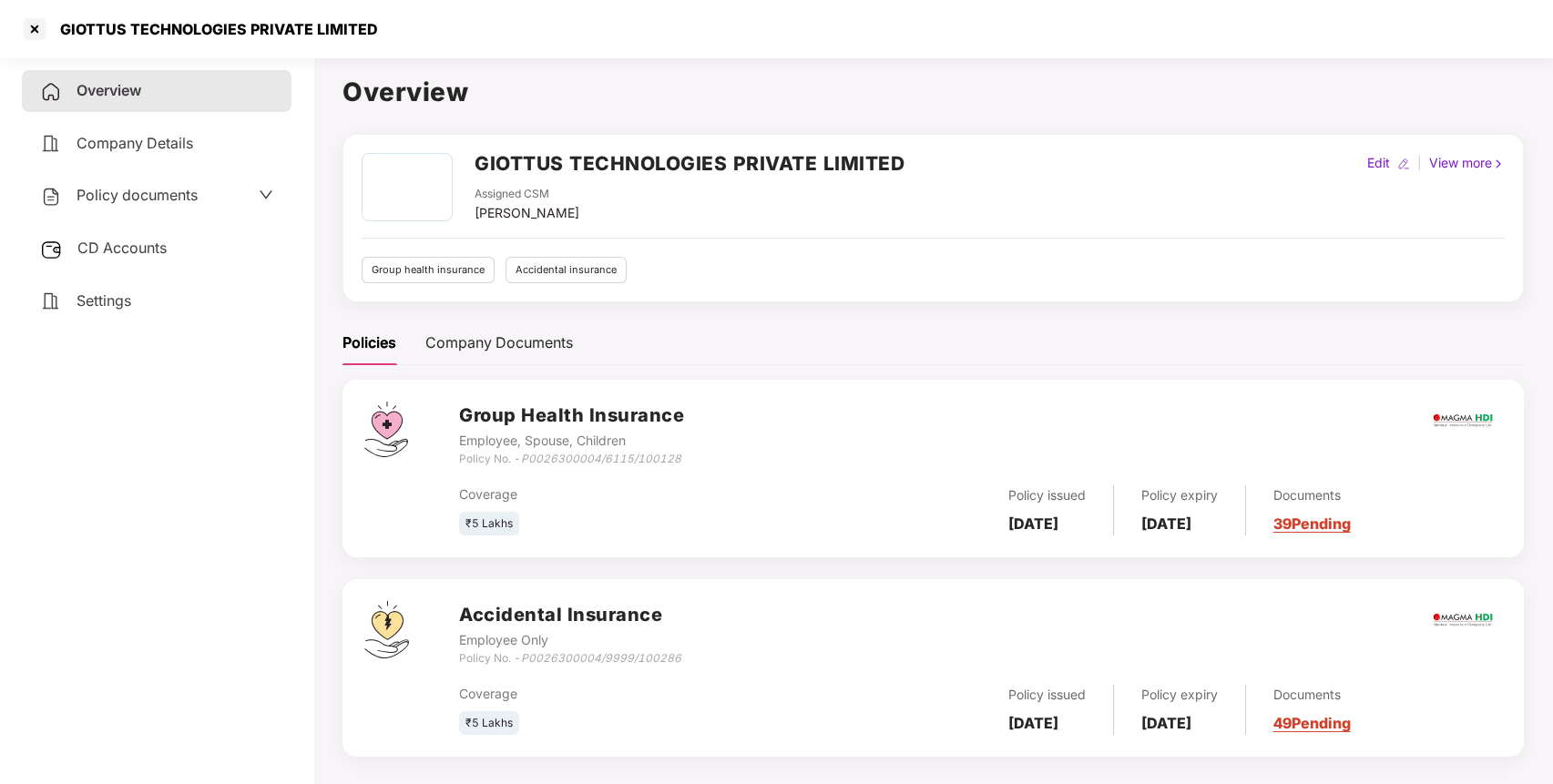
click at [168, 204] on div "Policy documents" at bounding box center [118, 196] width 157 height 23
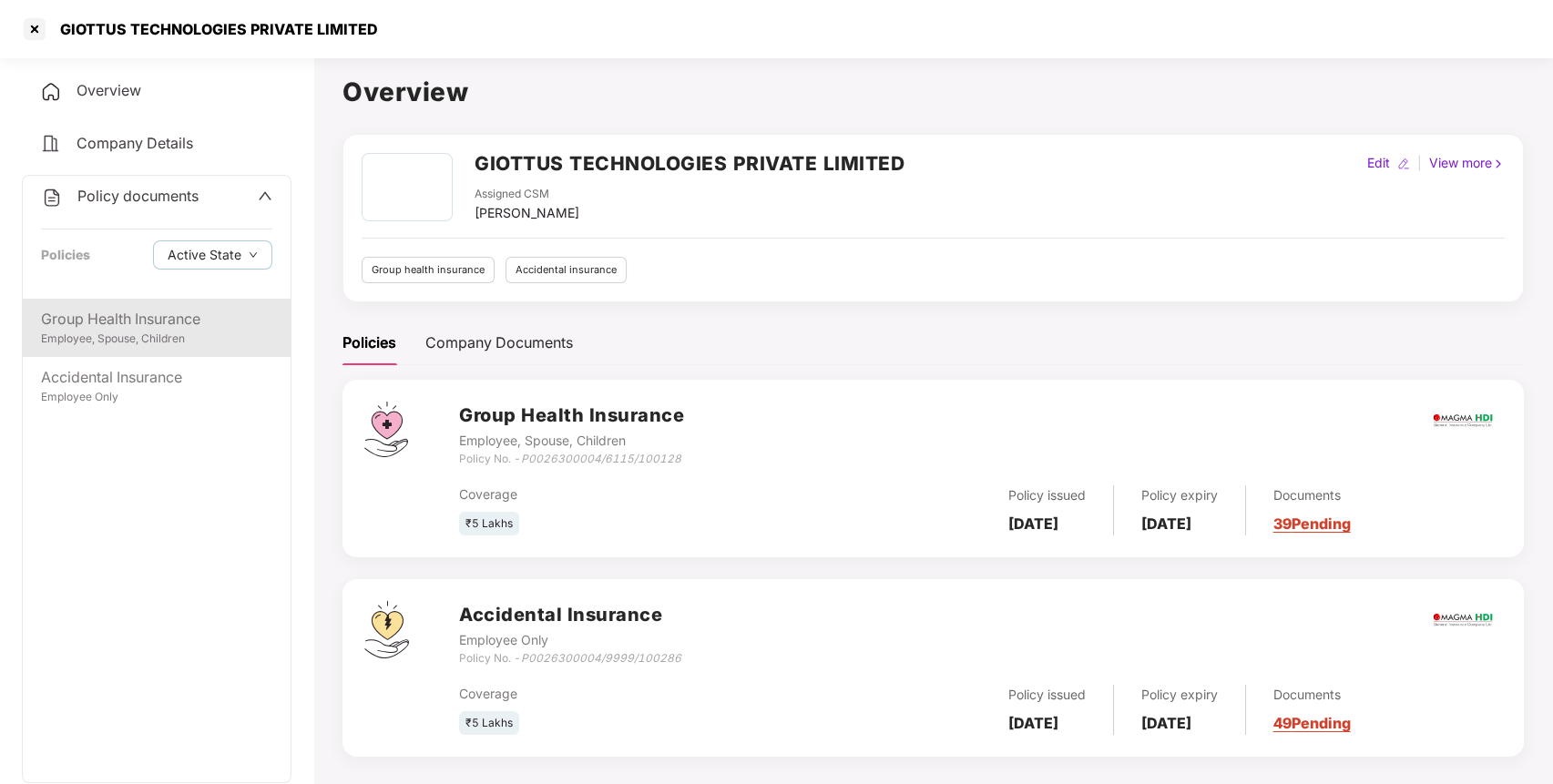
click at [134, 324] on div "Group Health Insurance" at bounding box center [156, 318] width 231 height 22
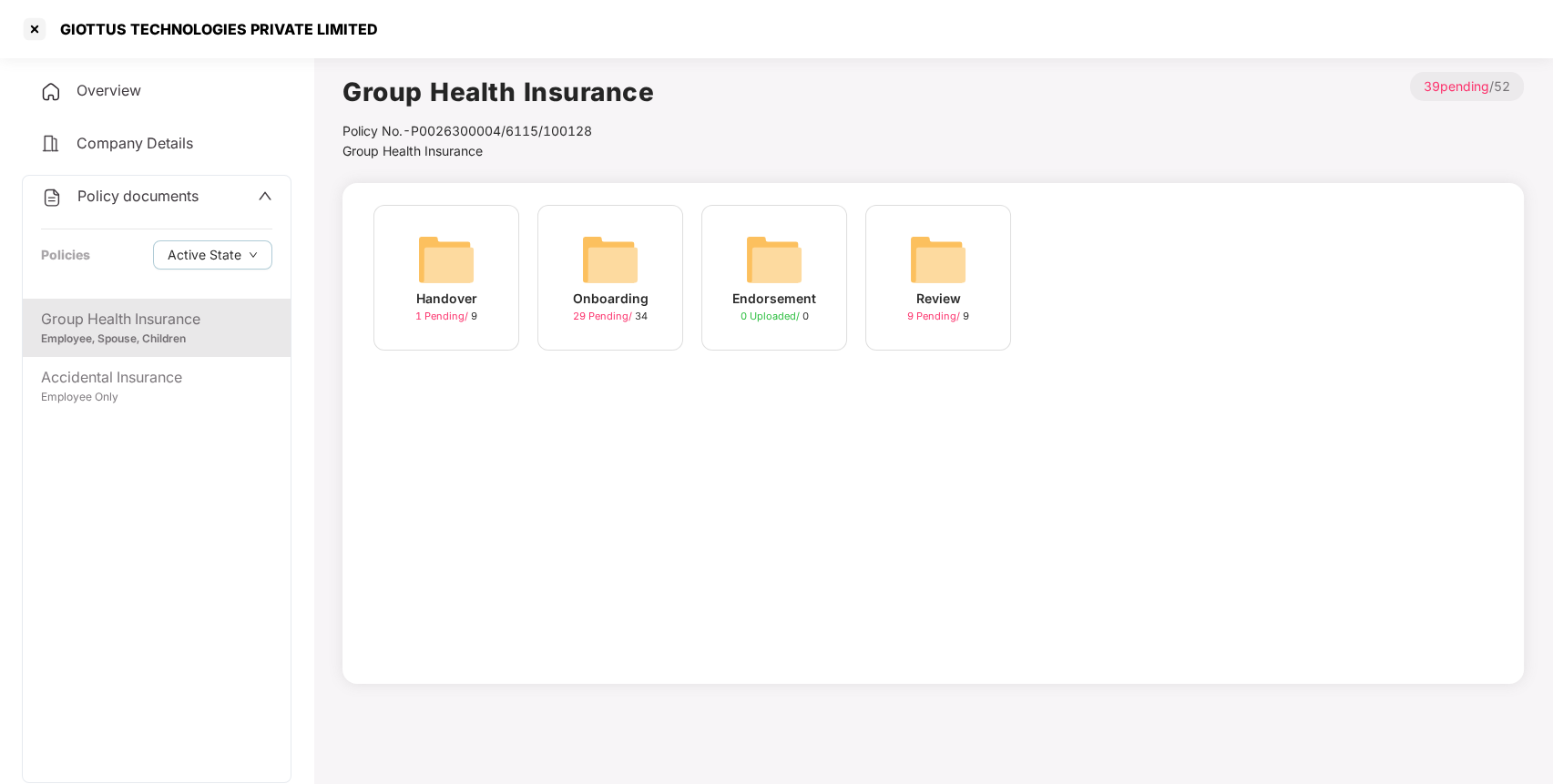
click at [618, 264] on img at bounding box center [611, 259] width 58 height 58
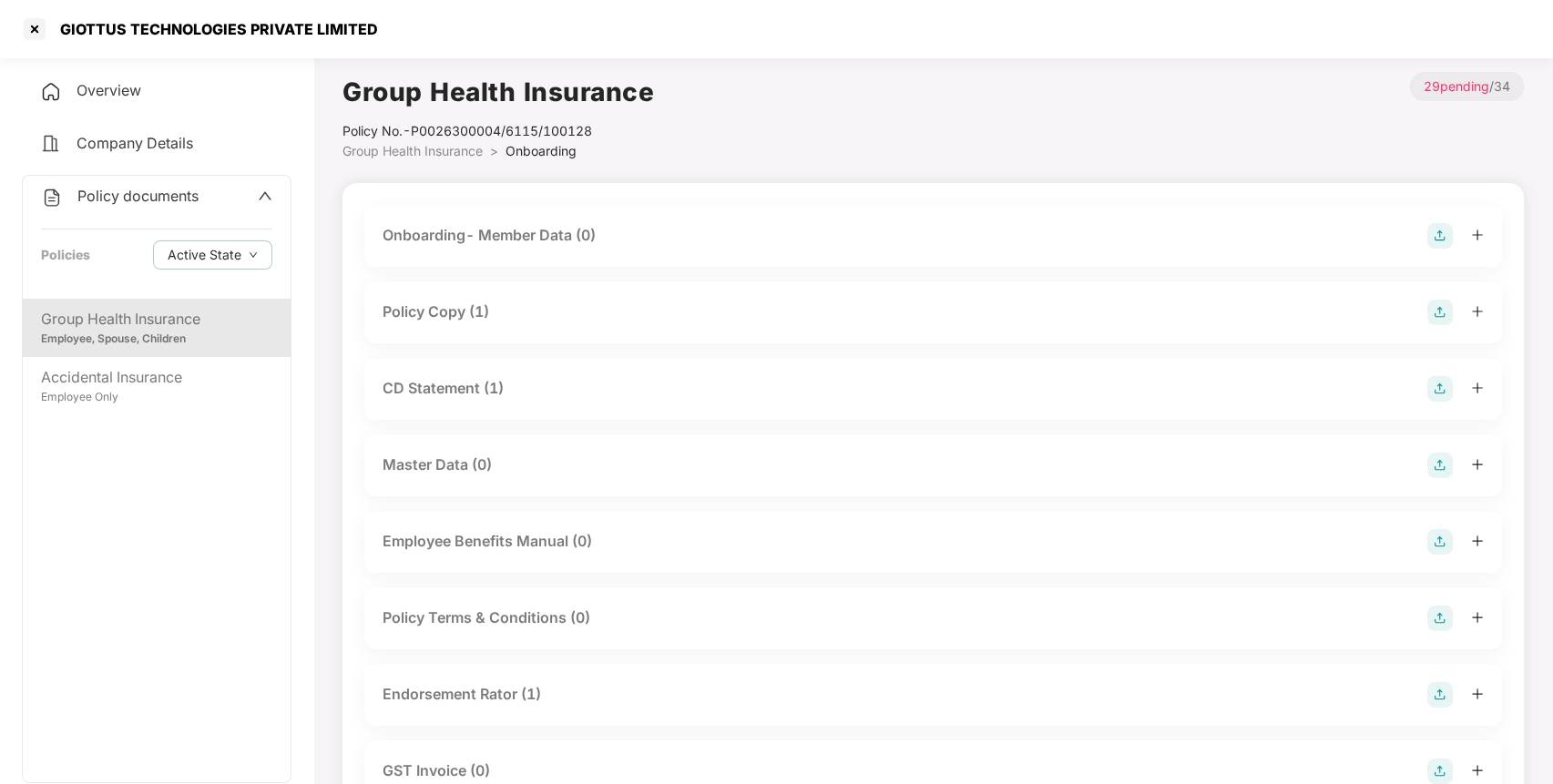
click at [430, 308] on div "Policy Copy (1)" at bounding box center [436, 311] width 107 height 22
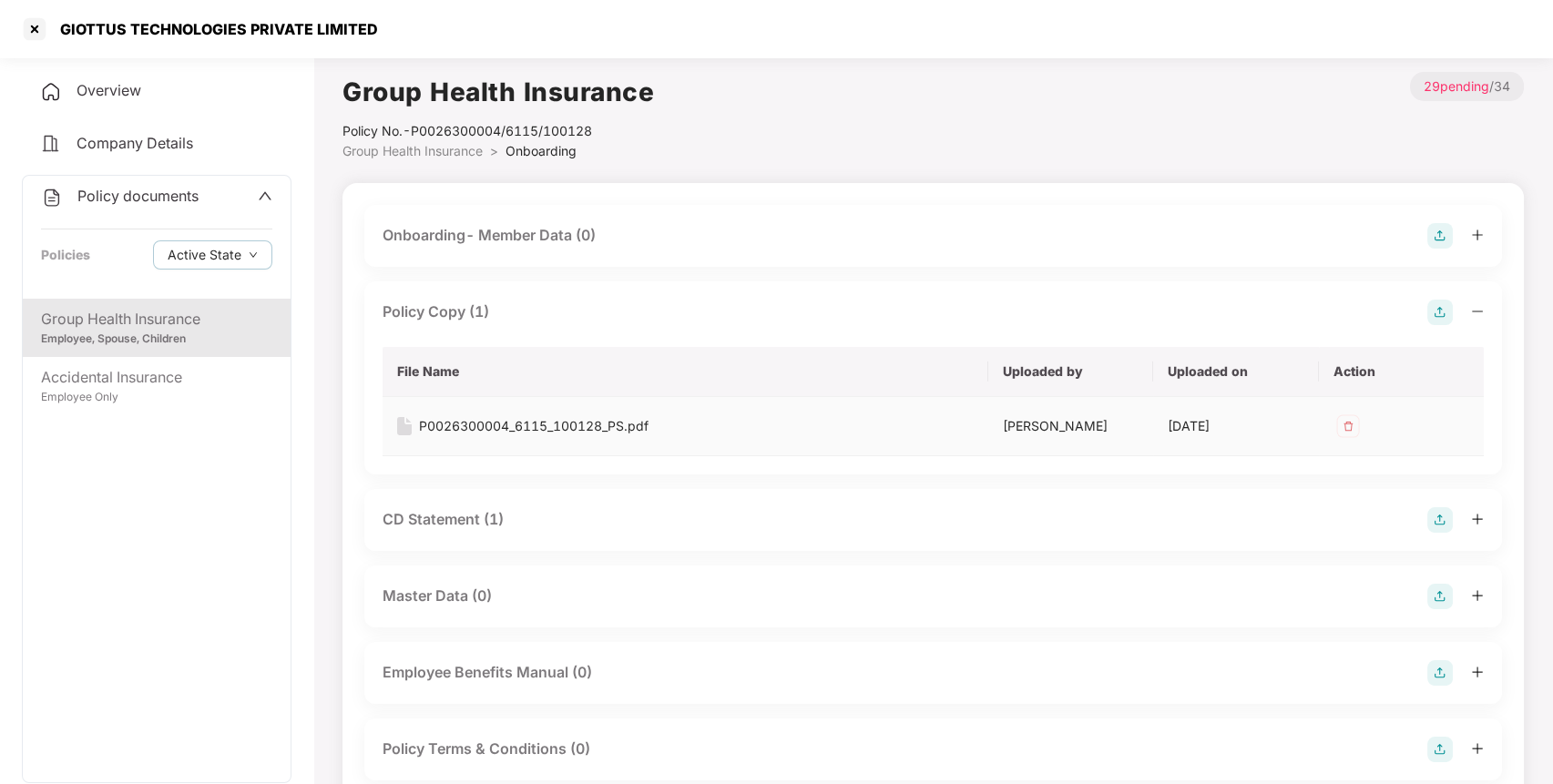
click at [468, 424] on div "P0026300004_6115_100128_PS.pdf" at bounding box center [534, 426] width 229 height 20
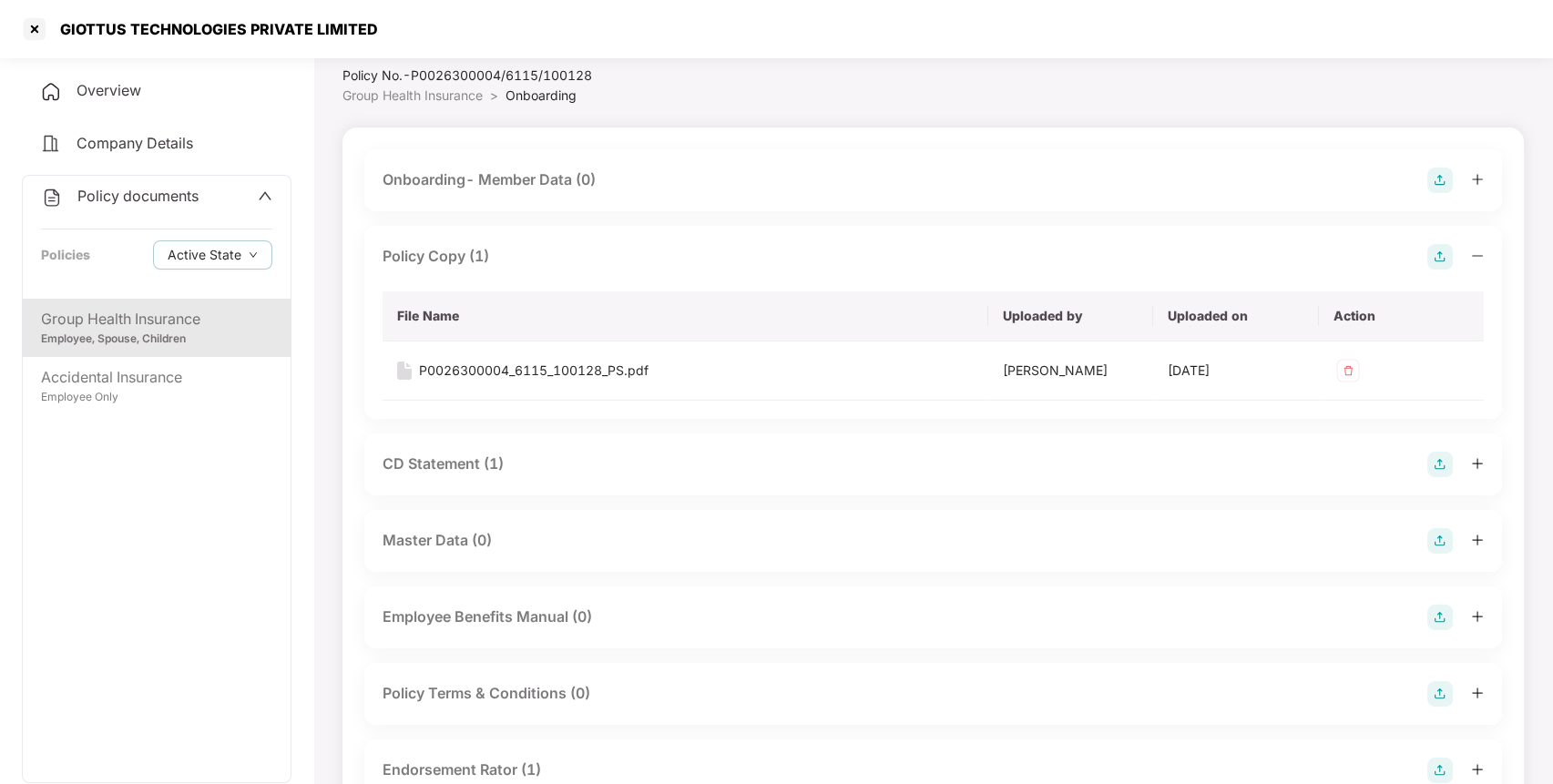
scroll to position [60, 0]
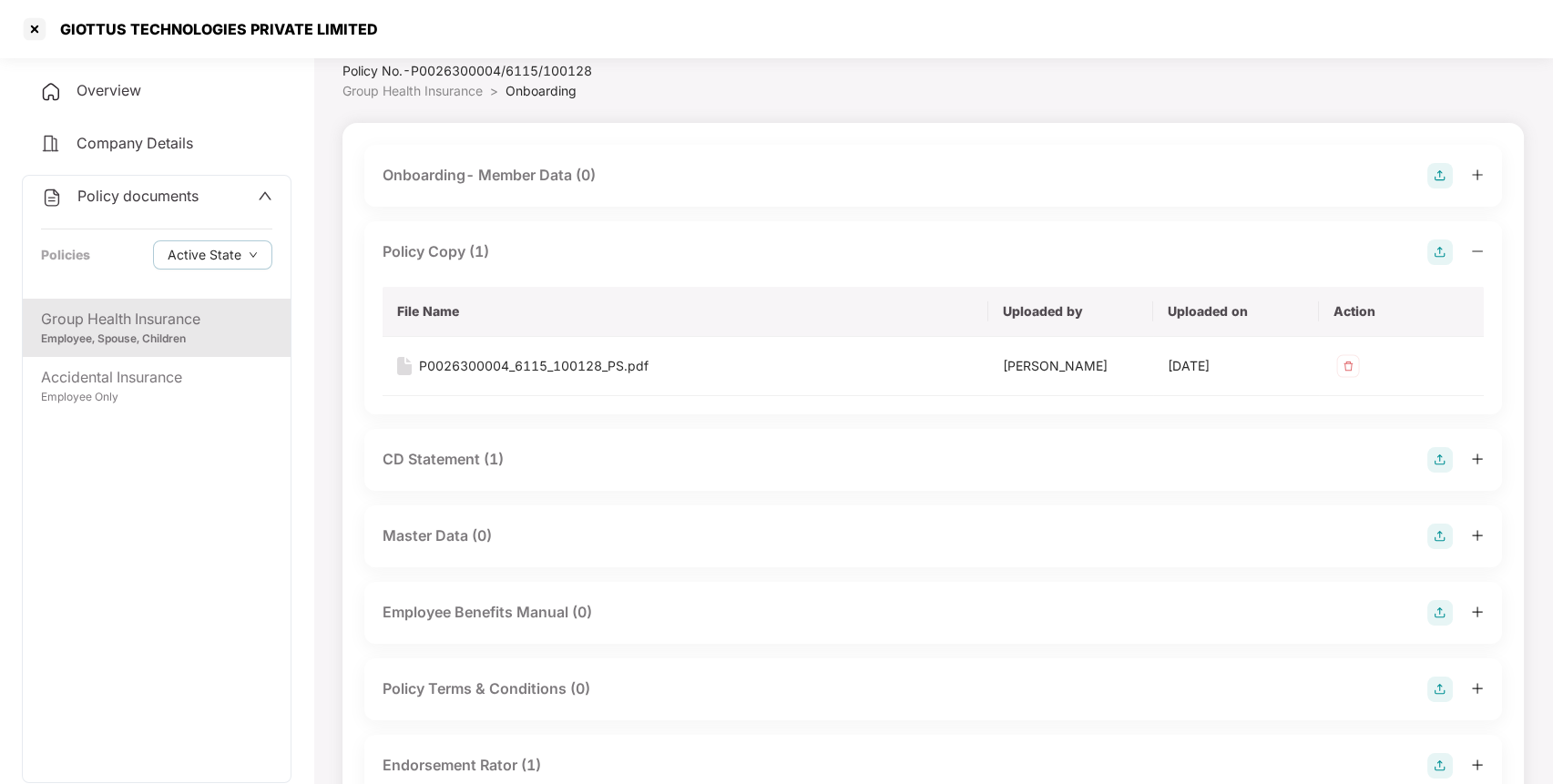
click at [444, 459] on div "CD Statement (1)" at bounding box center [443, 459] width 121 height 22
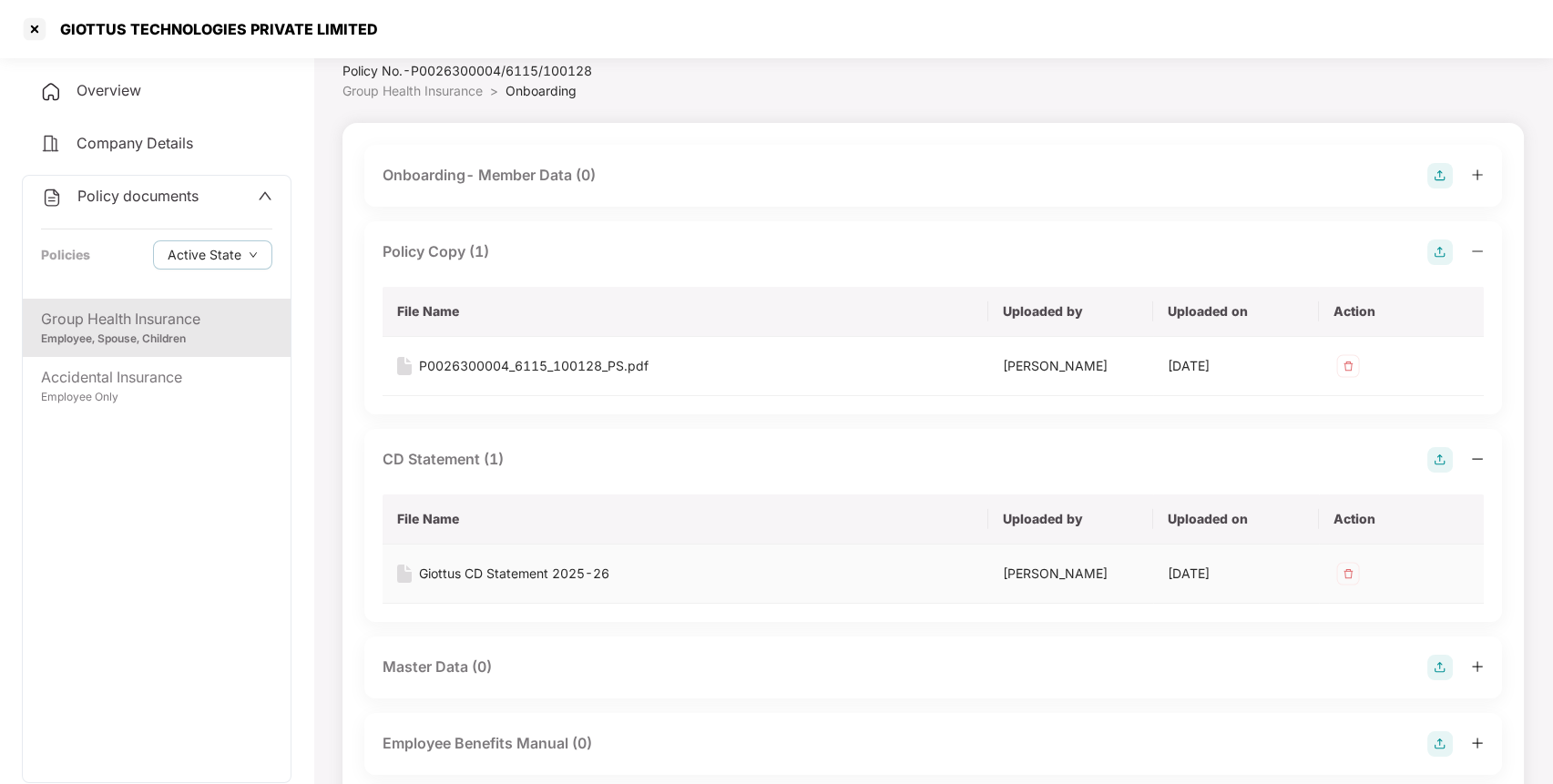
click at [452, 565] on div "Giottus CD Statement 2025-26" at bounding box center [514, 573] width 190 height 20
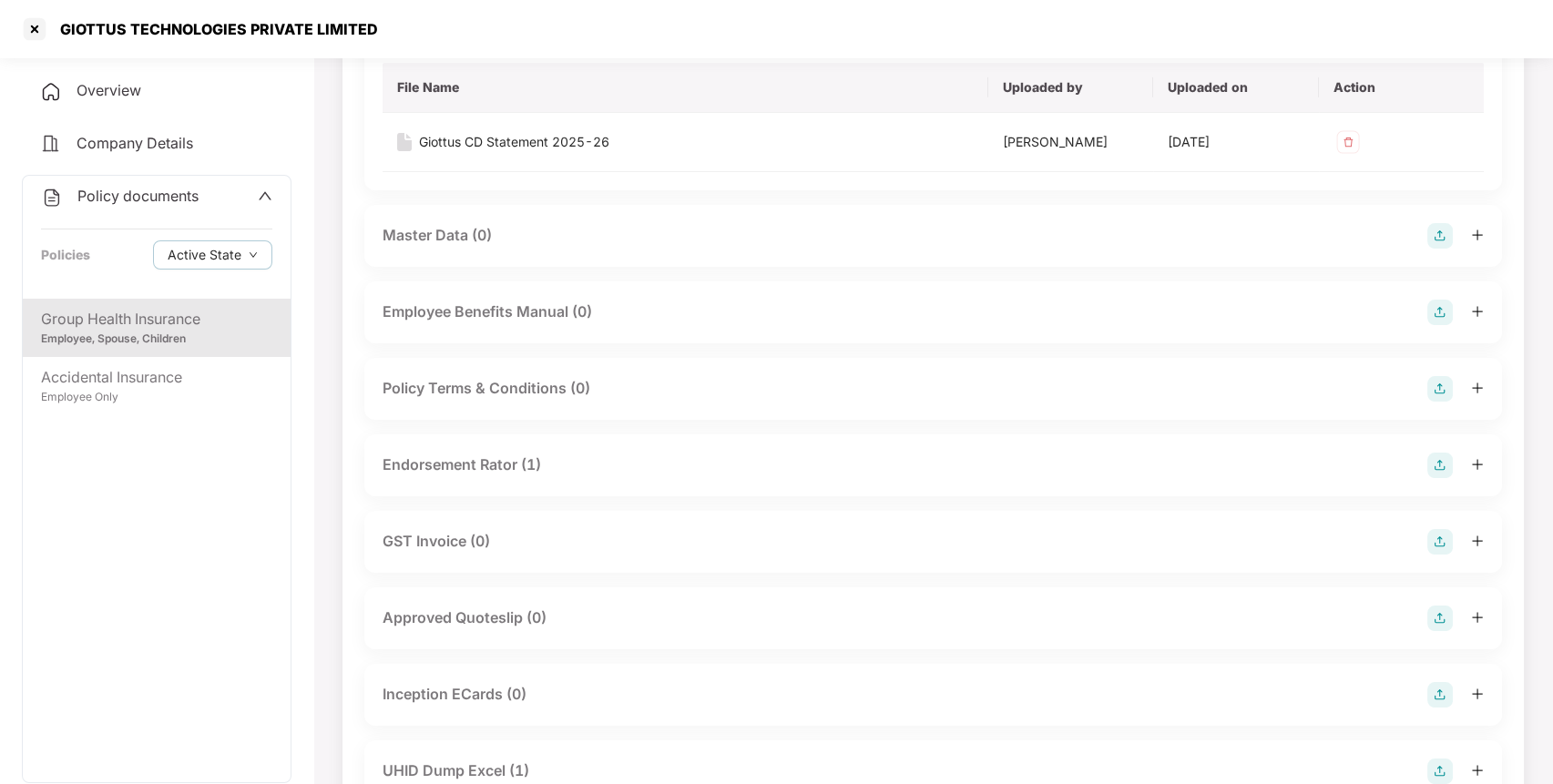
scroll to position [493, 0]
click at [431, 471] on div "Endorsement Rator (1)" at bounding box center [461, 463] width 158 height 22
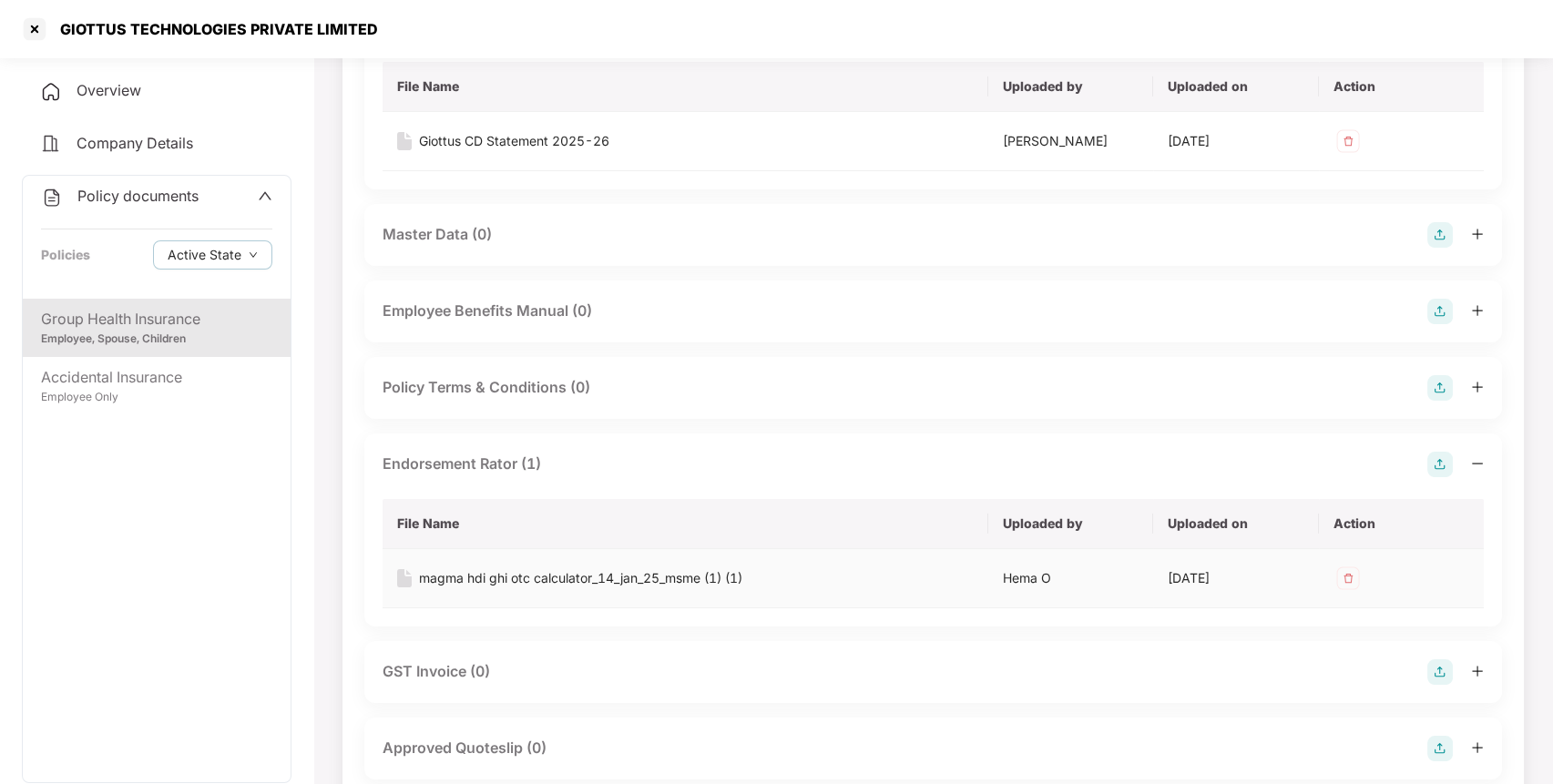
click at [472, 582] on div "magma hdi ghi otc calculator_14_jan_25_msme (1) (1)" at bounding box center [580, 577] width 323 height 20
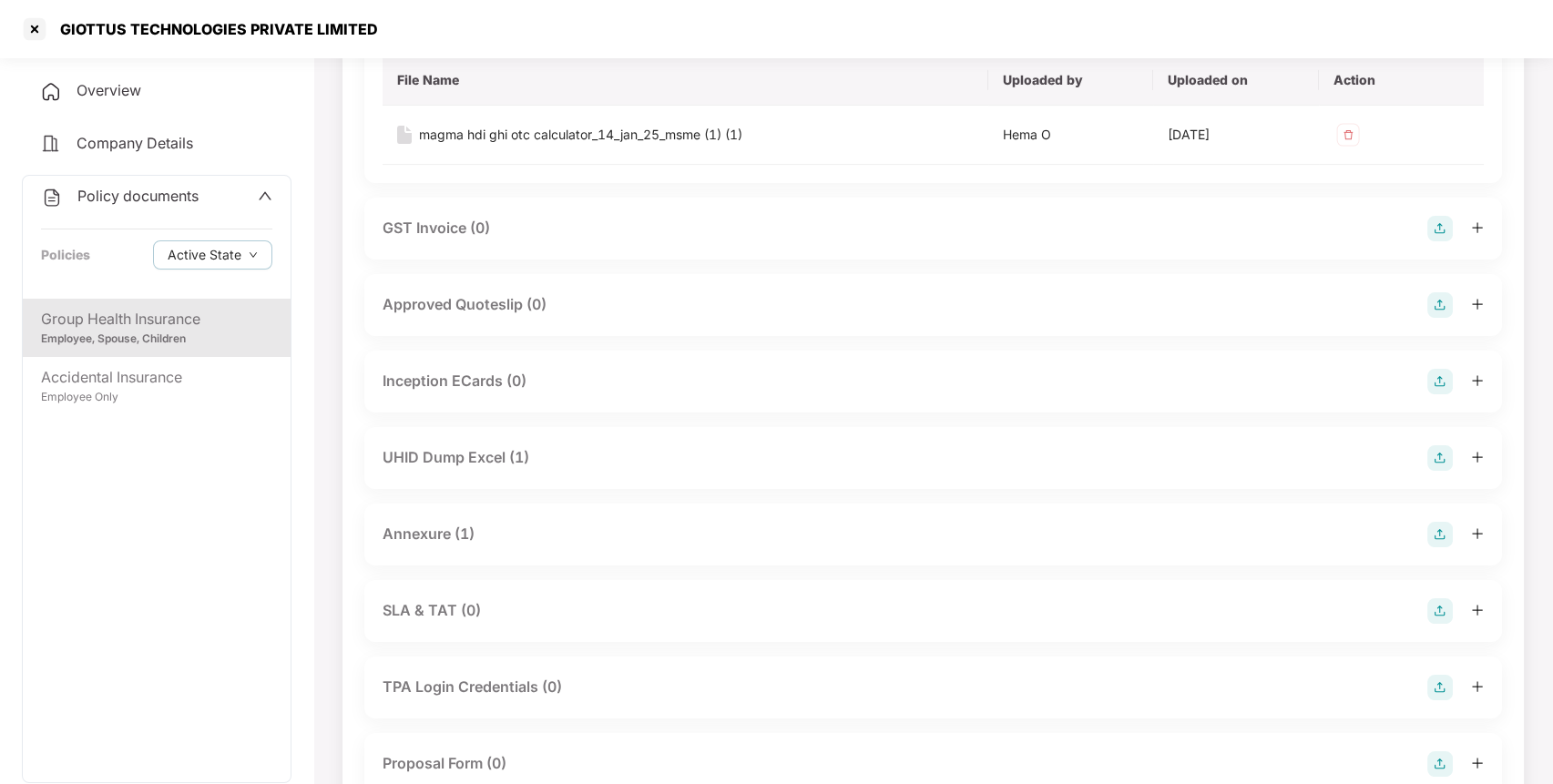
scroll to position [1006, 0]
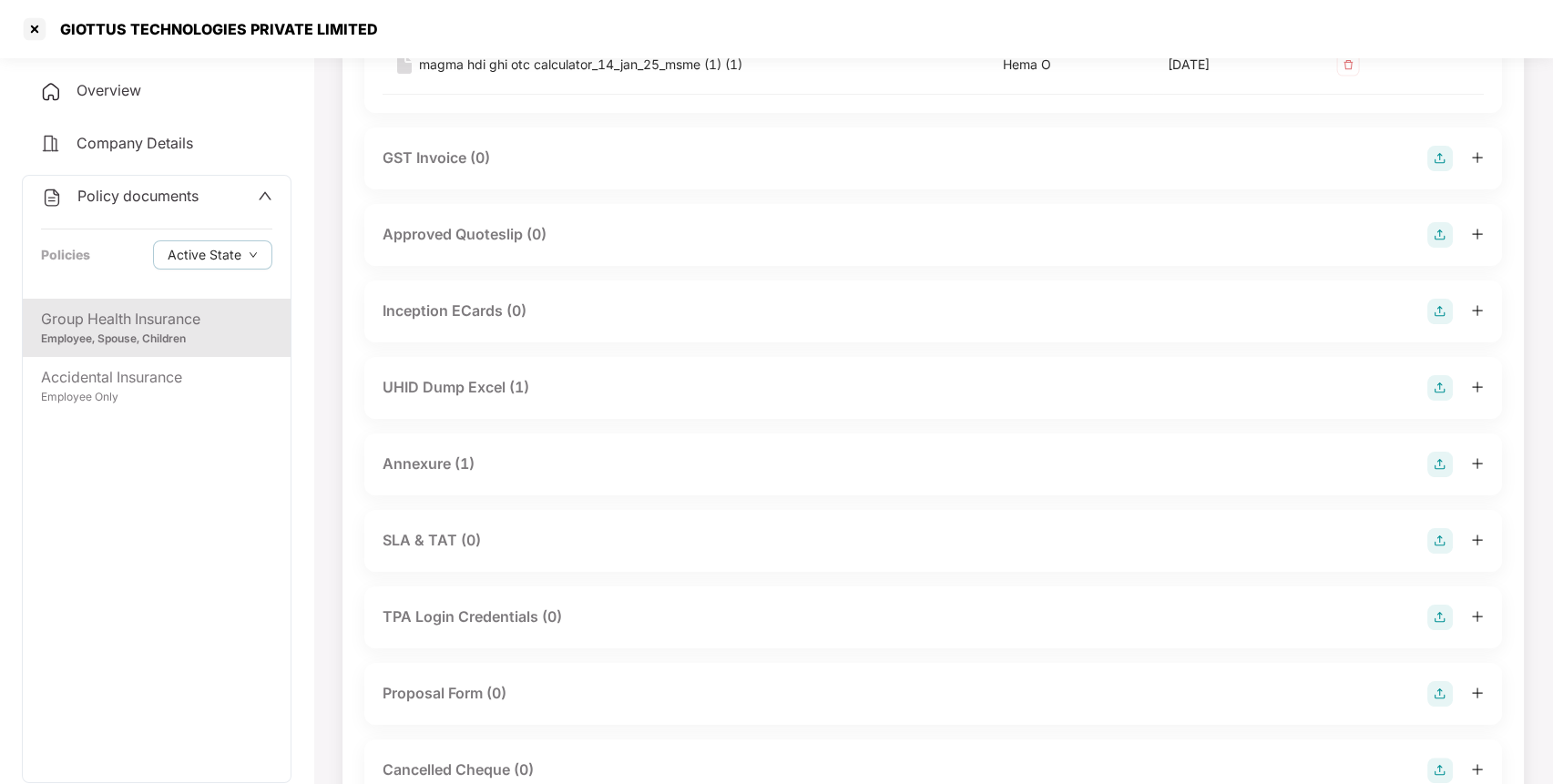
click at [442, 376] on div "UHID Dump Excel (1)" at bounding box center [455, 386] width 147 height 22
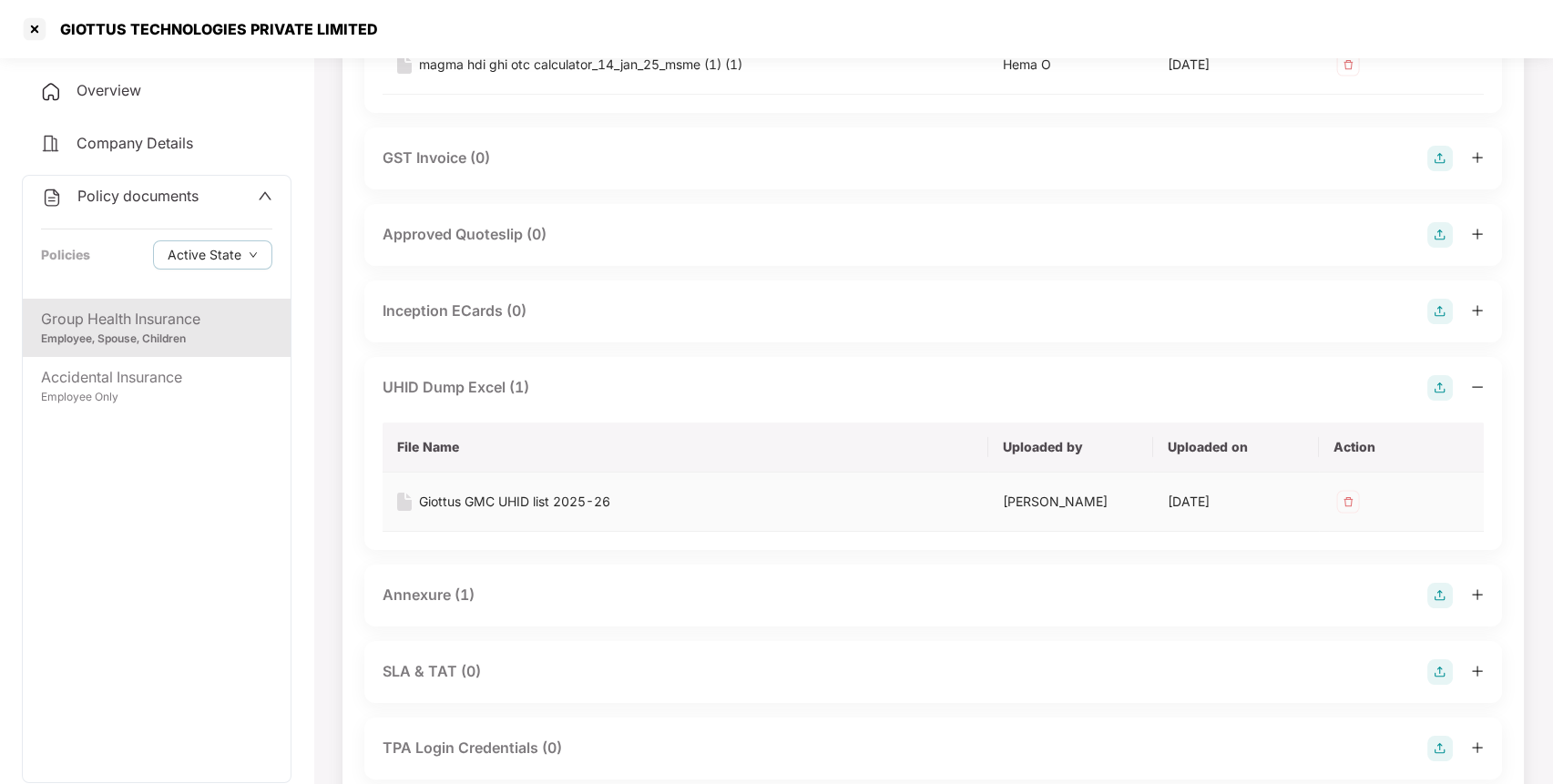
click at [495, 496] on div "Giottus GMC UHID list 2025-26" at bounding box center [514, 502] width 191 height 20
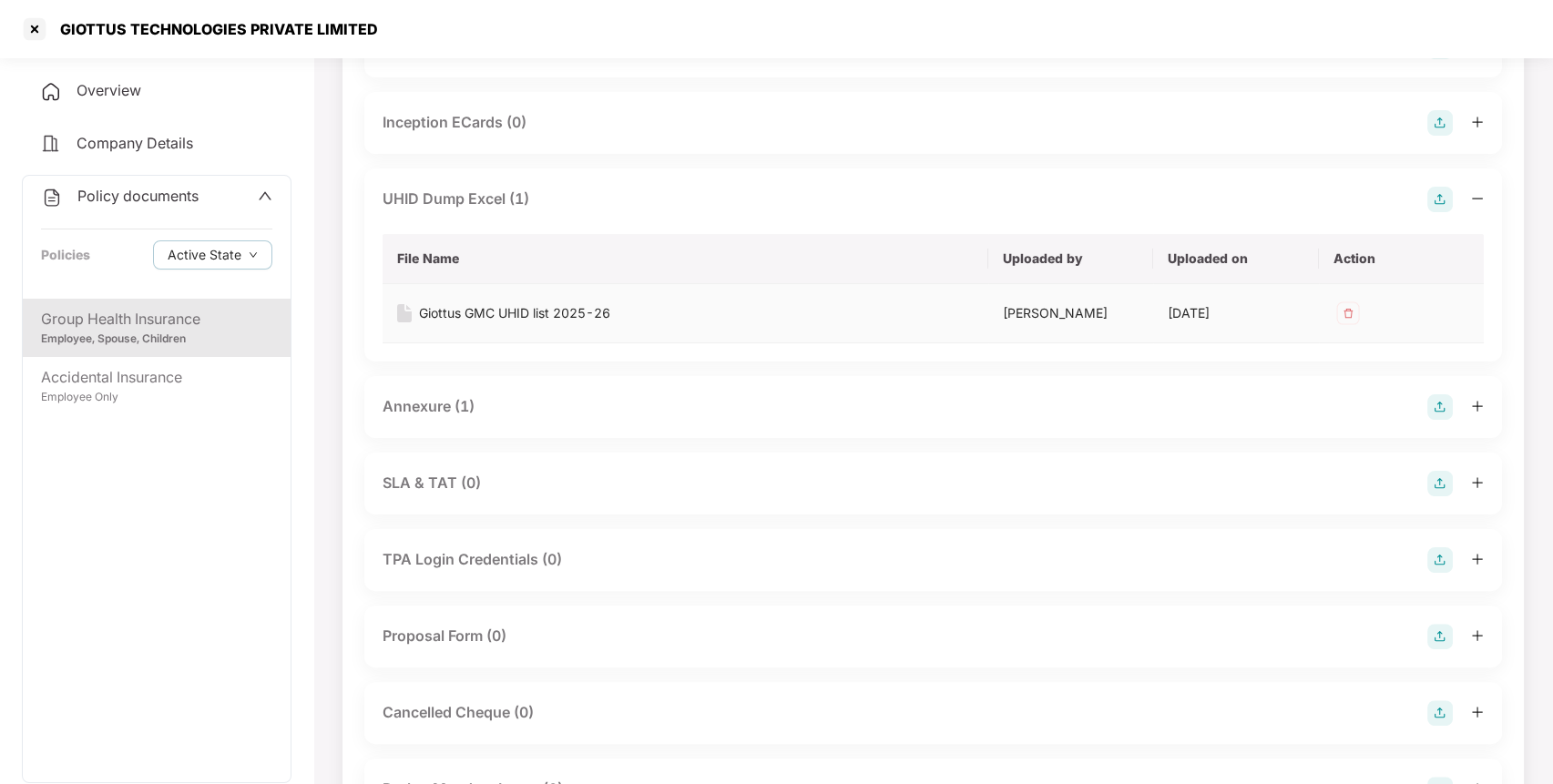
scroll to position [1195, 0]
click at [421, 407] on div "Annexure (1)" at bounding box center [428, 405] width 92 height 22
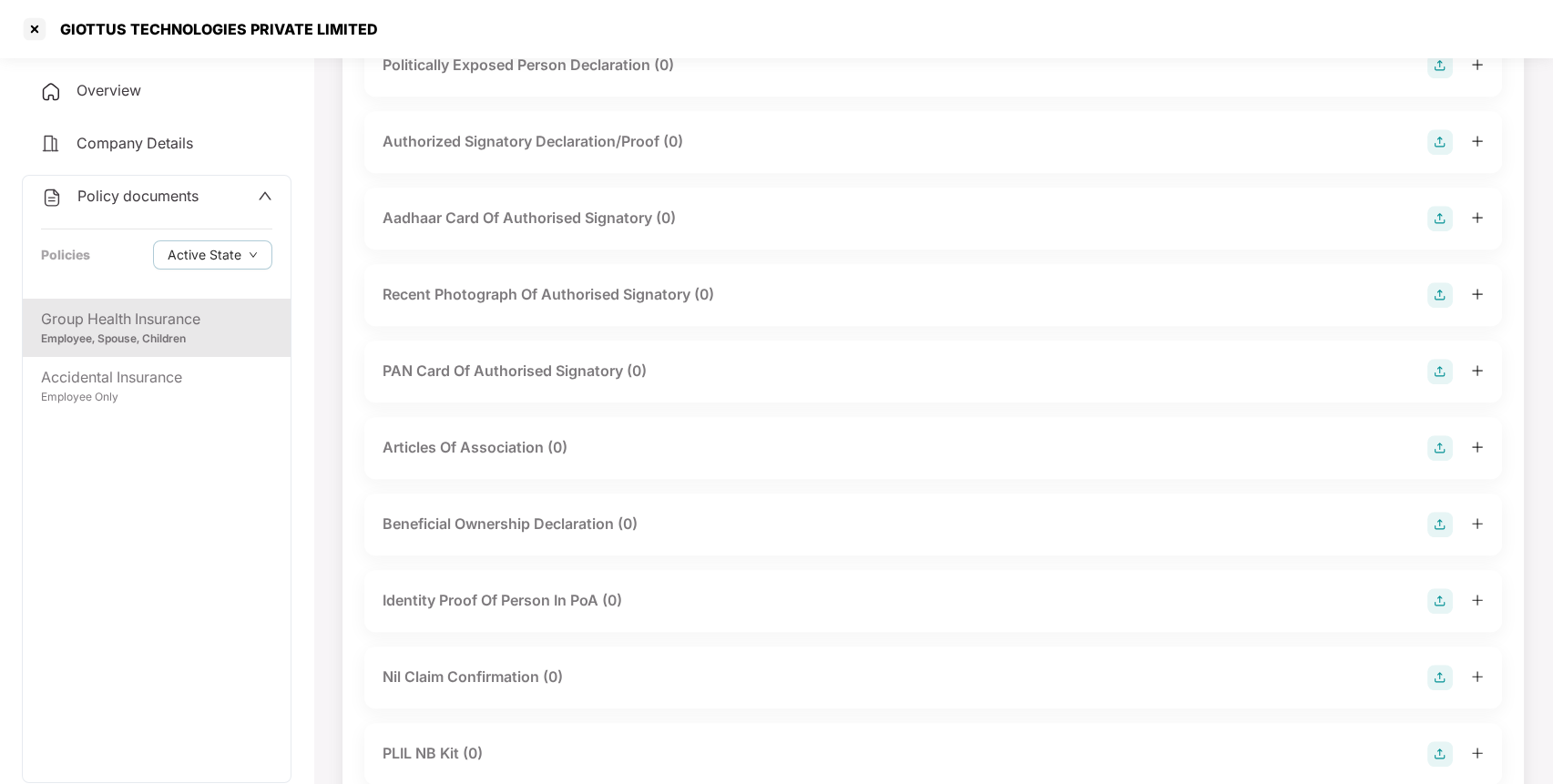
scroll to position [2777, 0]
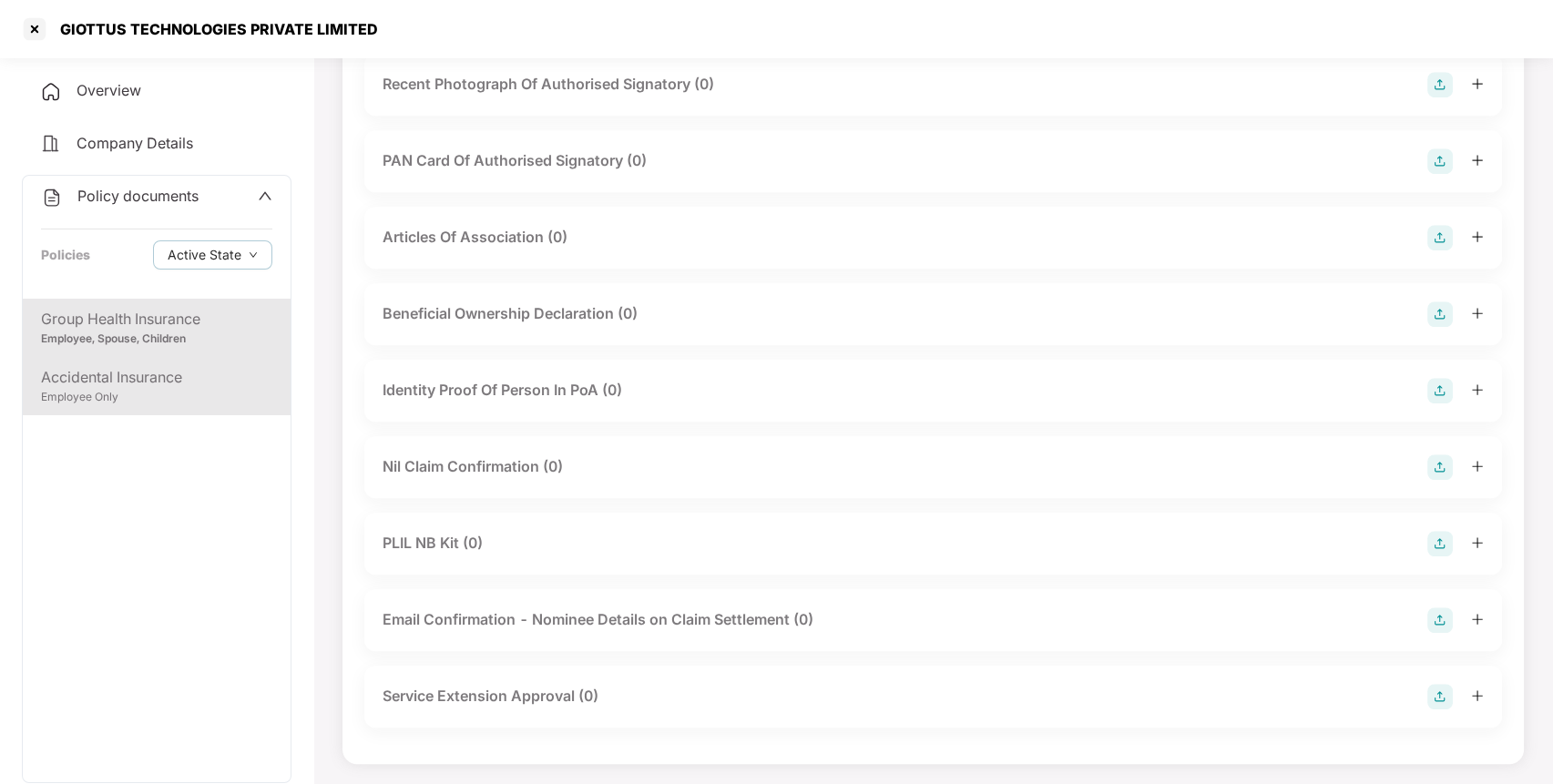
click at [116, 398] on div "Employee Only" at bounding box center [156, 398] width 231 height 17
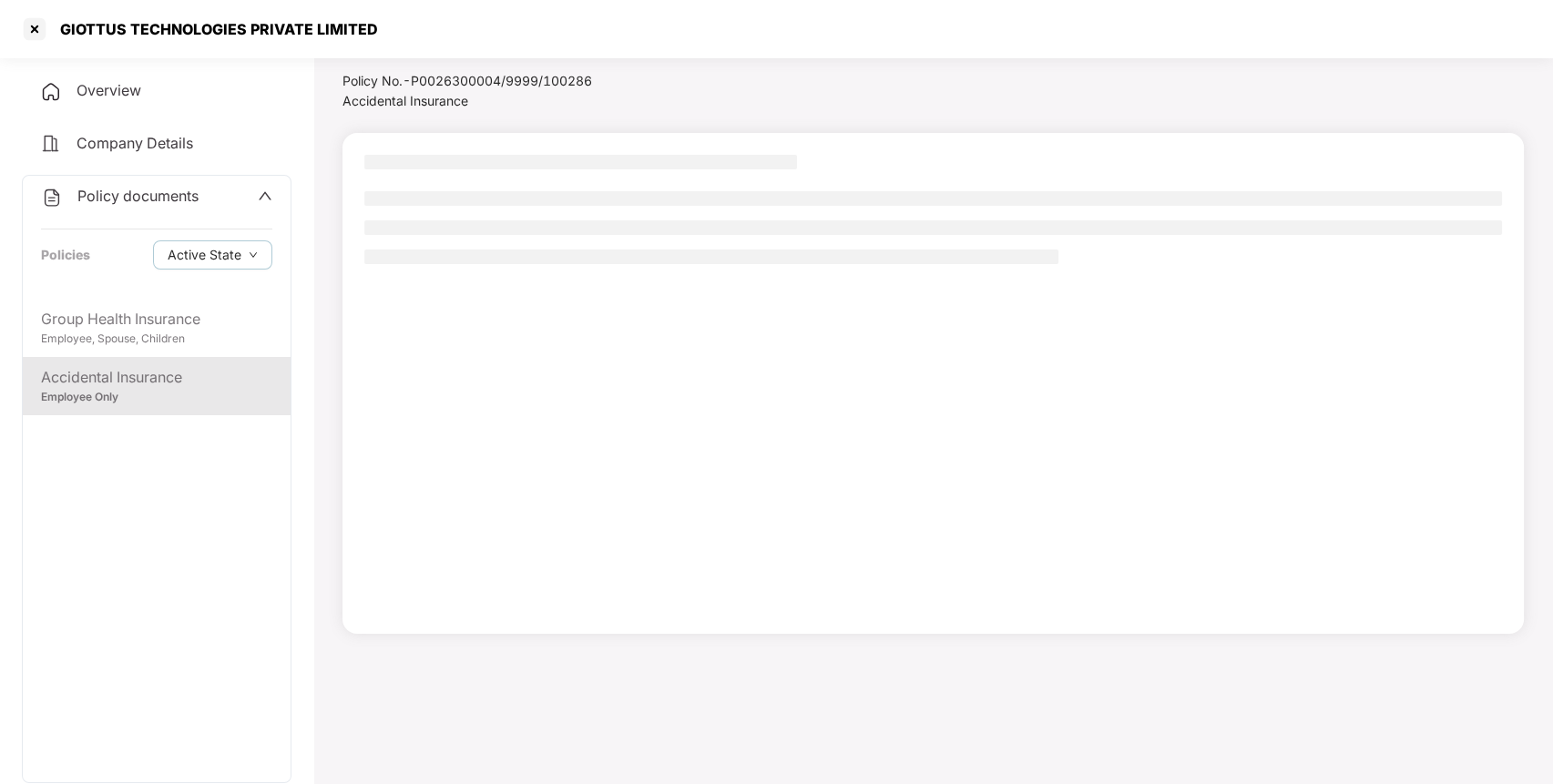
scroll to position [50, 0]
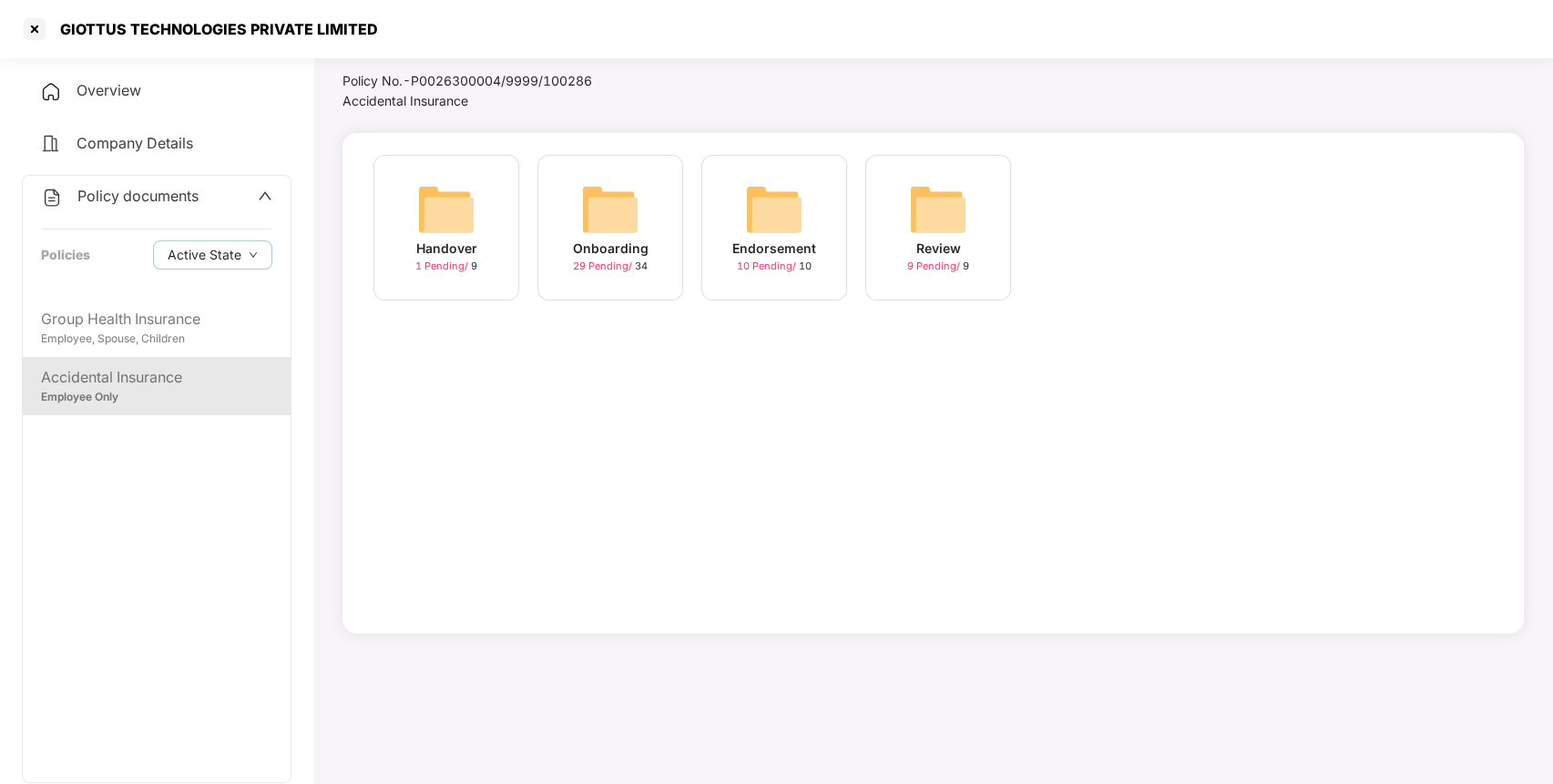
click at [633, 214] on img at bounding box center [611, 210] width 58 height 58
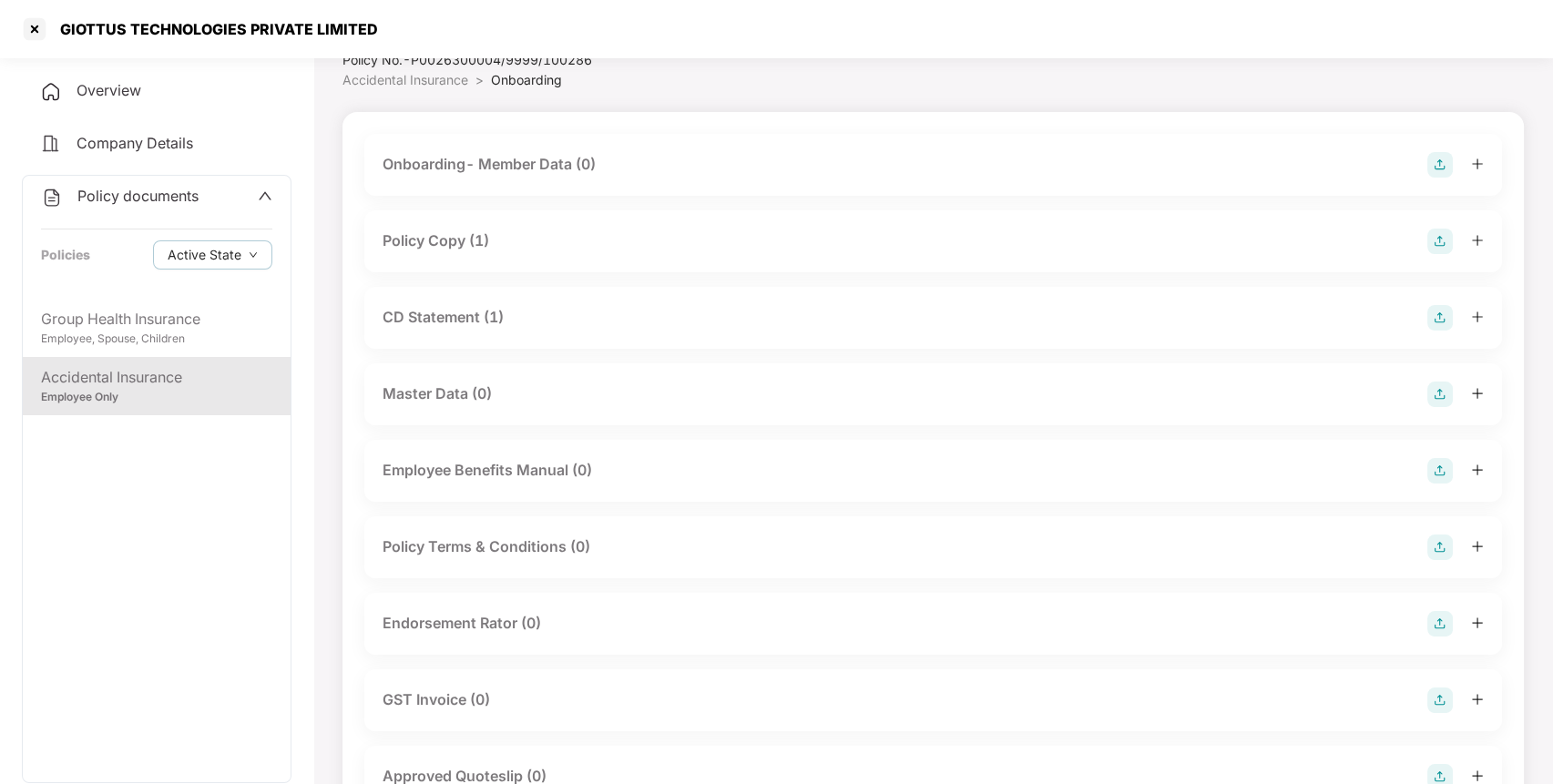
scroll to position [0, 0]
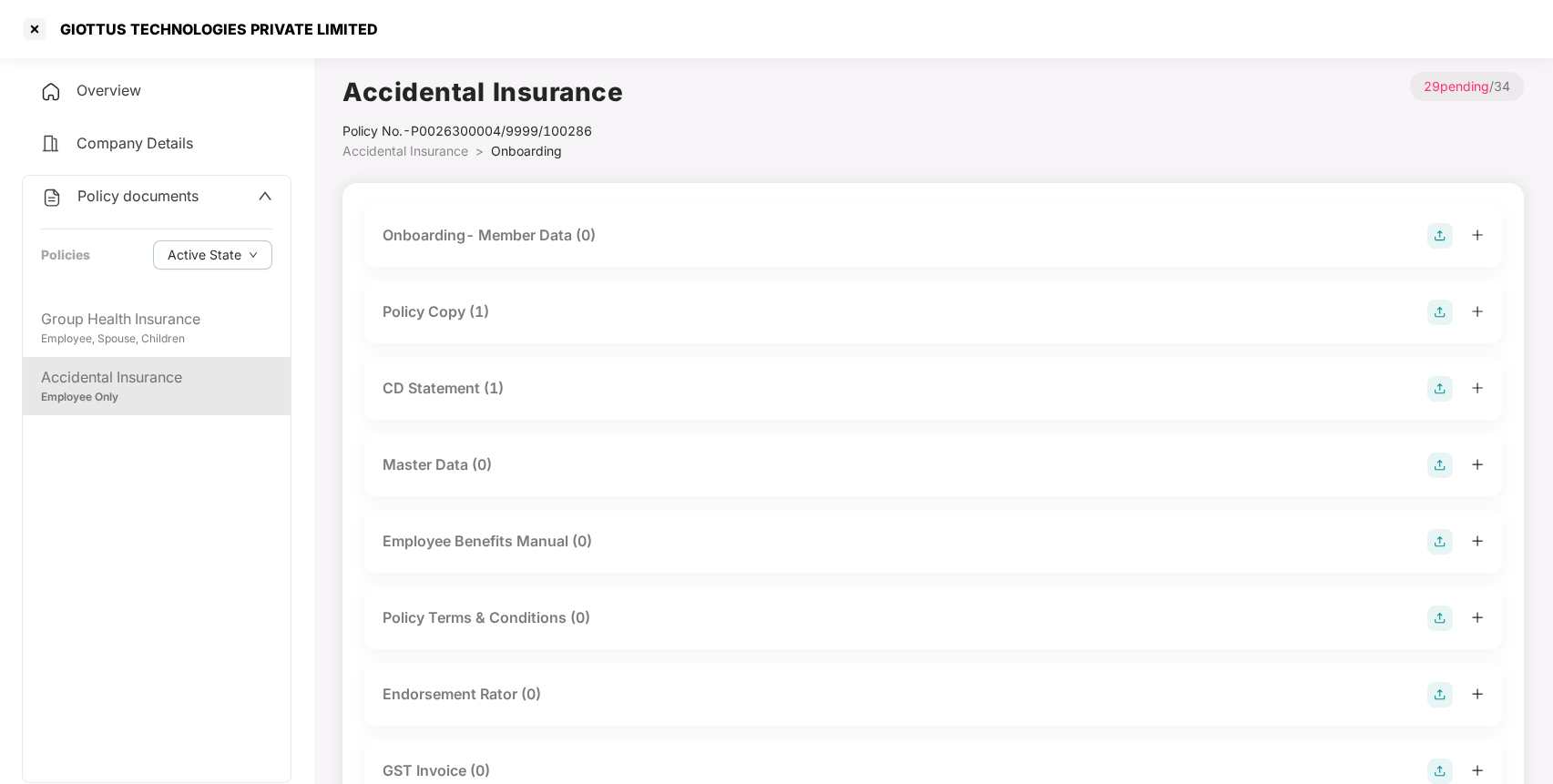
click at [442, 306] on div "Policy Copy (1)" at bounding box center [436, 311] width 107 height 22
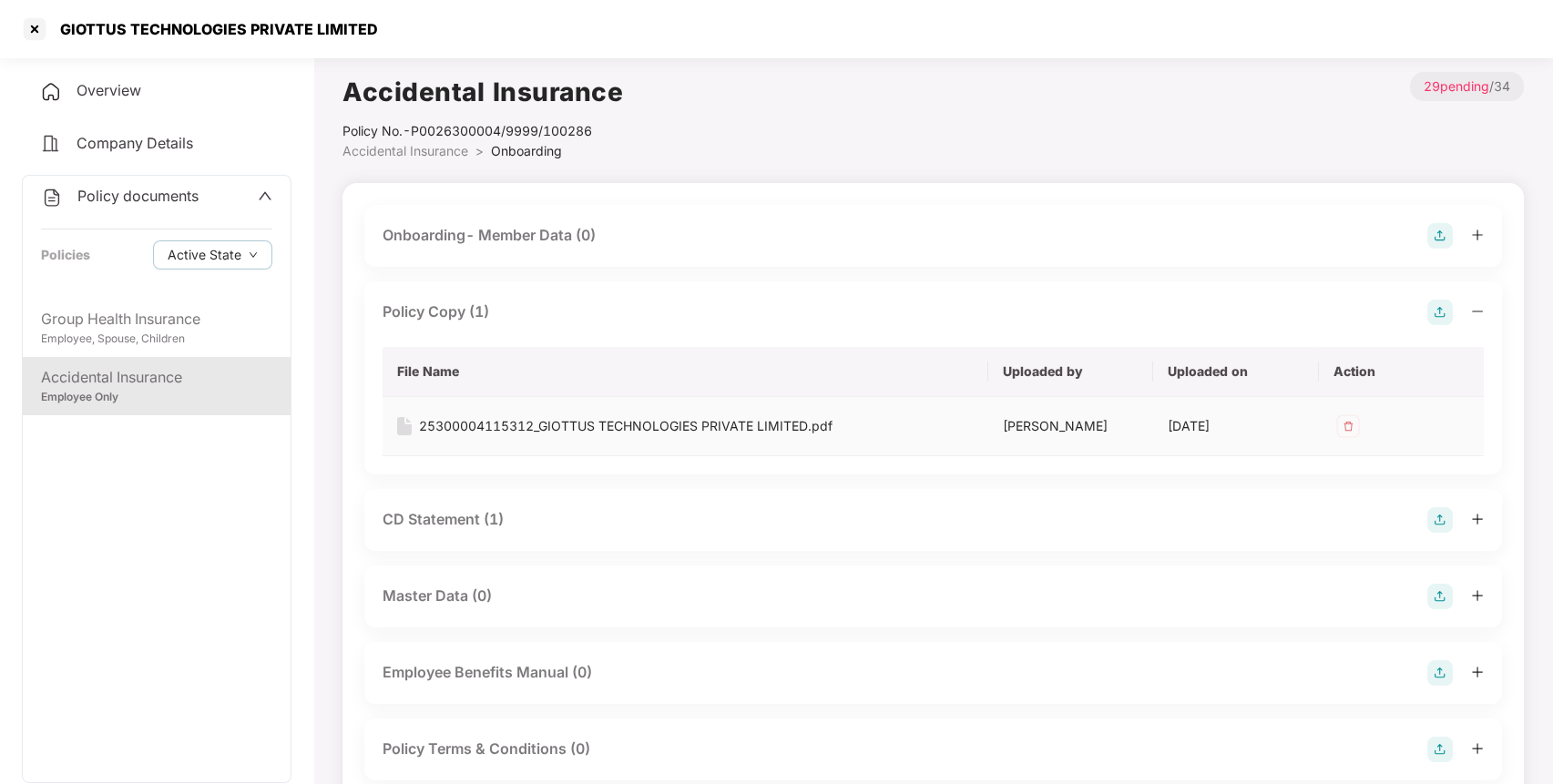
click at [471, 428] on div "25300004115312_GIOTTUS TECHNOLOGIES PRIVATE LIMITED.pdf" at bounding box center [626, 426] width 413 height 20
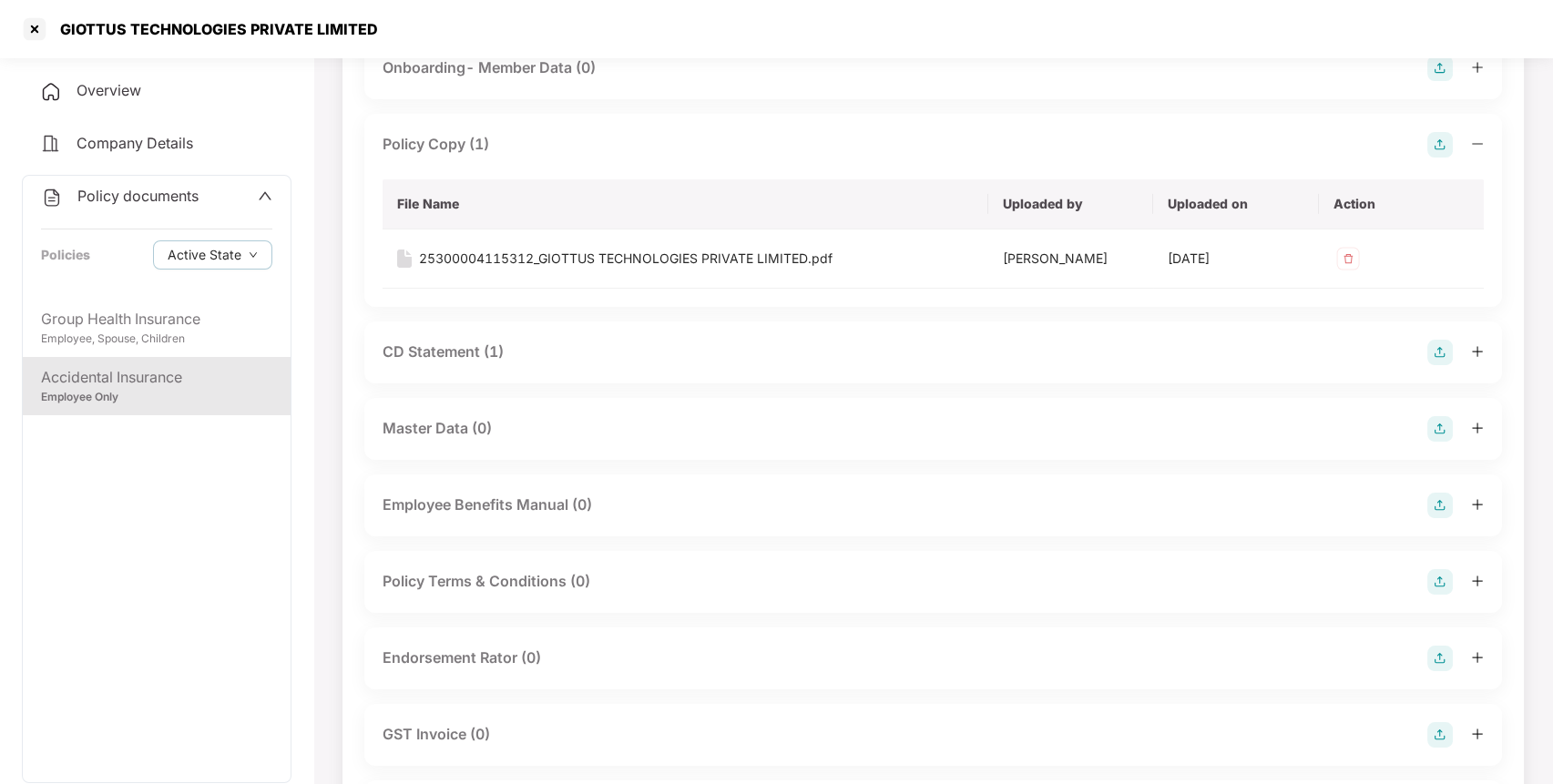
click at [457, 355] on div "CD Statement (1)" at bounding box center [443, 351] width 121 height 22
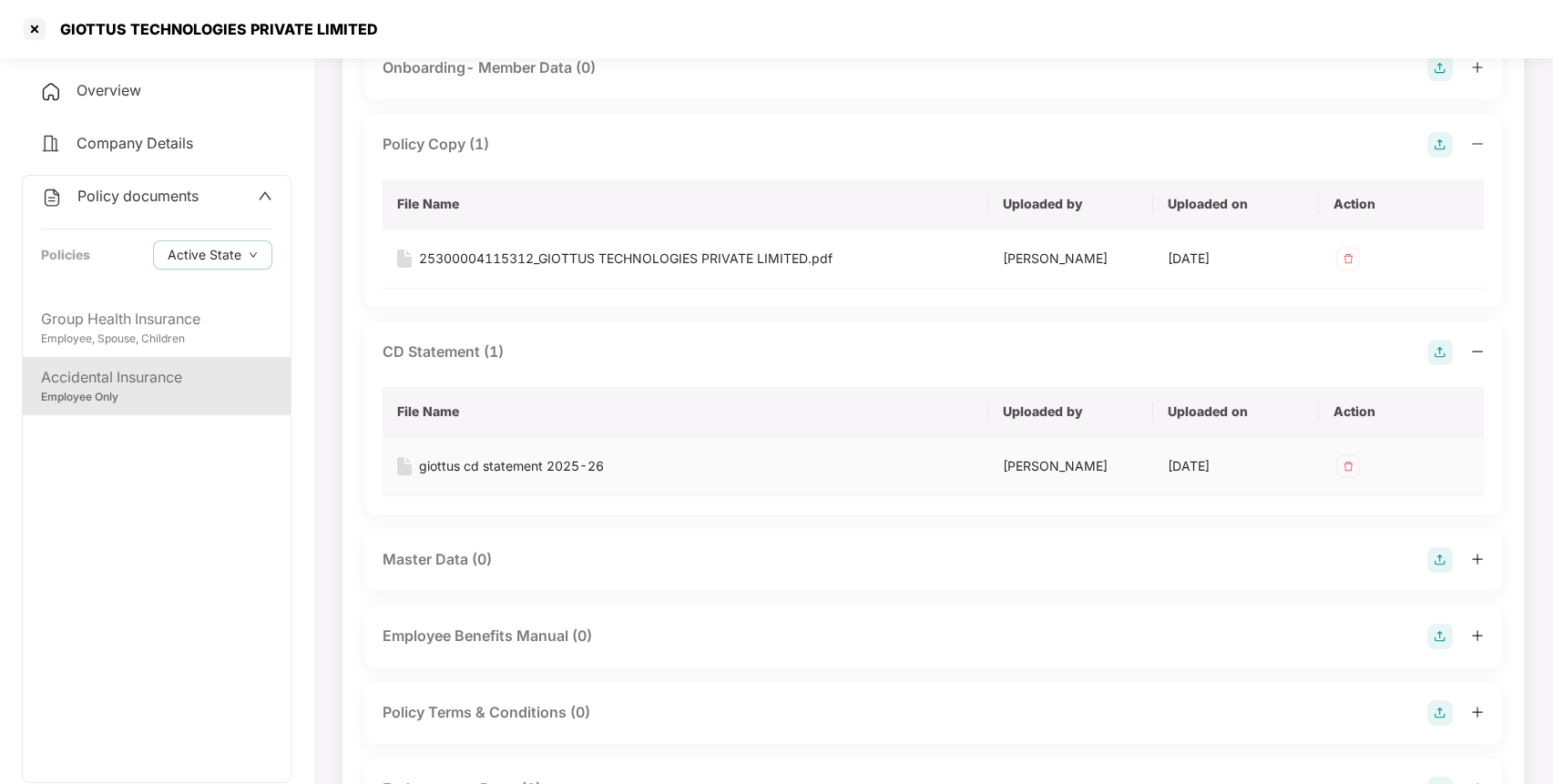
click at [470, 457] on div "giottus cd statement 2025-26" at bounding box center [512, 466] width 184 height 20
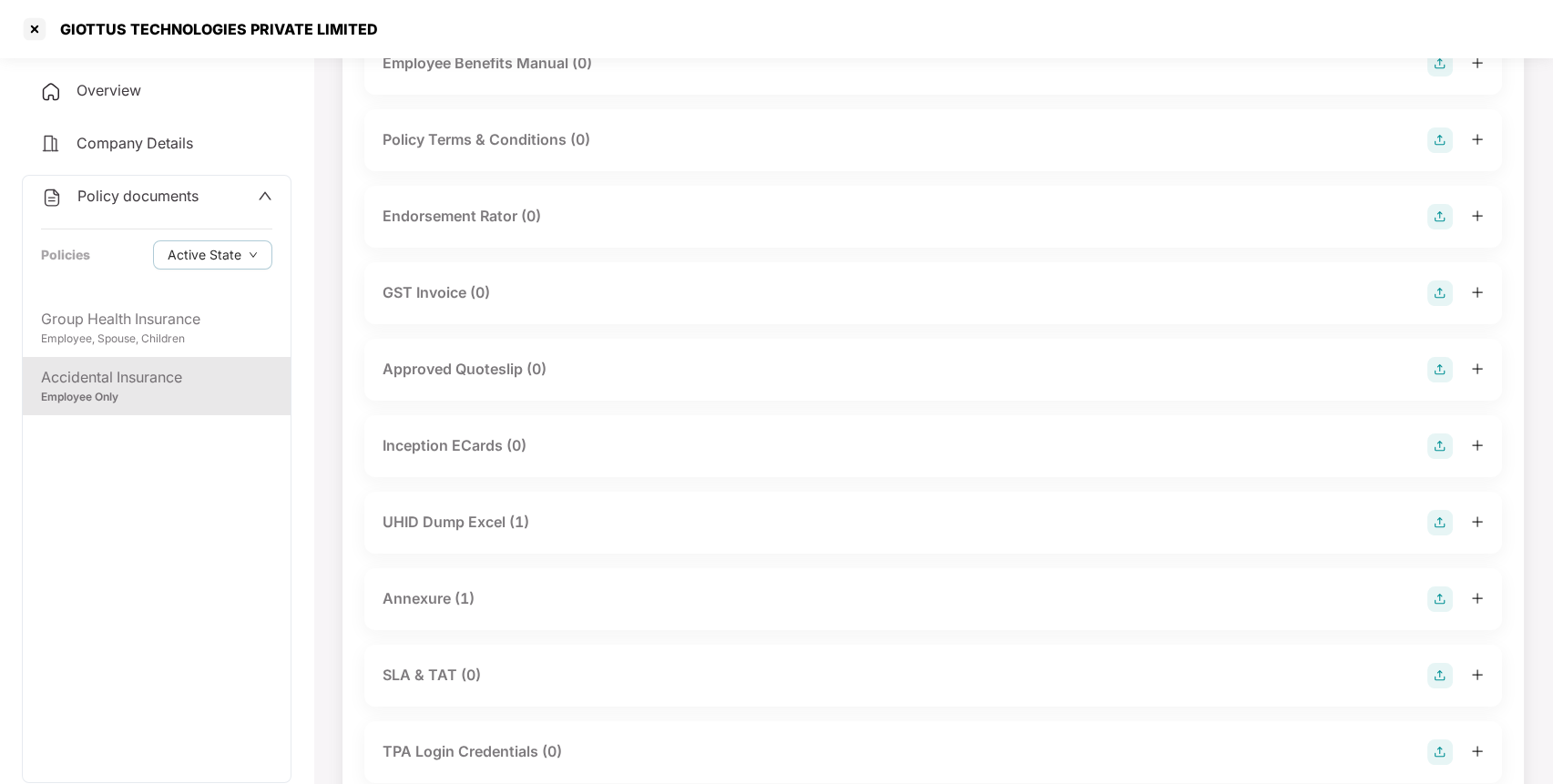
scroll to position [742, 0]
click at [459, 523] on div "UHID Dump Excel (1)" at bounding box center [455, 519] width 147 height 22
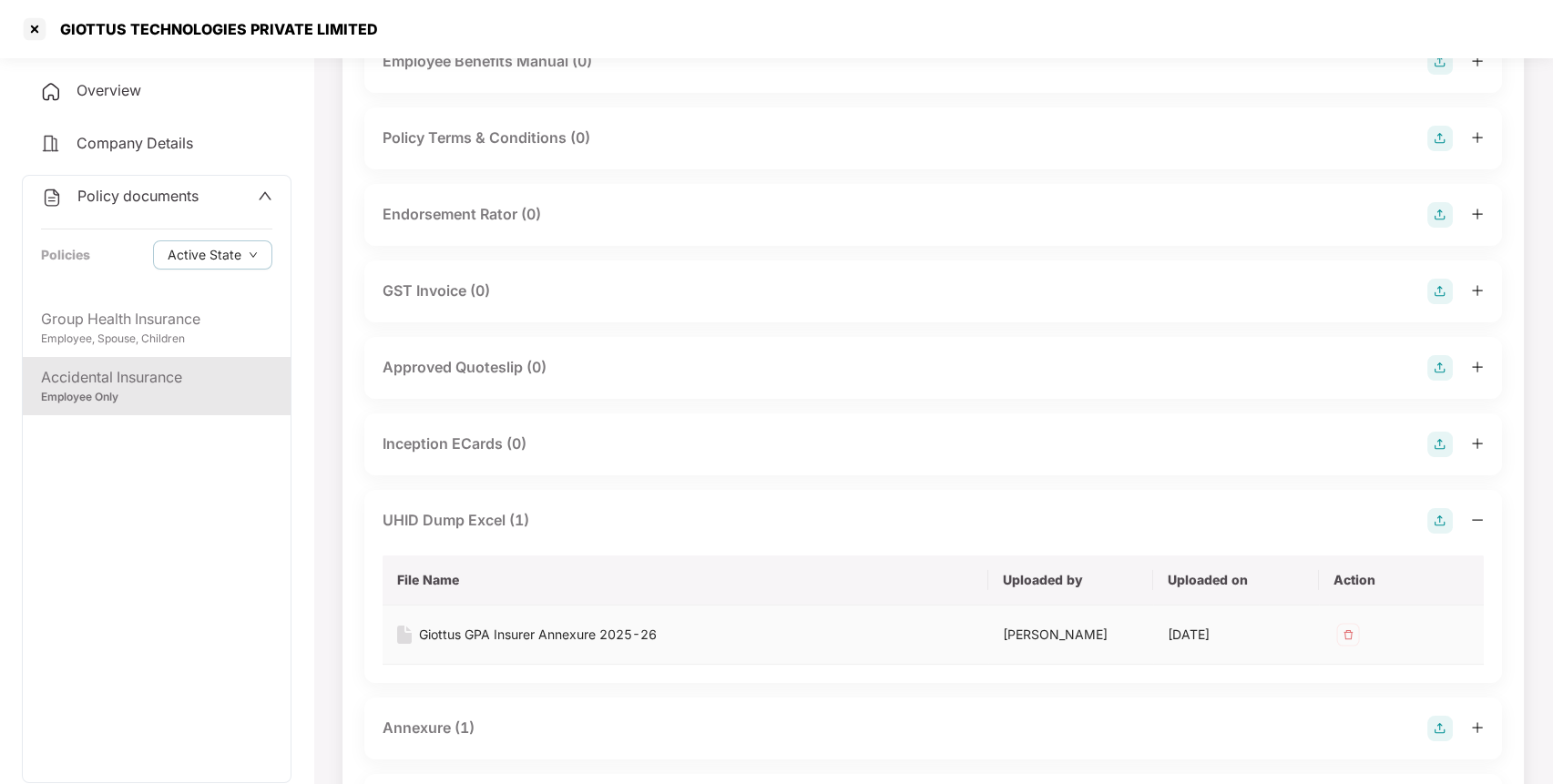
click at [501, 629] on div "Giottus GPA Insurer Annexure 2025-26" at bounding box center [538, 635] width 238 height 20
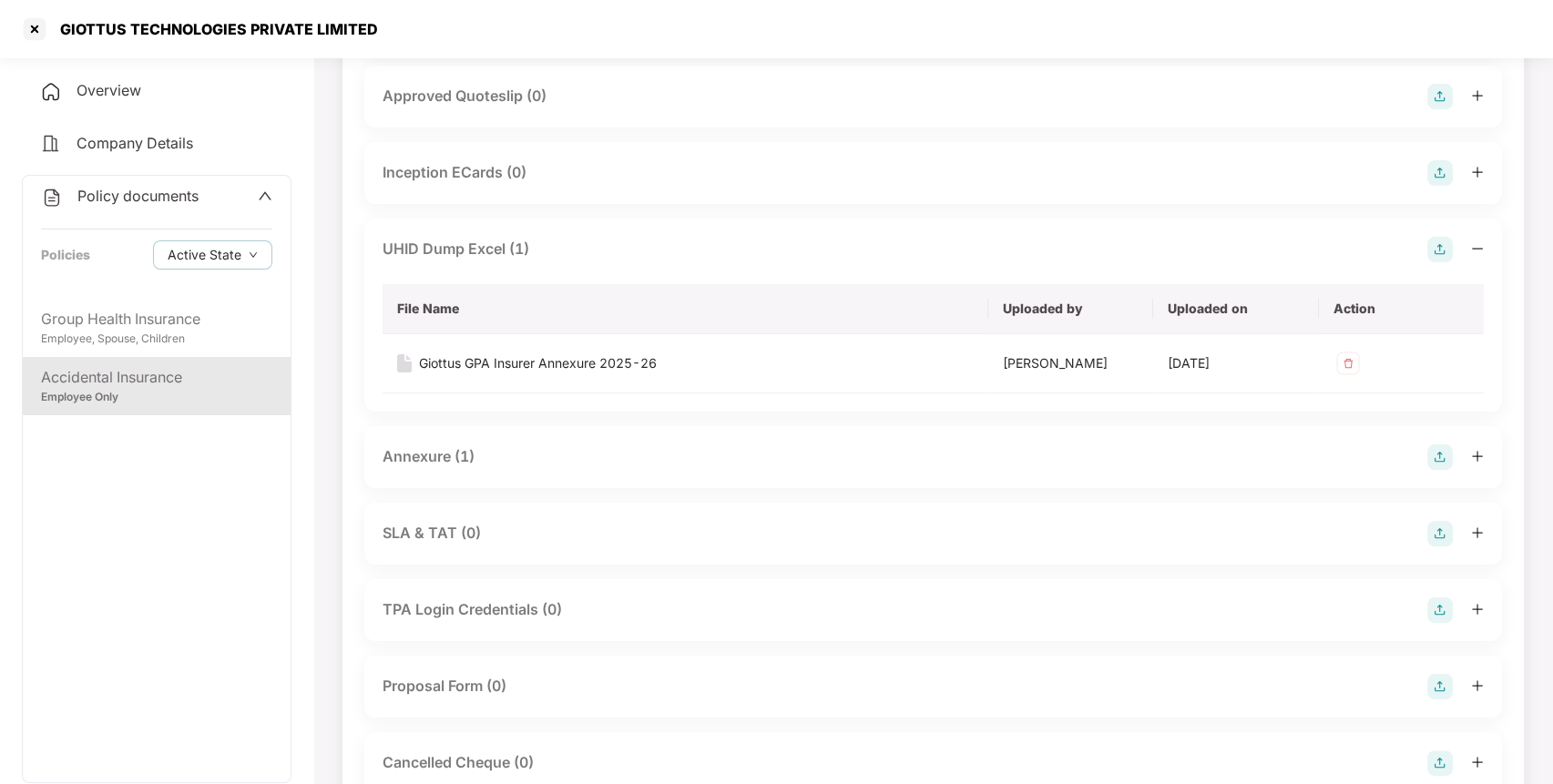
scroll to position [1017, 0]
click at [451, 451] on div "Annexure (1)" at bounding box center [428, 452] width 92 height 22
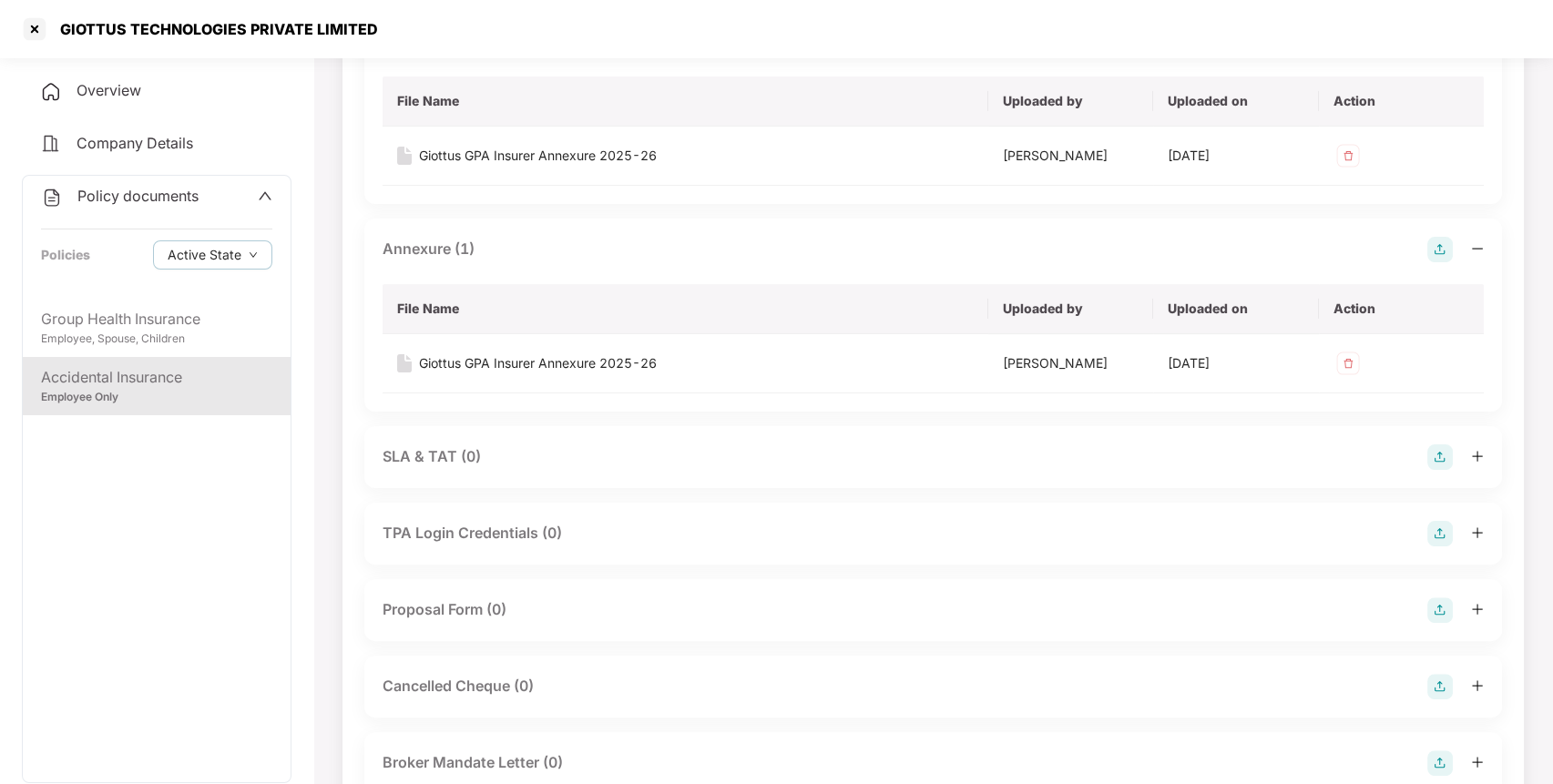
scroll to position [1167, 0]
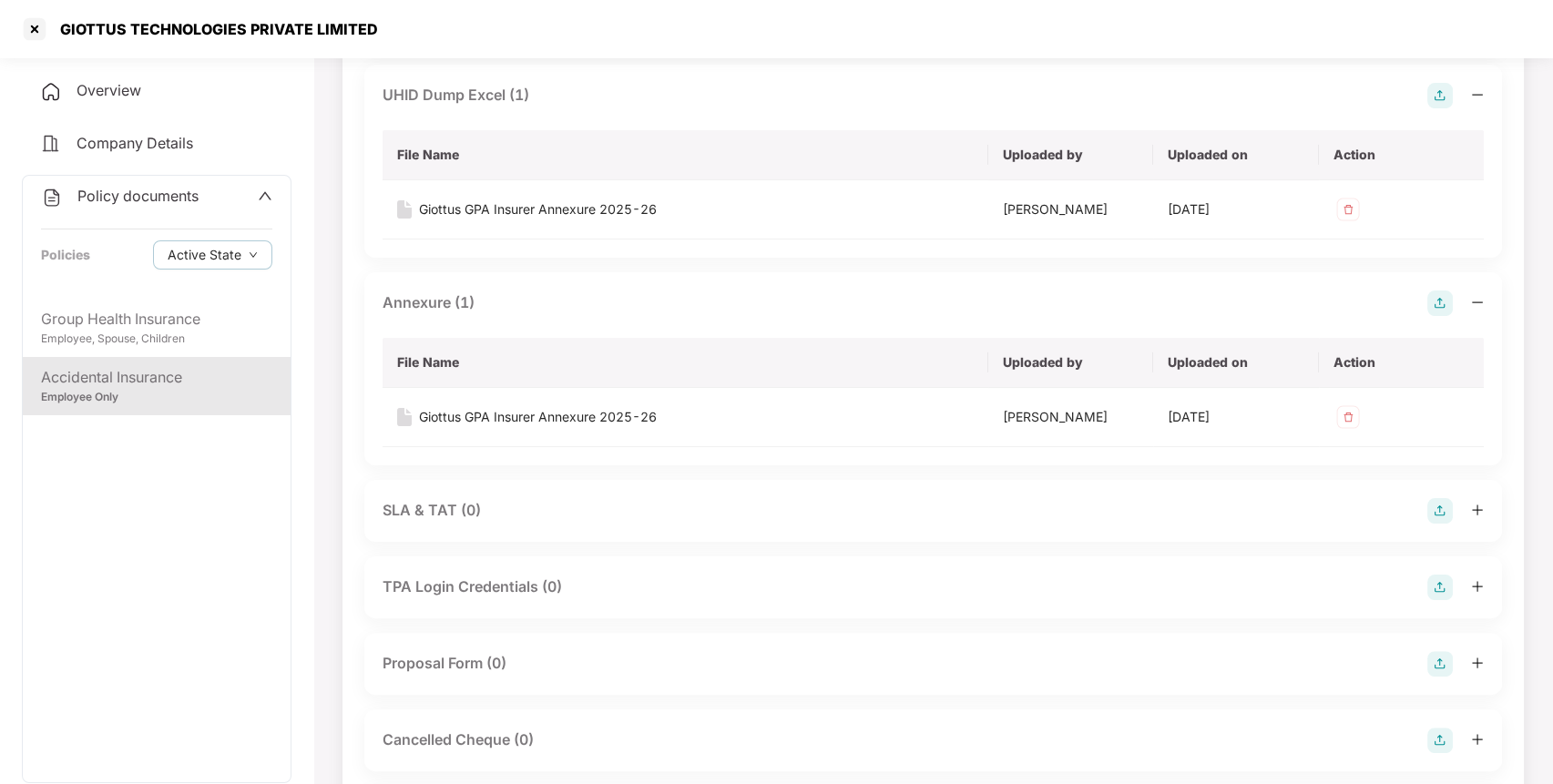
click at [266, 23] on div "GIOTTUS TECHNOLOGIES PRIVATE LIMITED" at bounding box center [214, 29] width 329 height 18
copy div "GIOTTUS TECHNOLOGIES PRIVATE LIMITED"
click at [266, 23] on div "GIOTTUS TECHNOLOGIES PRIVATE LIMITED" at bounding box center [214, 29] width 329 height 18
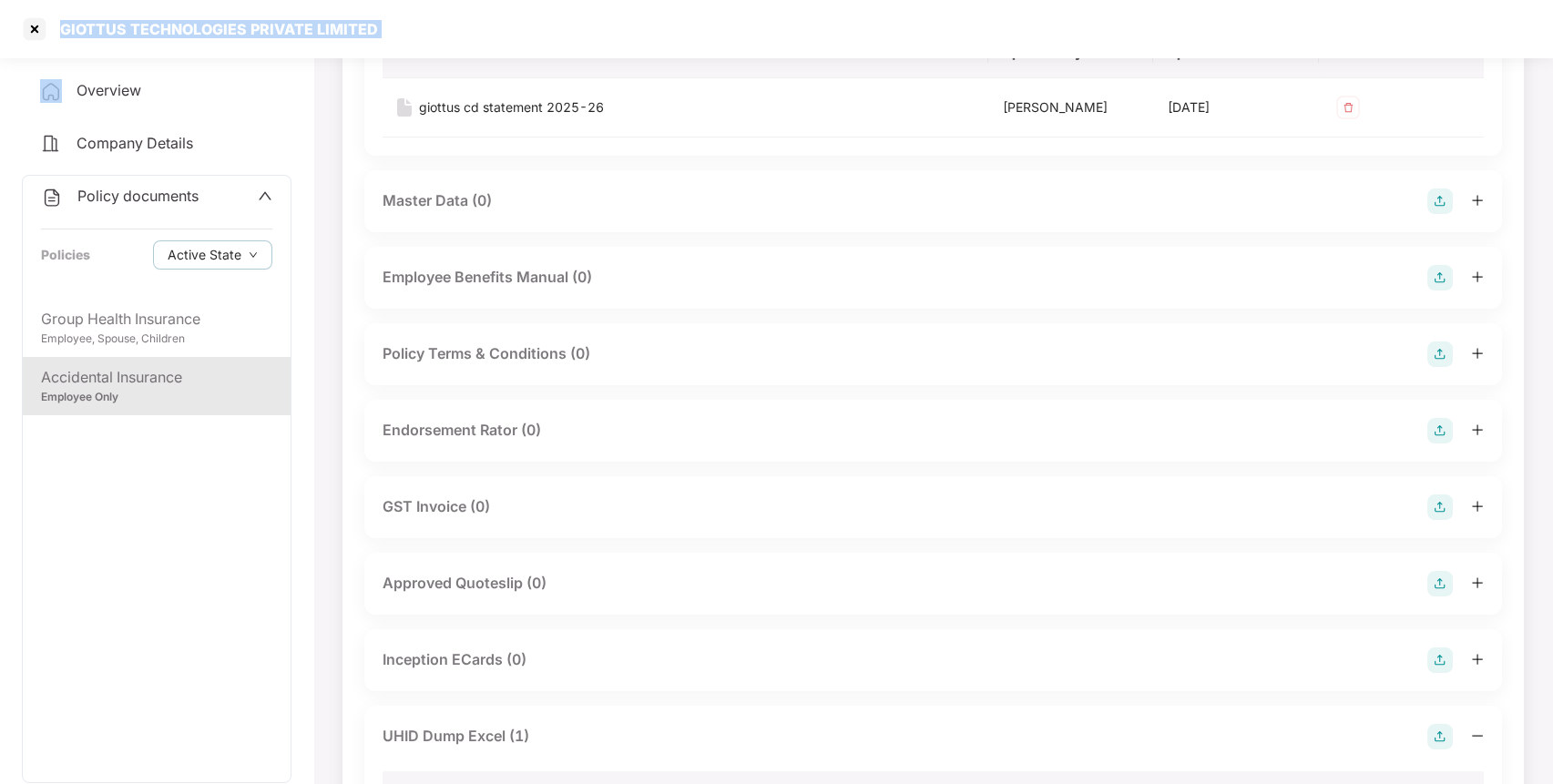
scroll to position [495, 0]
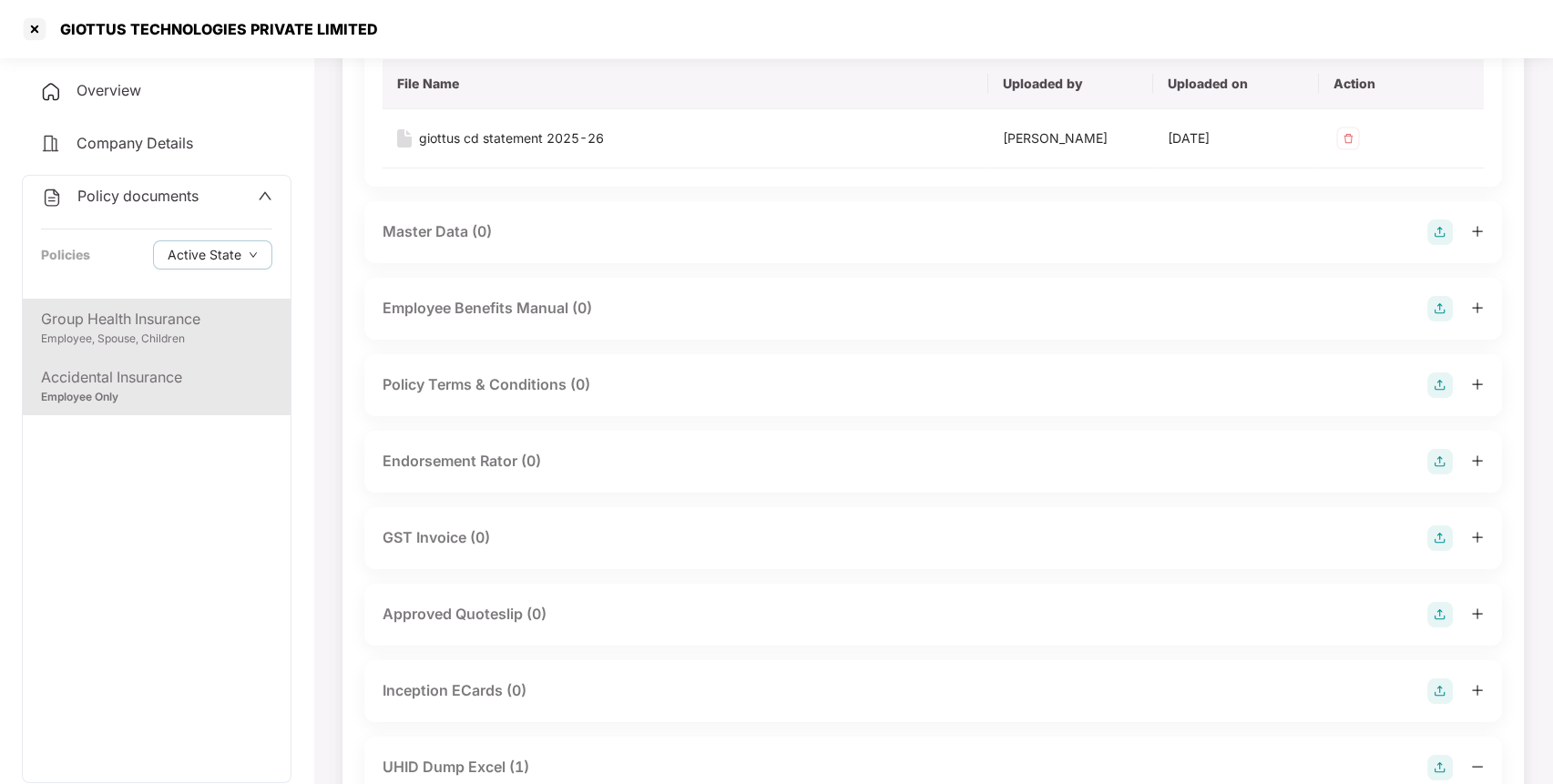
click at [119, 327] on div "Group Health Insurance" at bounding box center [156, 318] width 231 height 22
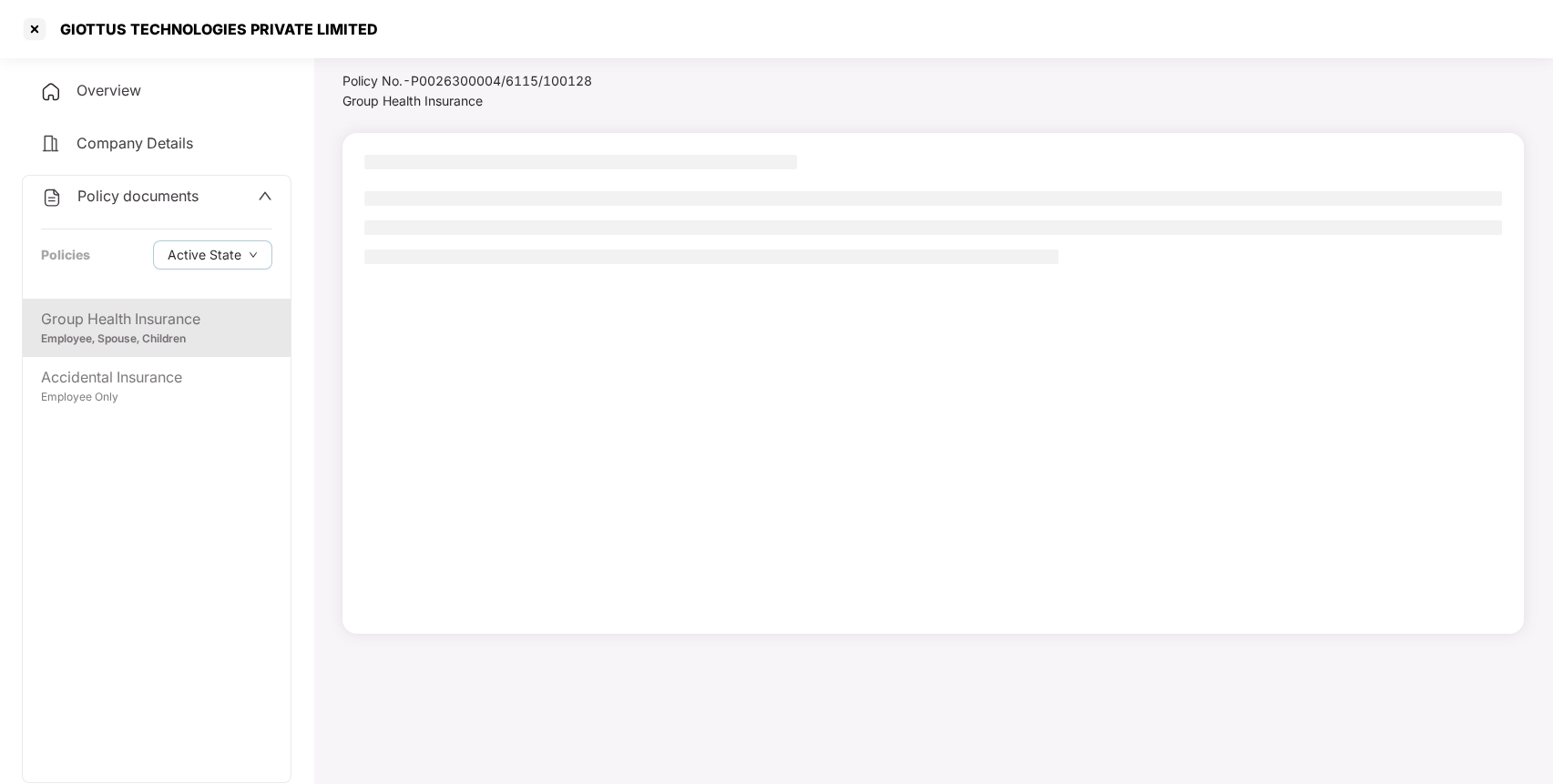
scroll to position [50, 0]
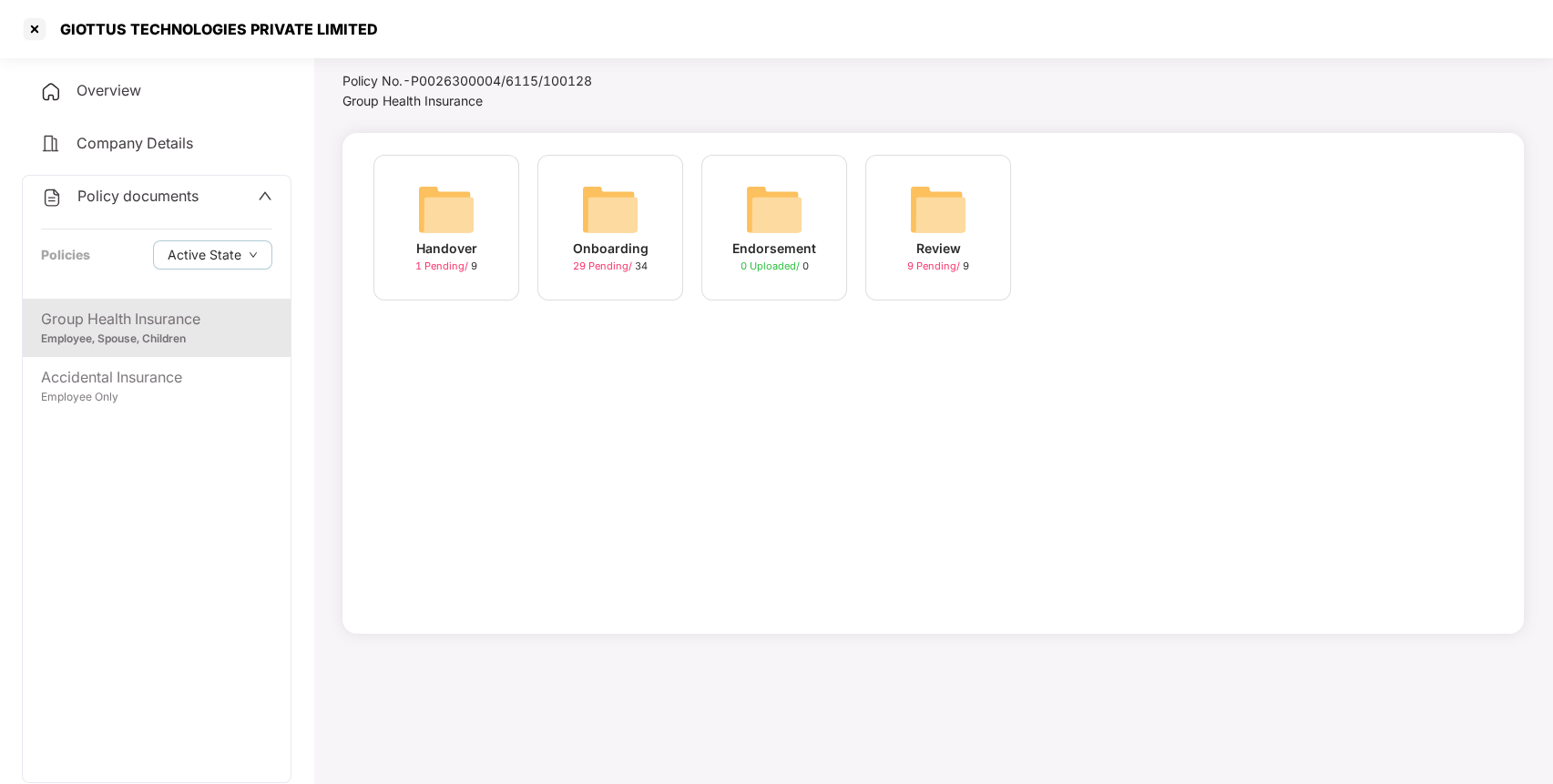
click at [607, 224] on img at bounding box center [611, 210] width 58 height 58
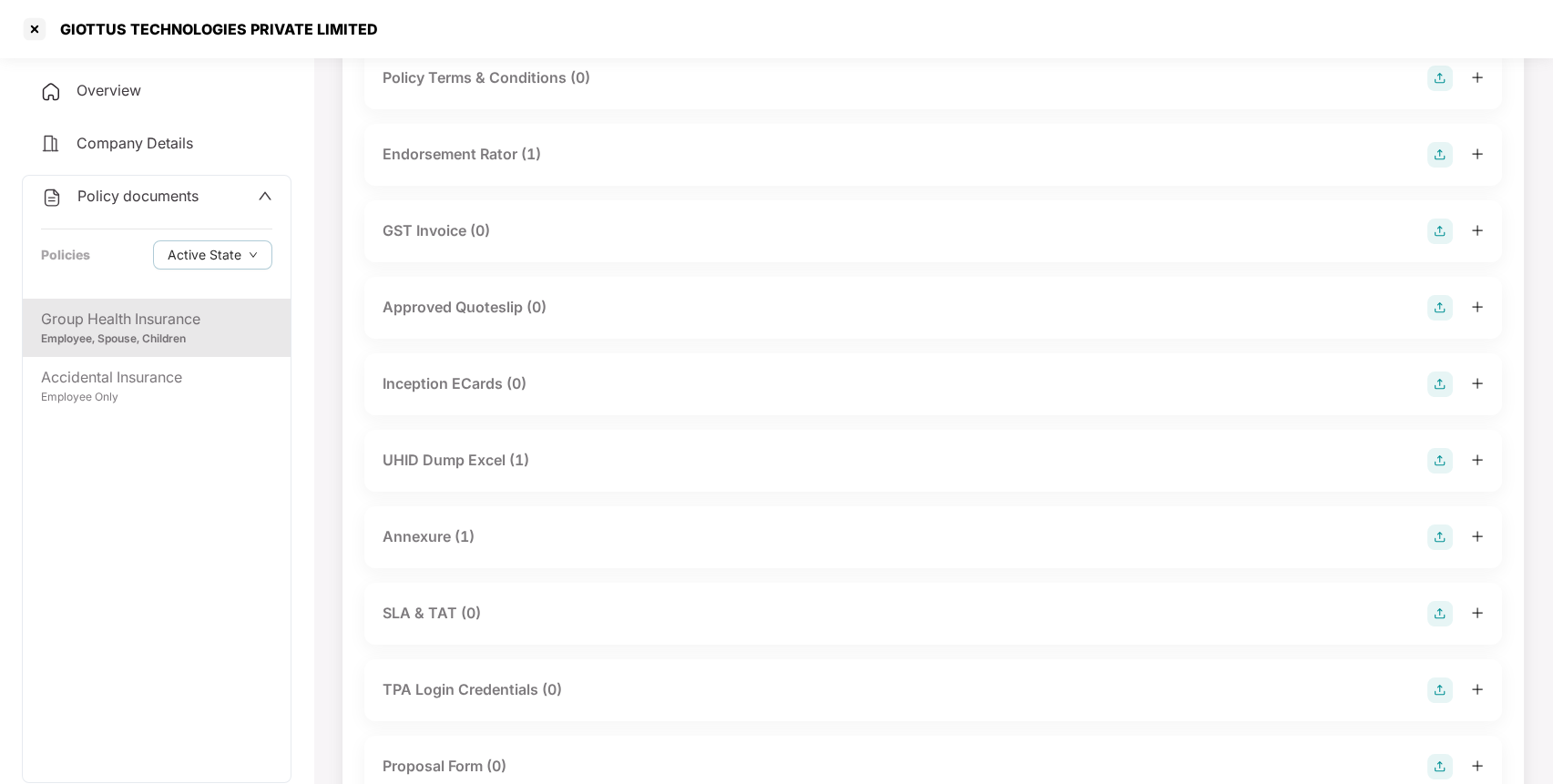
scroll to position [540, 0]
click at [427, 544] on div "Annexure (1)" at bounding box center [428, 535] width 92 height 22
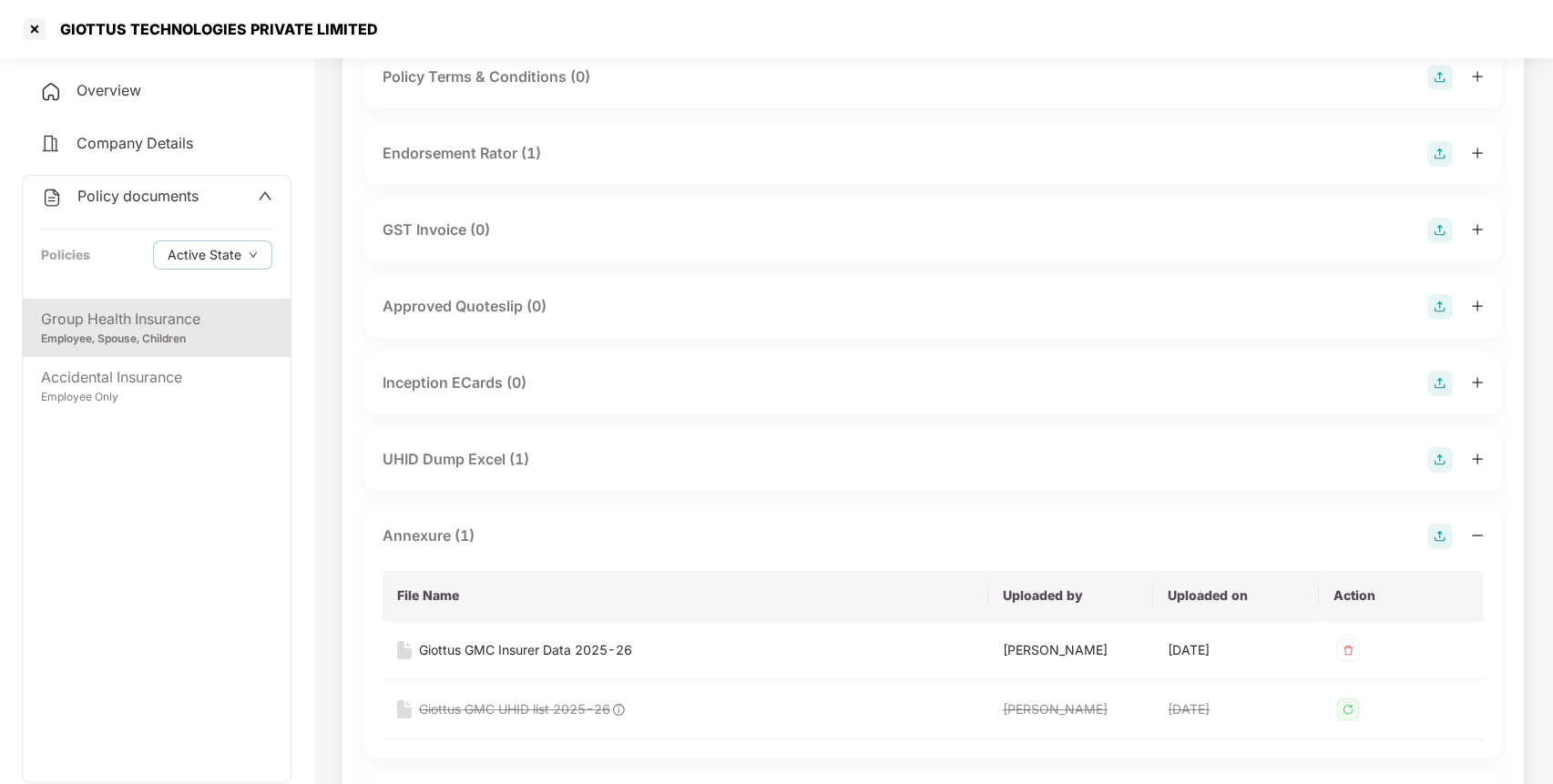
click at [485, 459] on div "UHID Dump Excel (1)" at bounding box center [455, 459] width 147 height 22
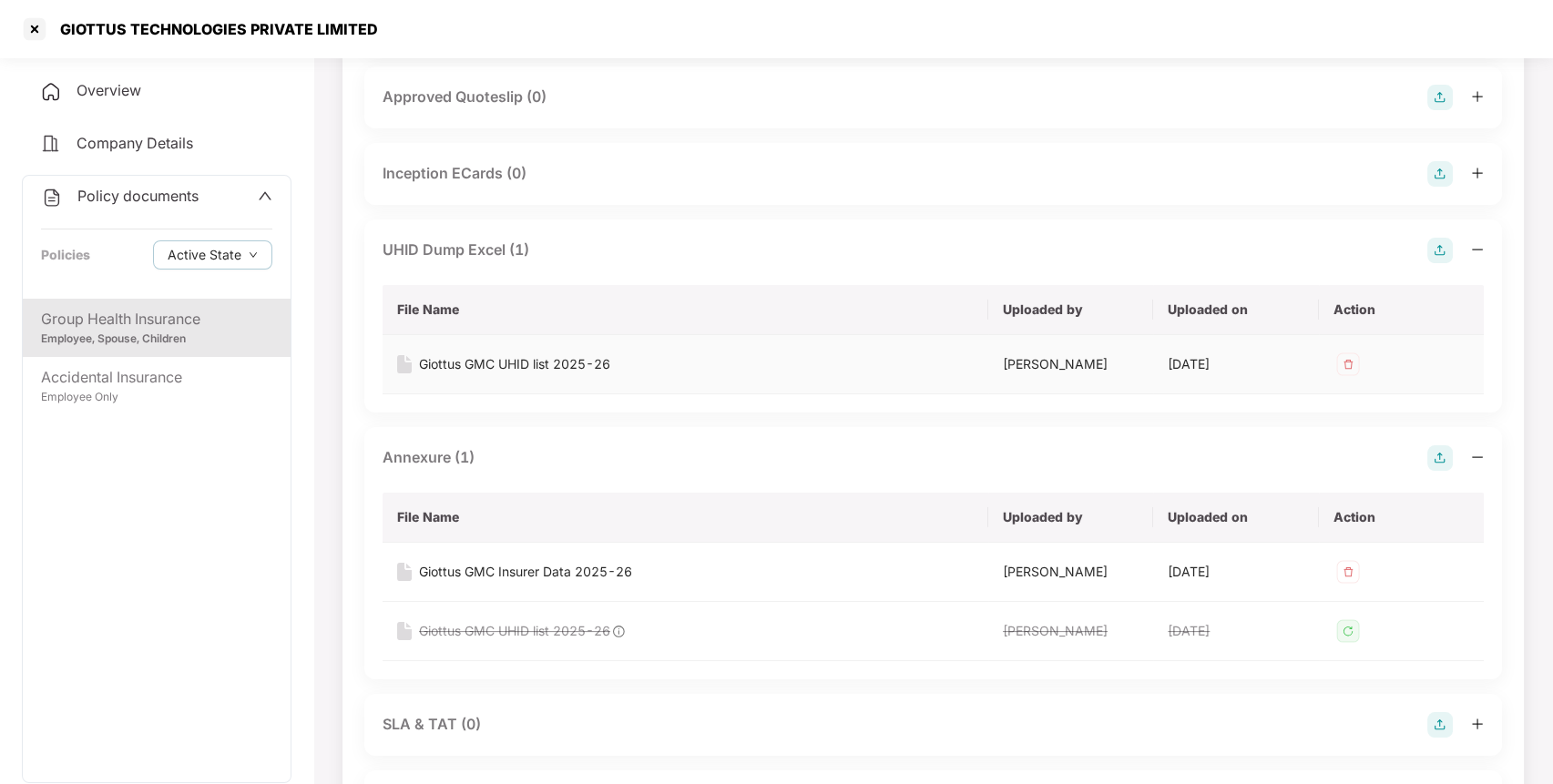
scroll to position [752, 0]
click at [490, 571] on div "Giottus GMC Insurer Data 2025-26" at bounding box center [526, 570] width 214 height 20
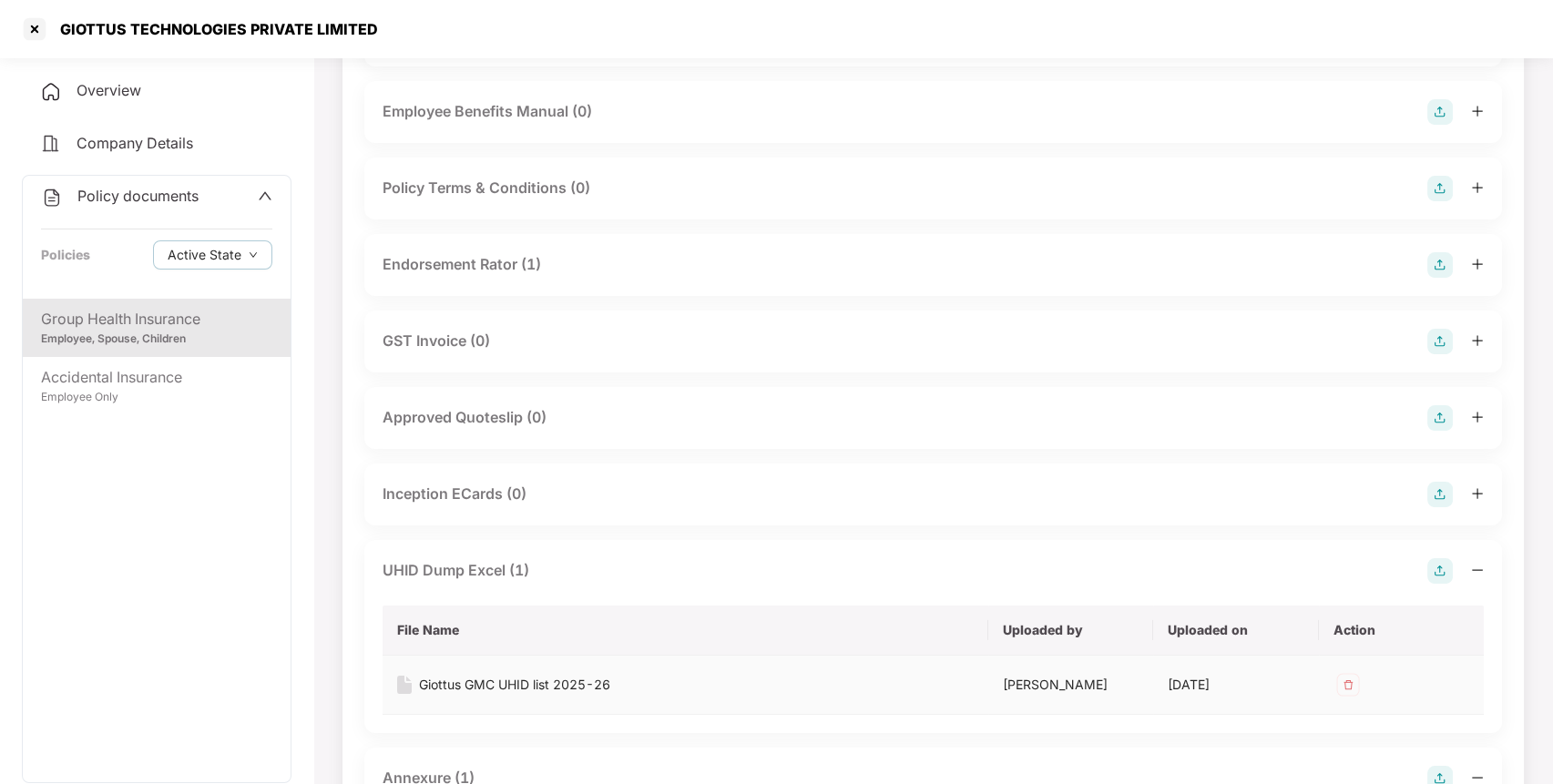
scroll to position [432, 0]
click at [495, 269] on div "Endorsement Rator (1)" at bounding box center [461, 262] width 158 height 22
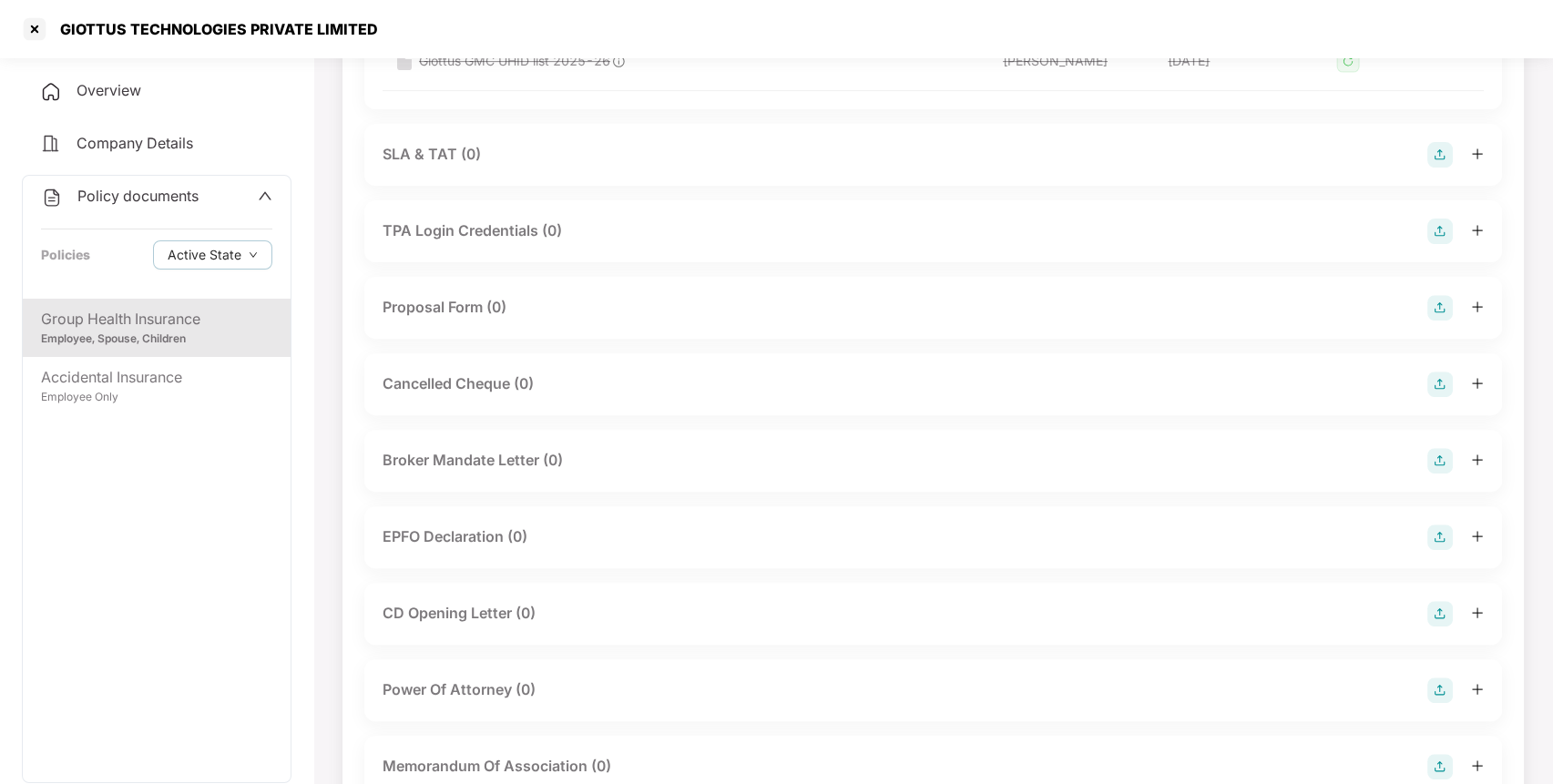
scroll to position [1454, 0]
click at [152, 361] on div "Accidental Insurance Employee Only" at bounding box center [156, 386] width 268 height 58
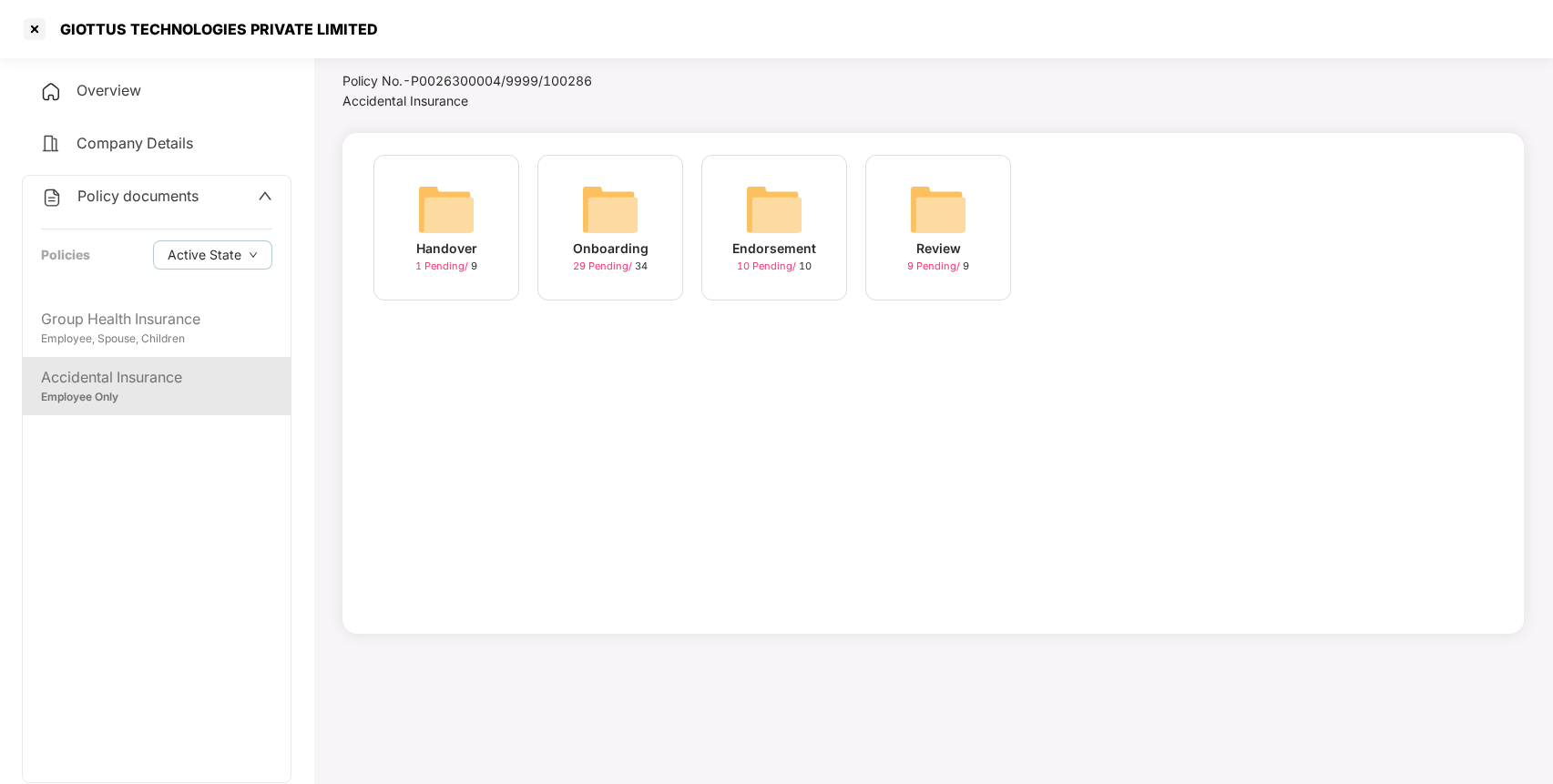
click at [568, 215] on div "Onboarding 29 Pending / 34" at bounding box center [611, 227] width 146 height 146
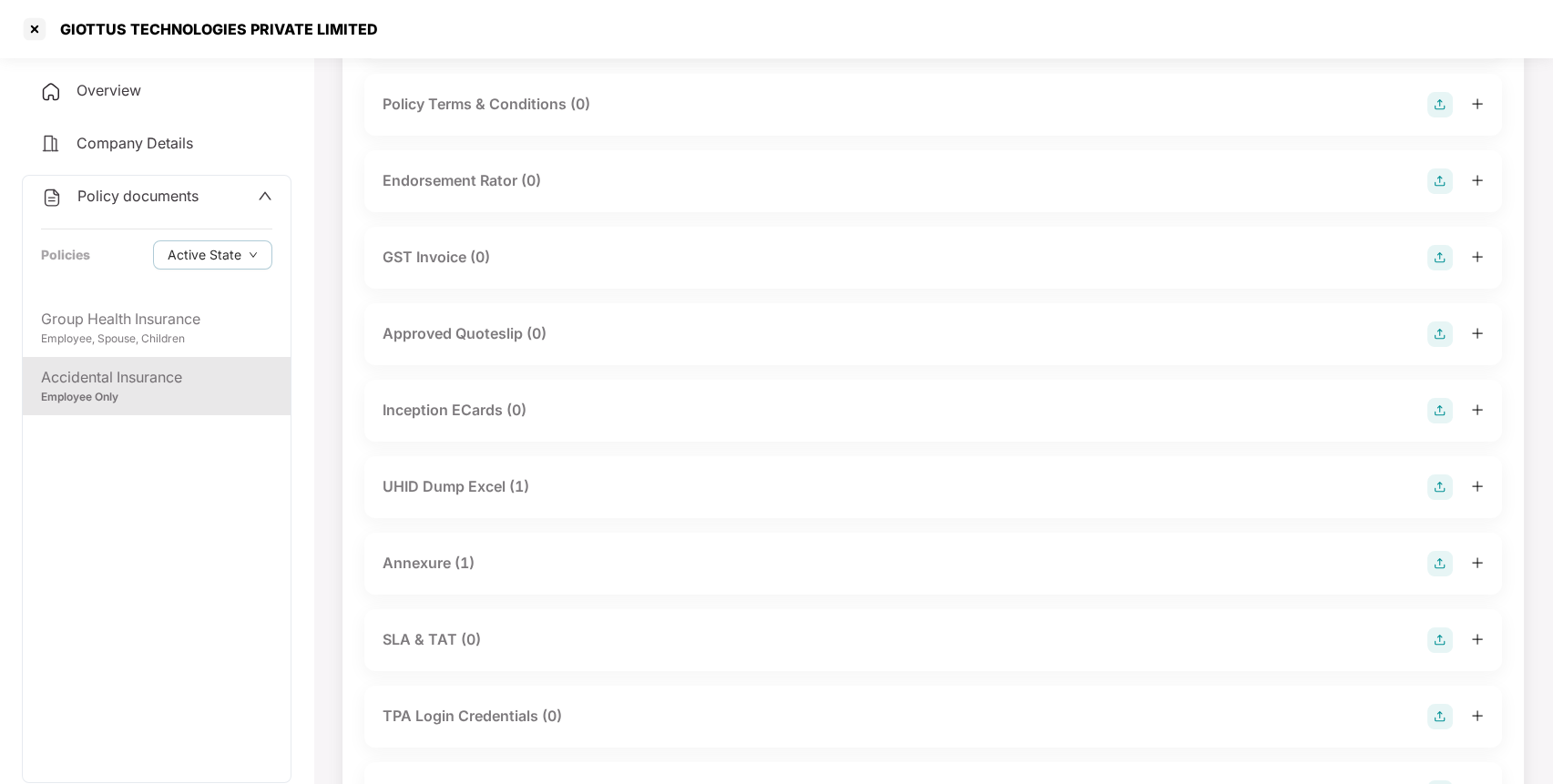
scroll to position [516, 0]
click at [489, 474] on div "UHID Dump Excel (1)" at bounding box center [455, 483] width 147 height 22
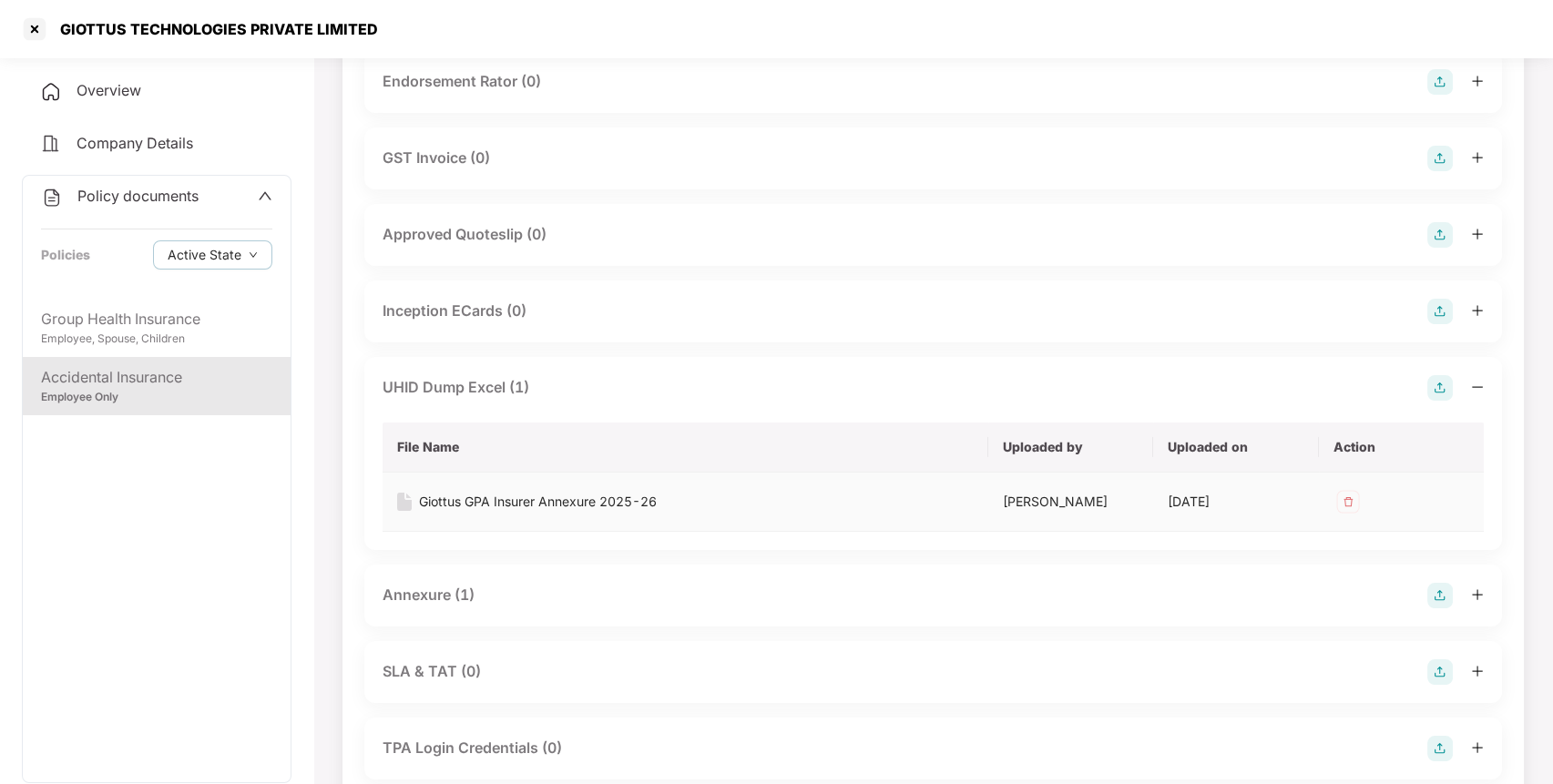
scroll to position [618, 0]
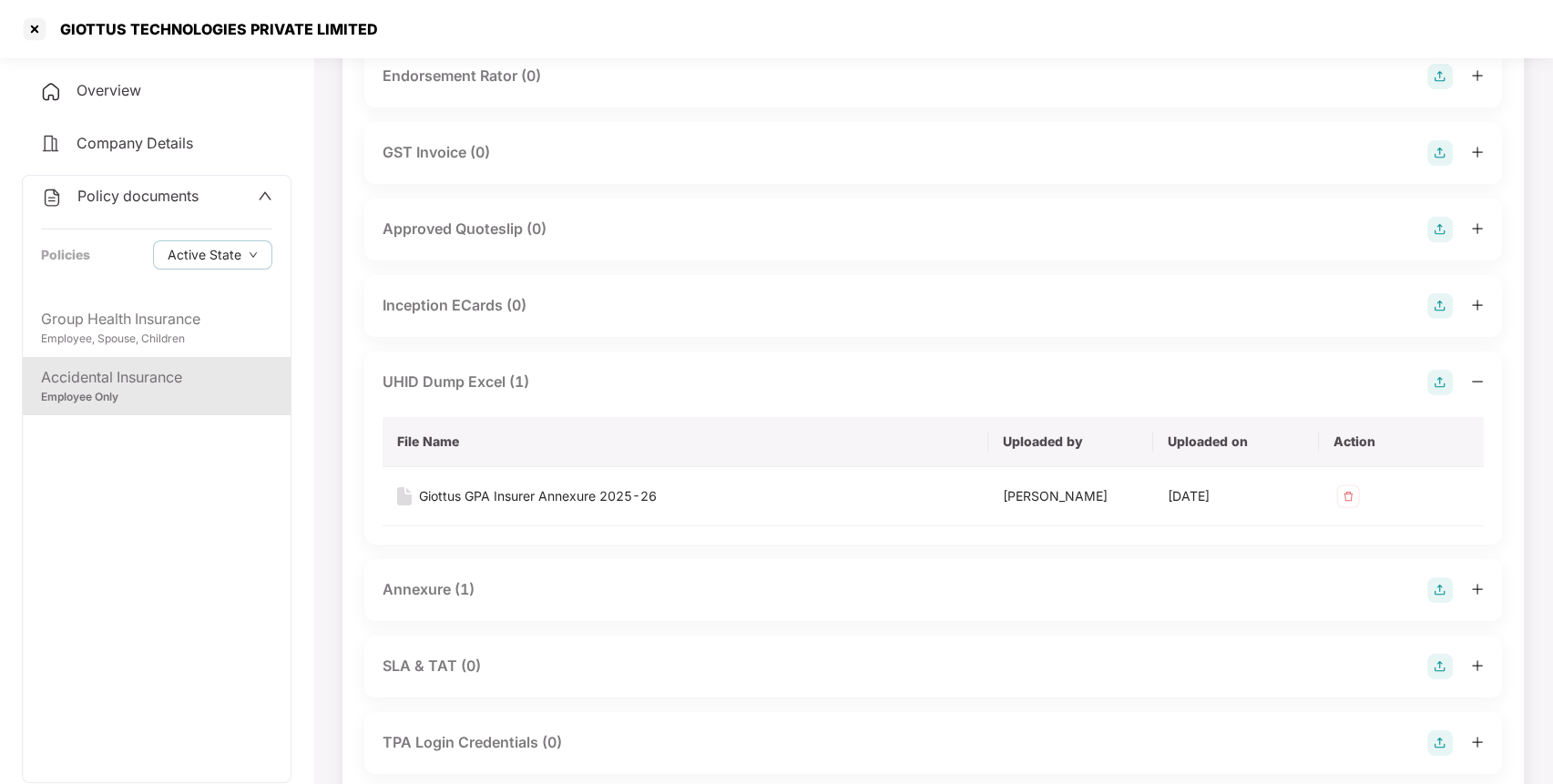
click at [434, 590] on div "Annexure (1)" at bounding box center [428, 589] width 92 height 22
